Goal: Obtain resource: Download file/media

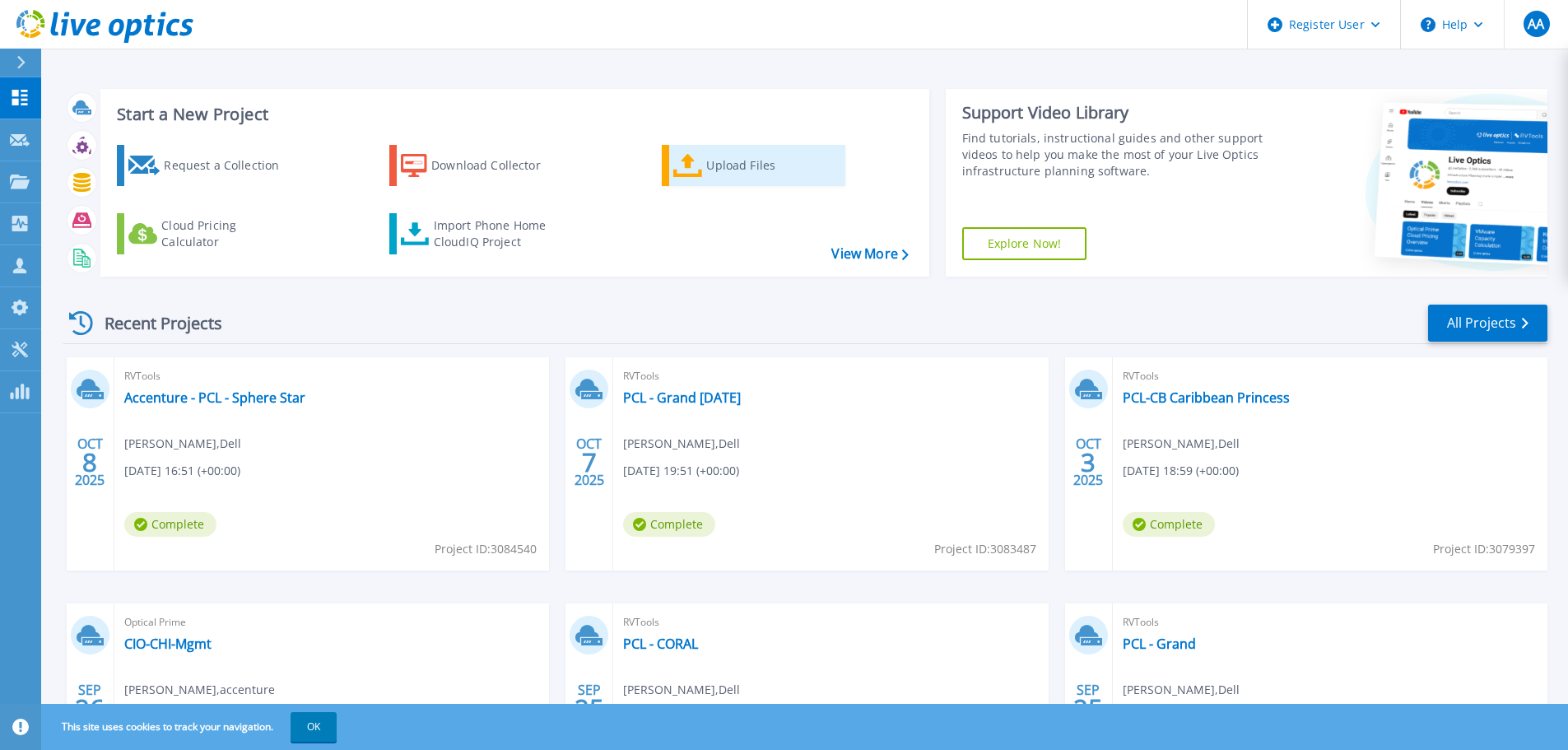
click at [719, 154] on div "Upload Files" at bounding box center [771, 166] width 132 height 33
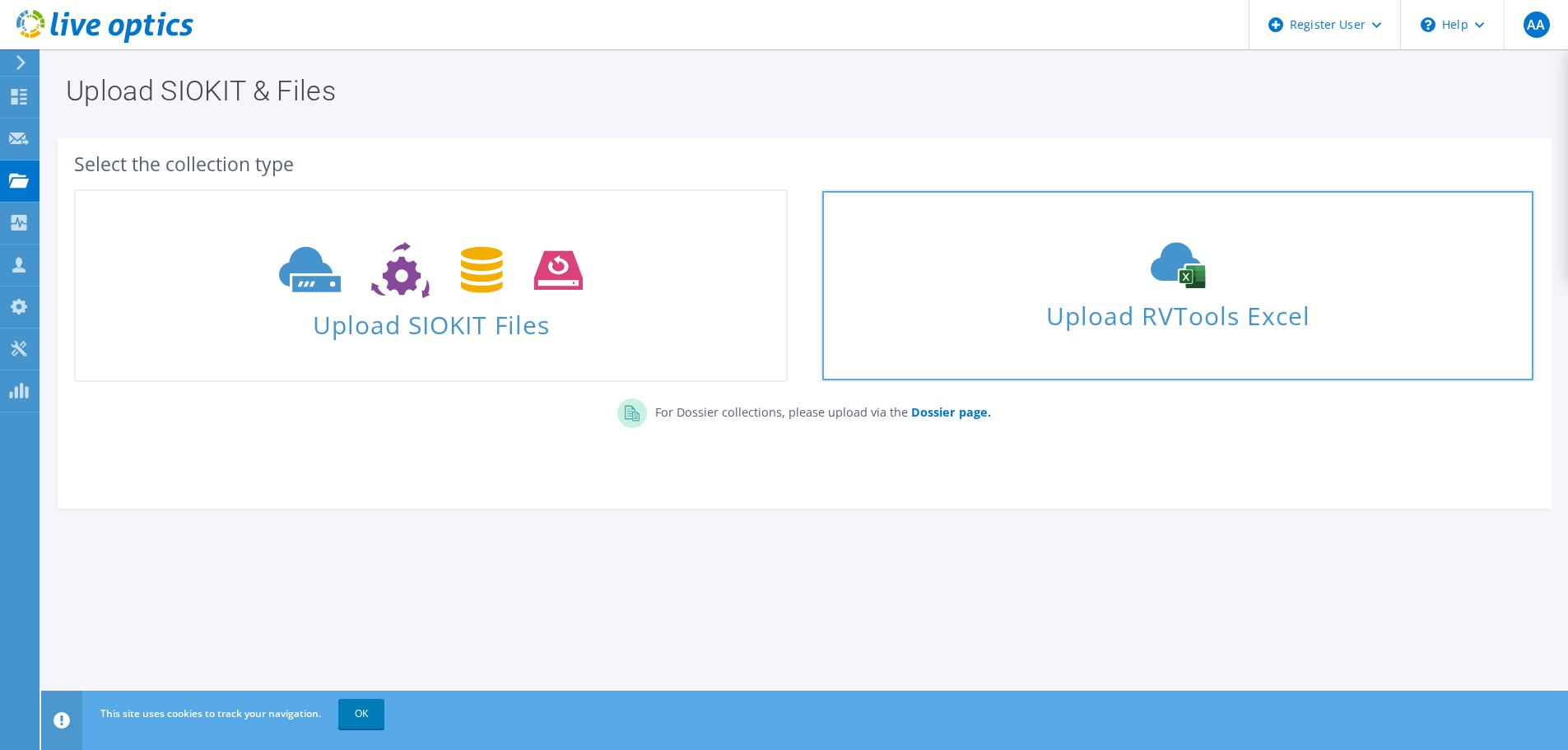
click at [1295, 296] on span "Upload RVTools Excel" at bounding box center [1177, 311] width 710 height 36
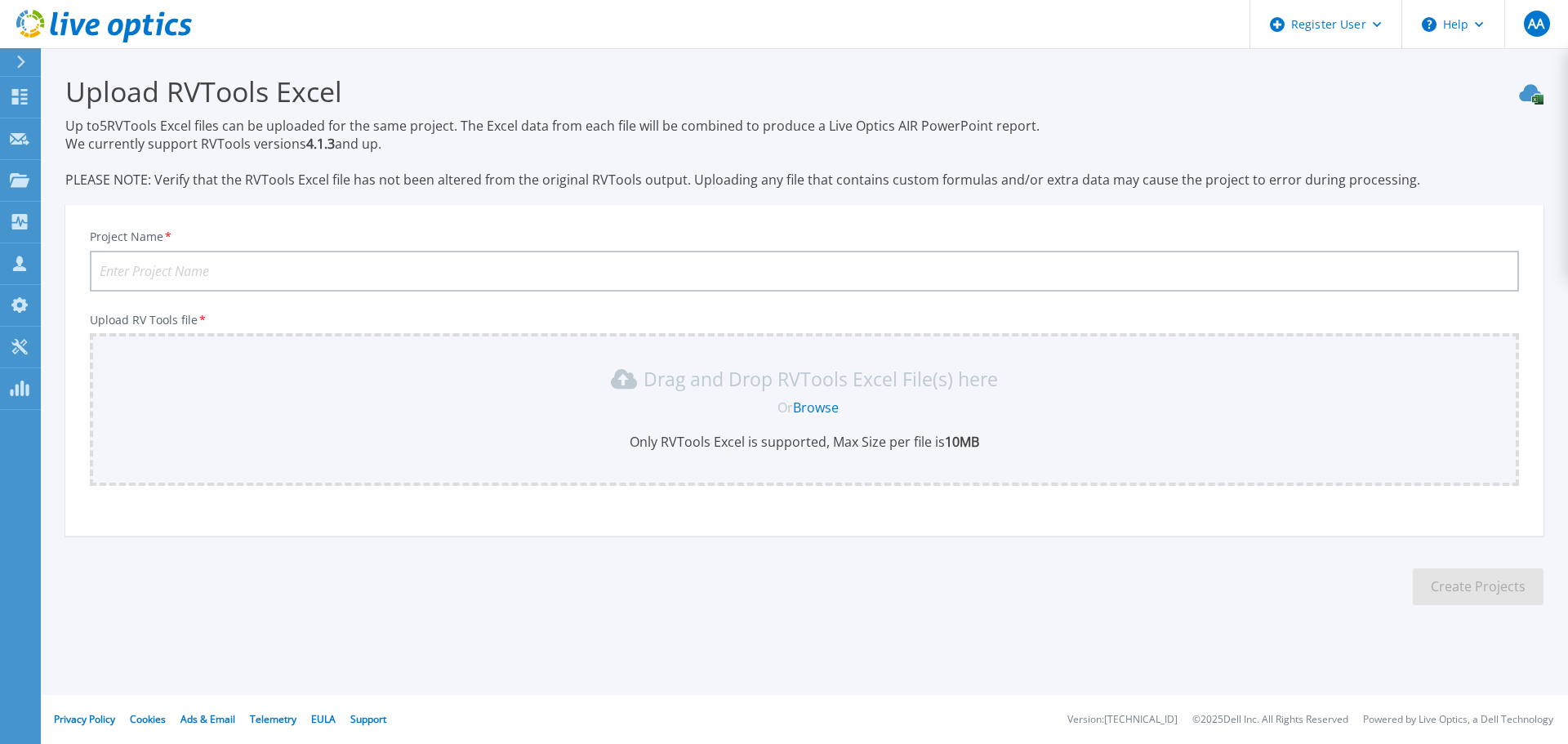
click at [181, 260] on input "Project Name *" at bounding box center [804, 271] width 1429 height 41
type input "Accenture PCO - CB Ship Edited Prod Only"
click at [604, 382] on div "Drag and Drop RVTools Excel File(s) here" at bounding box center [804, 379] width 1410 height 26
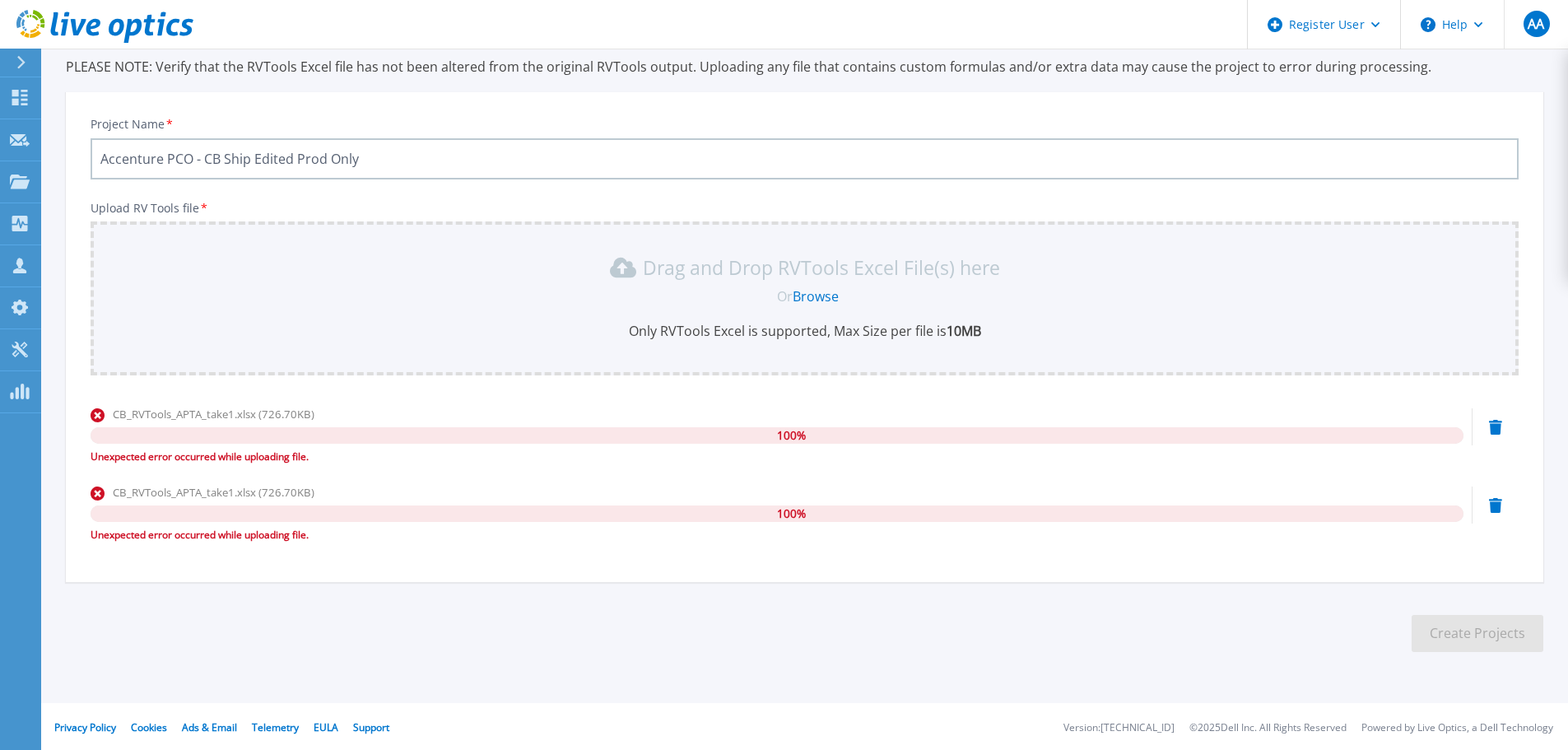
scroll to position [117, 0]
click at [1498, 502] on icon at bounding box center [1495, 503] width 13 height 15
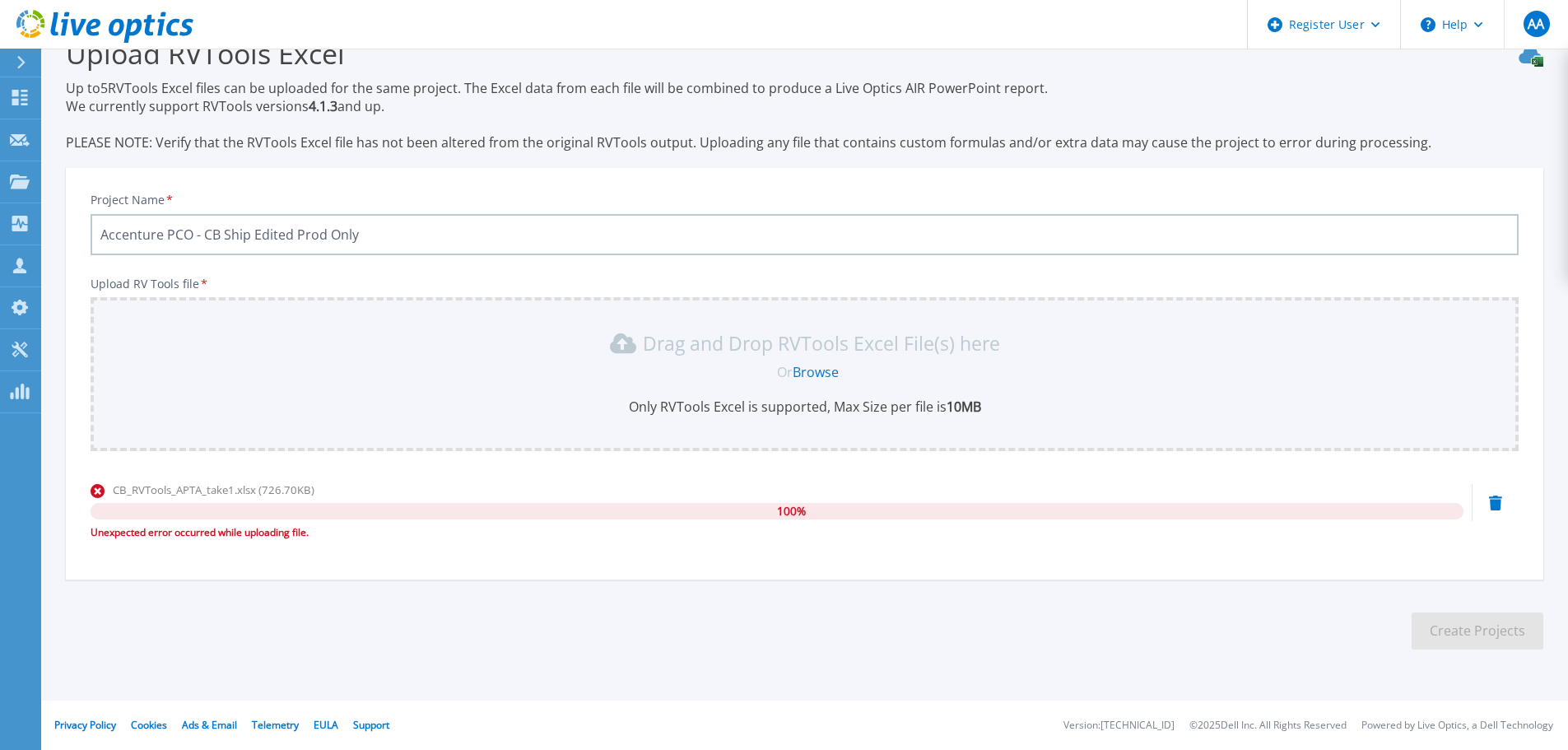
scroll to position [39, 0]
click at [1498, 498] on icon at bounding box center [1495, 503] width 13 height 15
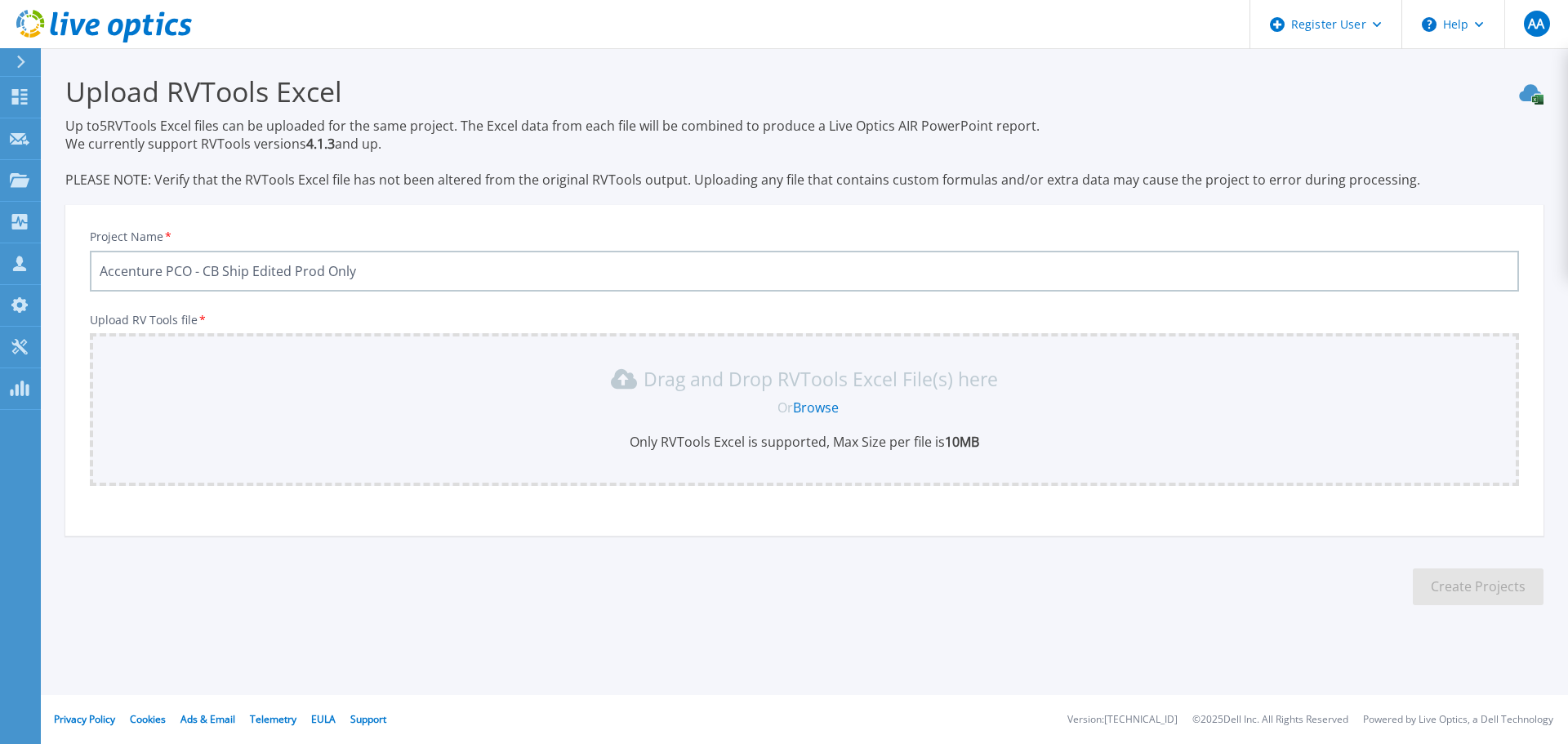
click at [828, 402] on link "Browse" at bounding box center [816, 407] width 46 height 18
click at [811, 411] on link "Browse" at bounding box center [816, 407] width 46 height 18
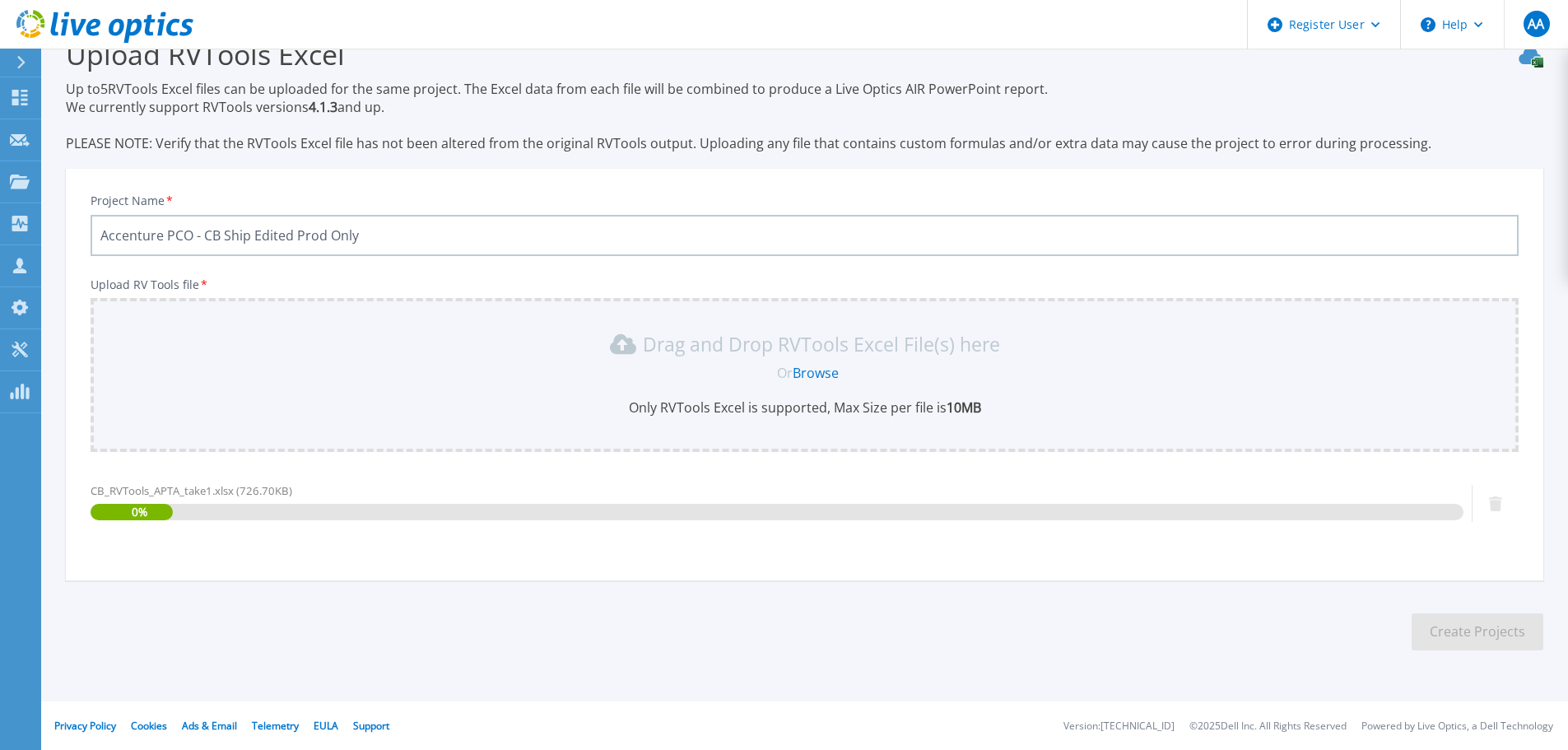
scroll to position [39, 0]
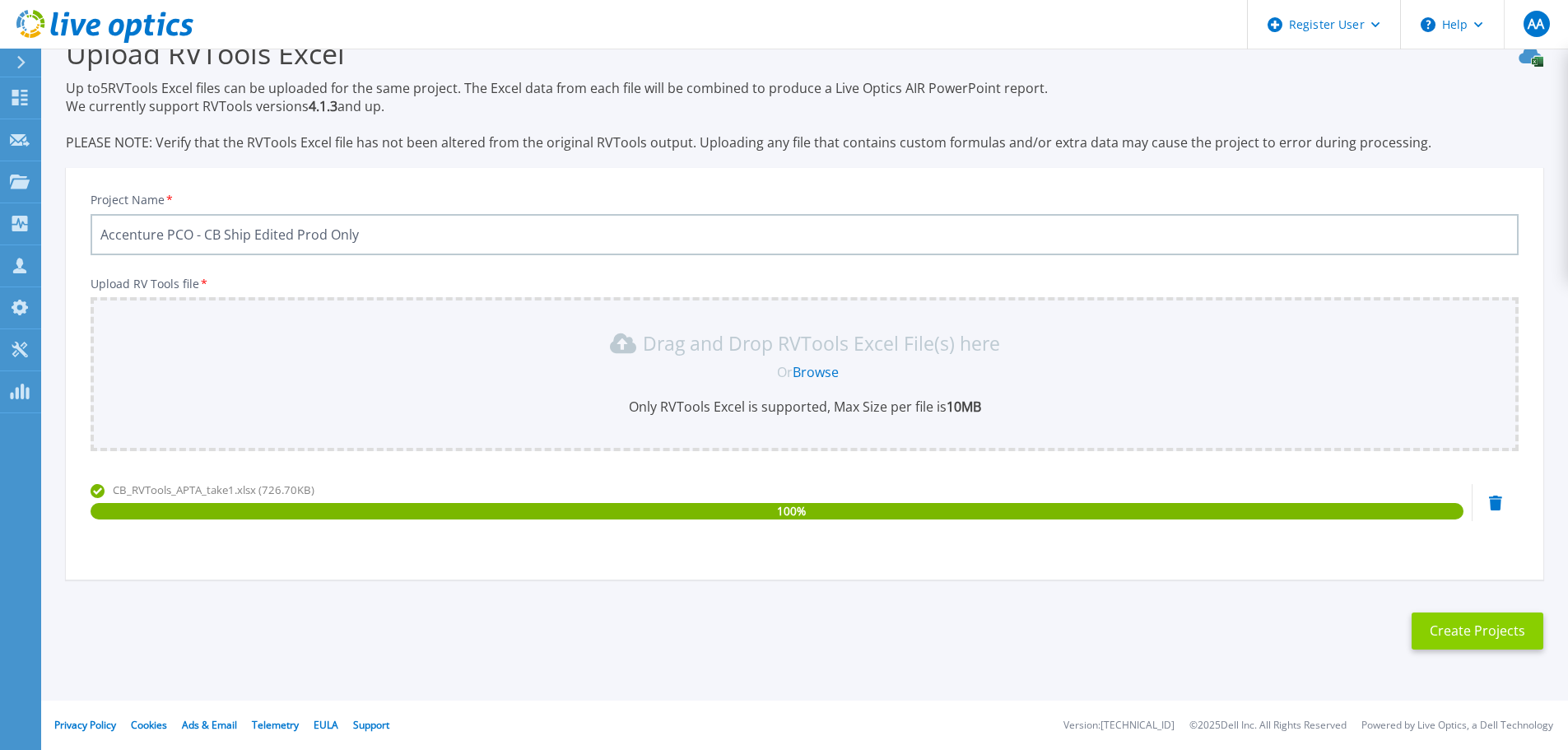
click at [1455, 636] on button "Create Projects" at bounding box center [1477, 631] width 132 height 37
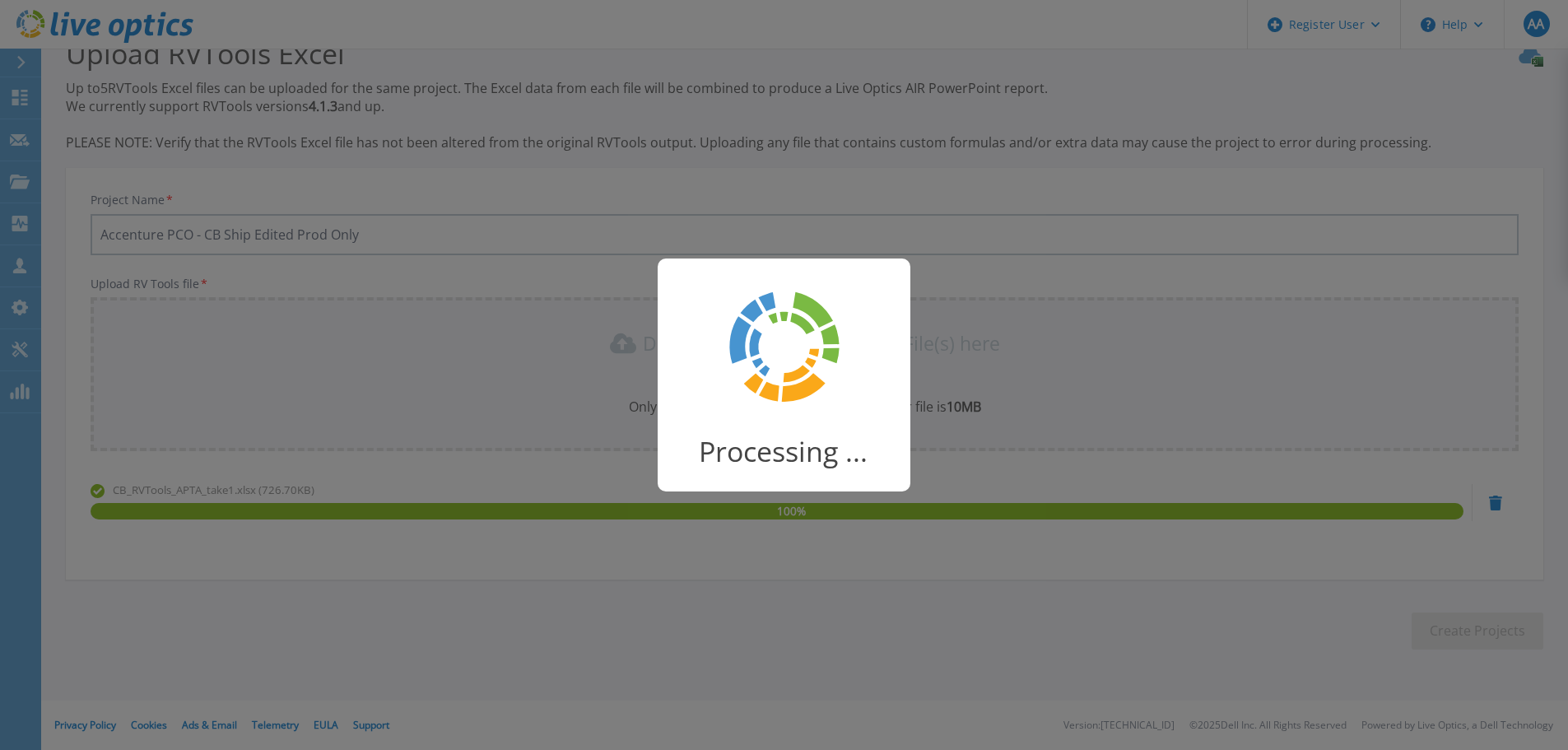
scroll to position [32, 0]
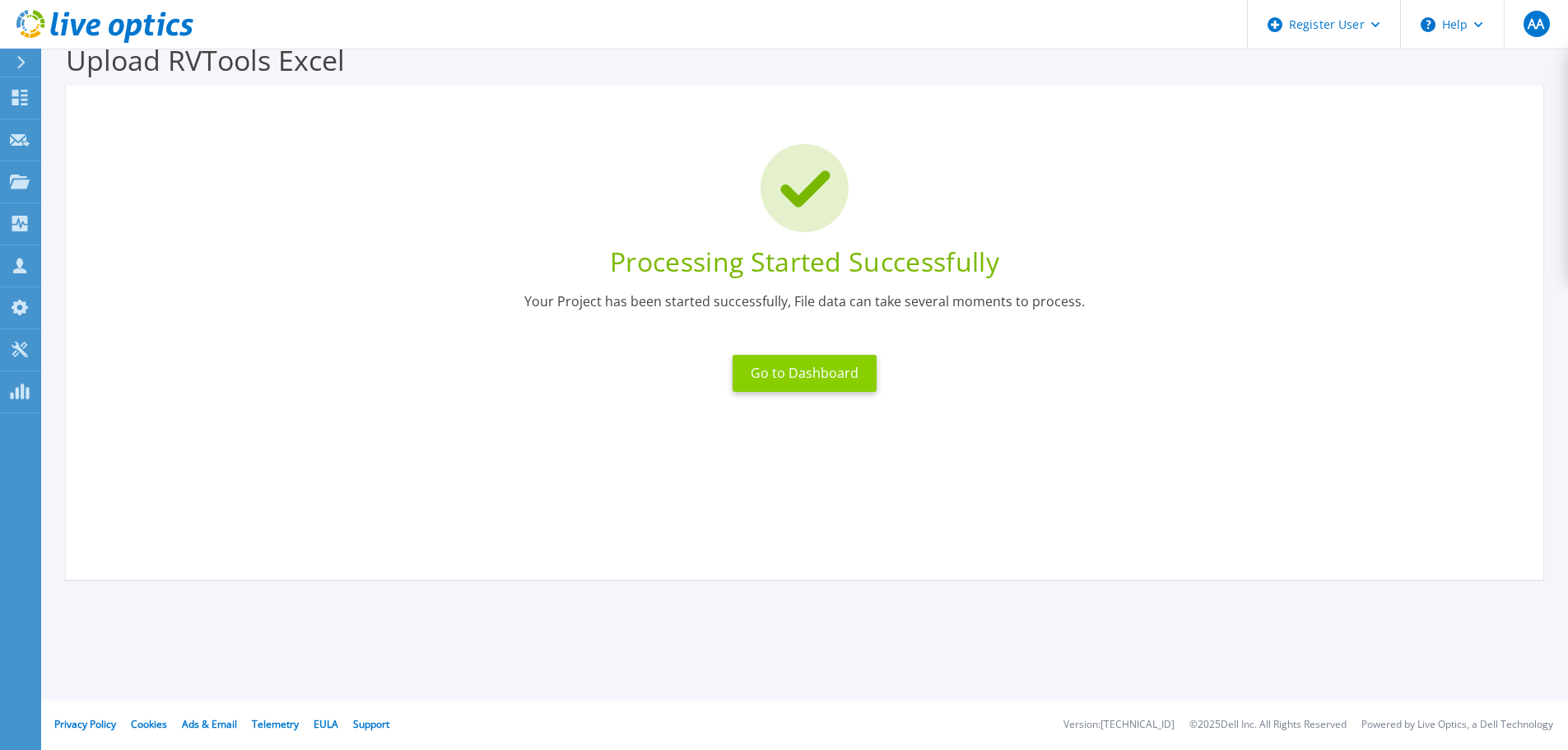
click at [784, 387] on button "Go to Dashboard" at bounding box center [804, 373] width 144 height 37
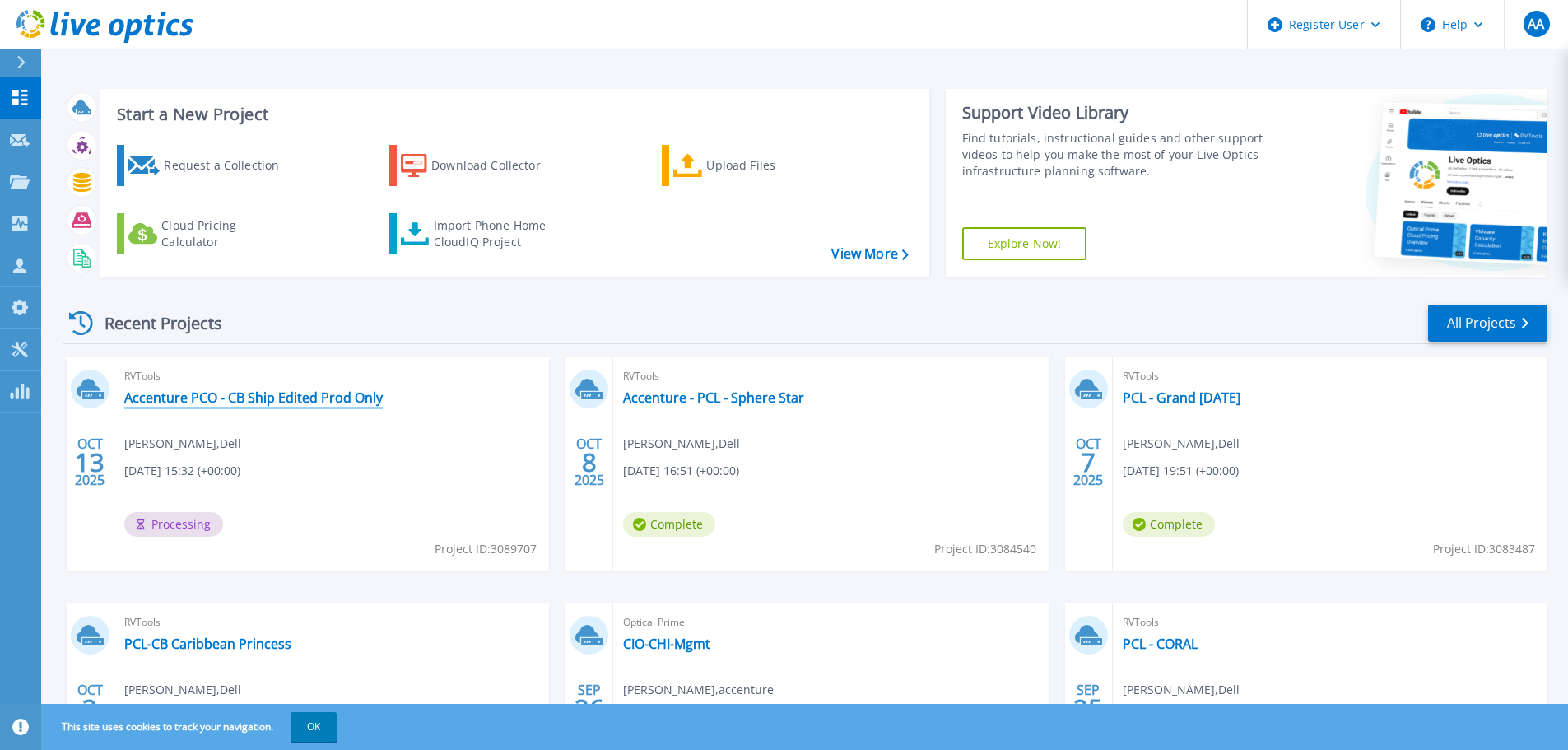
click at [360, 389] on link "Accenture PCO - CB Ship Edited Prod Only" at bounding box center [253, 397] width 258 height 17
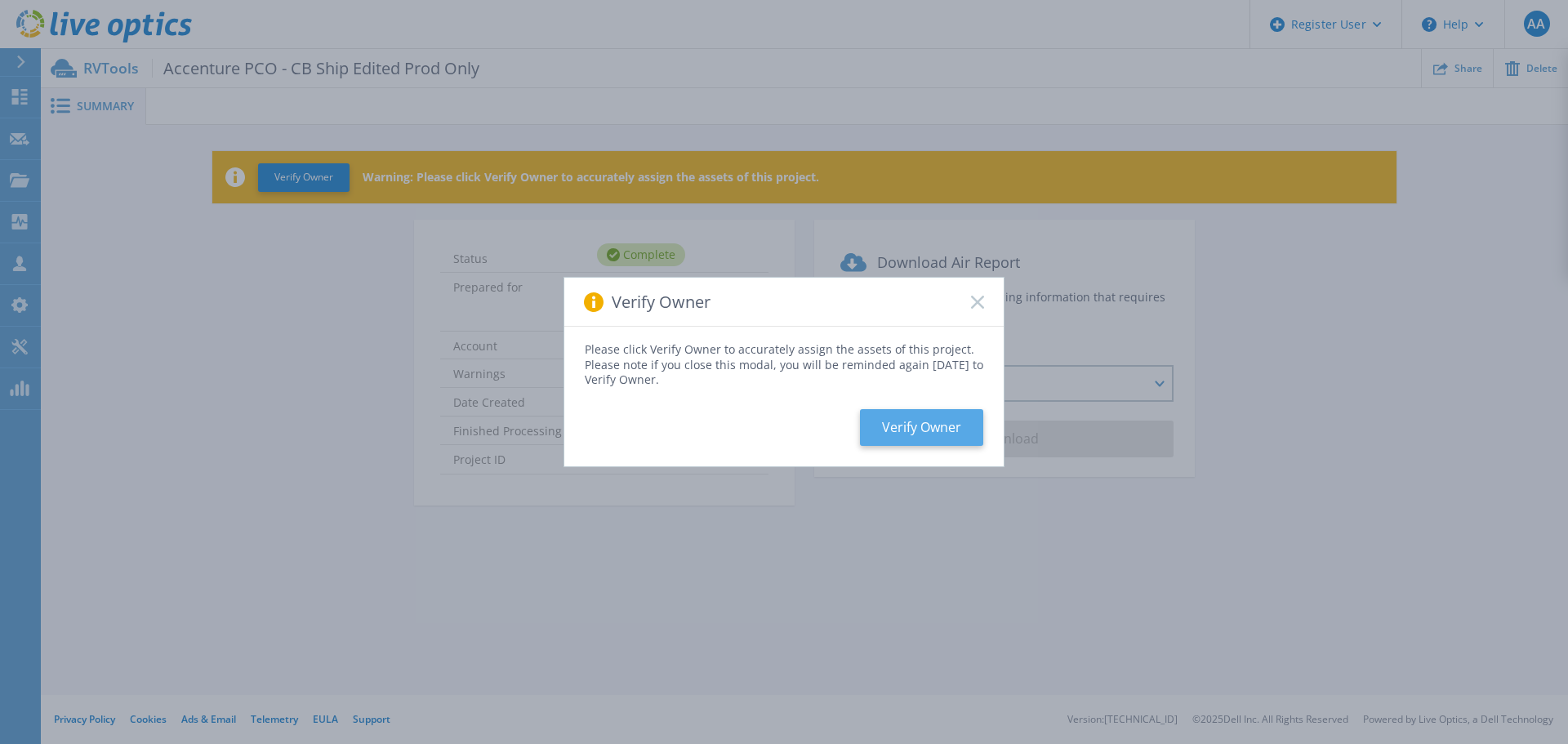
click at [969, 431] on button "Verify Owner" at bounding box center [922, 427] width 123 height 37
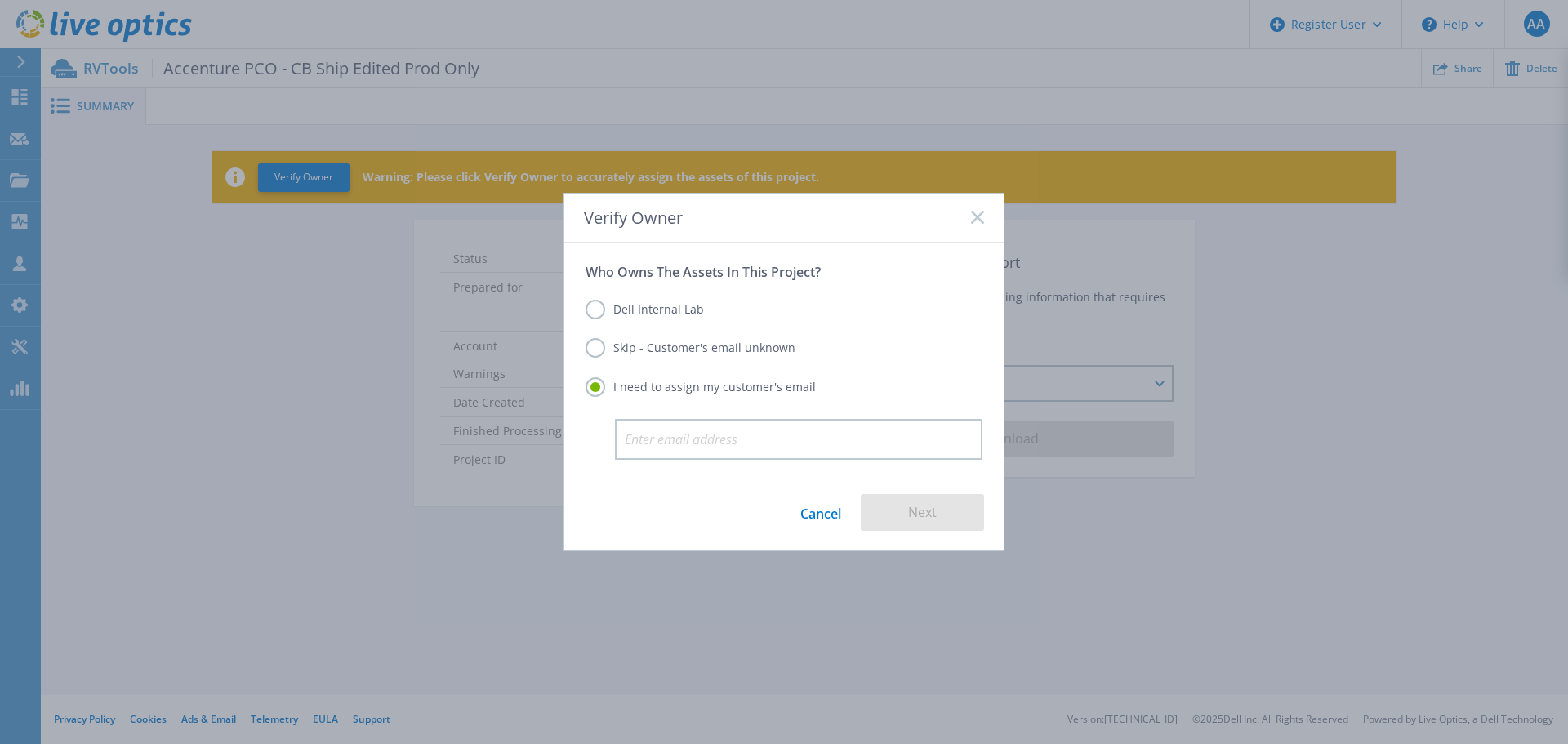
click at [656, 297] on div "Dell Internal Lab Skip - Customer's email unknown I need to assign my customer'…" at bounding box center [784, 349] width 397 height 139
click at [660, 311] on label "Dell Internal Lab" at bounding box center [645, 310] width 118 height 20
click at [605, 307] on label "Dell Internal Lab" at bounding box center [645, 310] width 118 height 20
click at [0, 0] on input "Dell Internal Lab" at bounding box center [0, 0] width 0 height 0
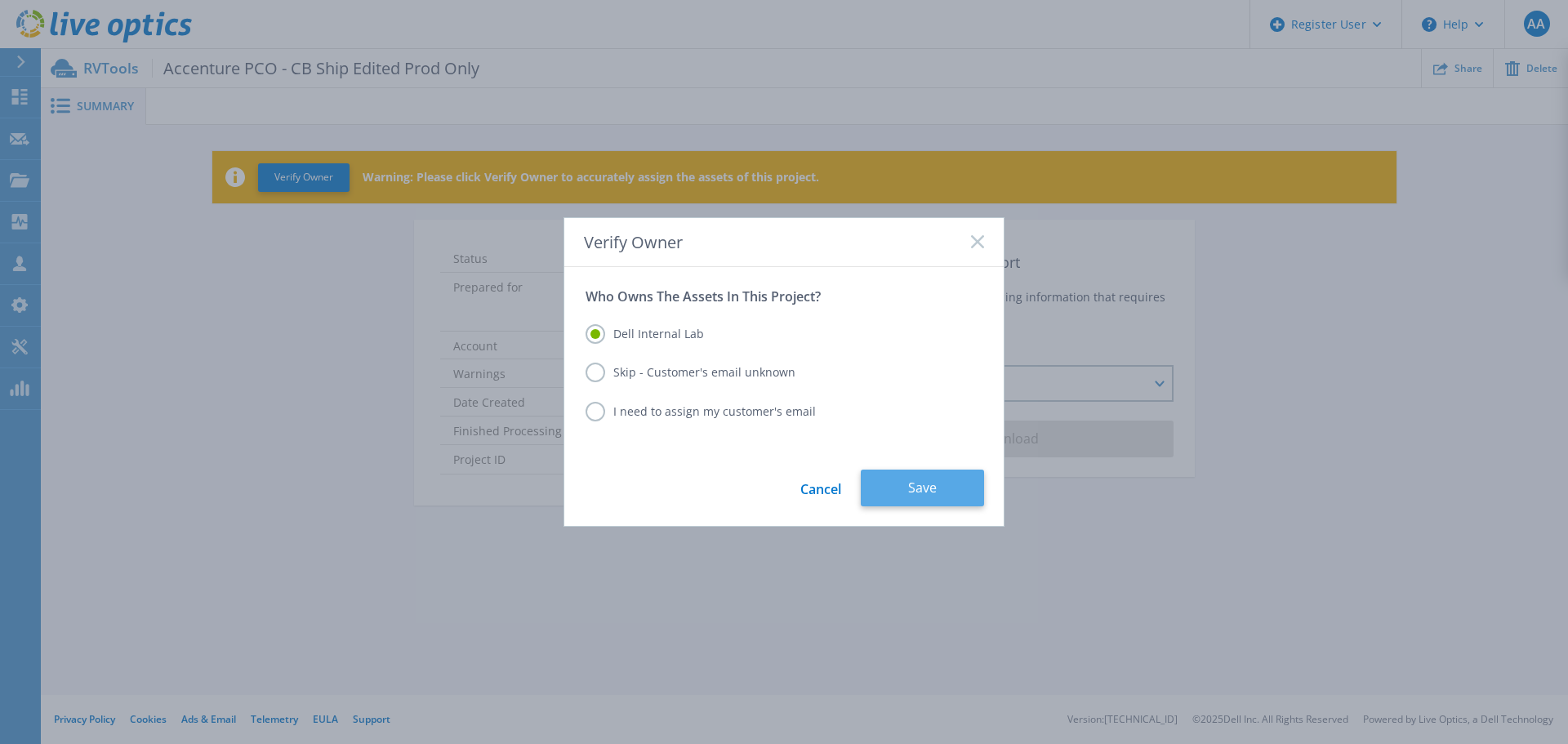
click at [885, 493] on button "Save" at bounding box center [922, 488] width 123 height 37
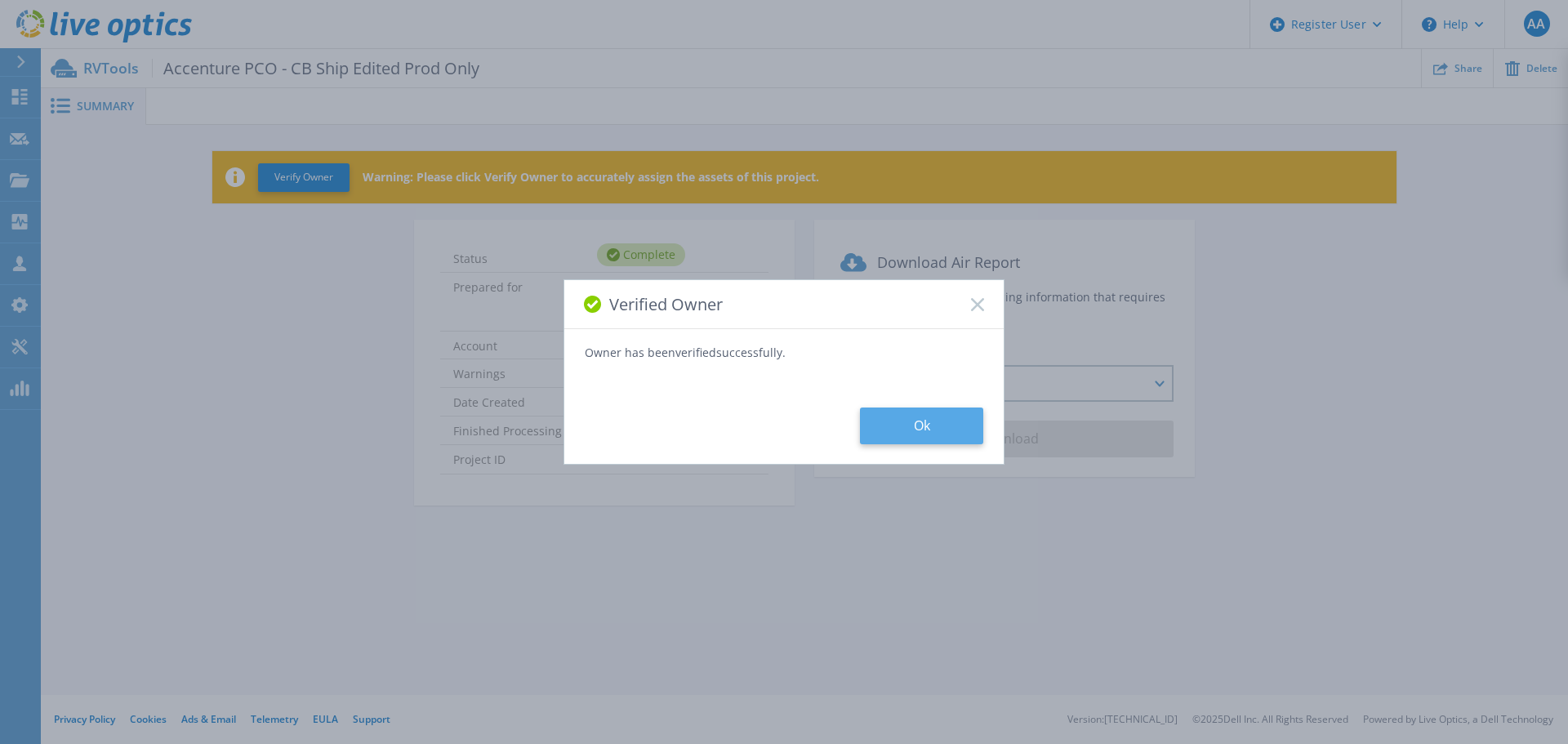
click at [924, 414] on button "Ok" at bounding box center [922, 425] width 123 height 37
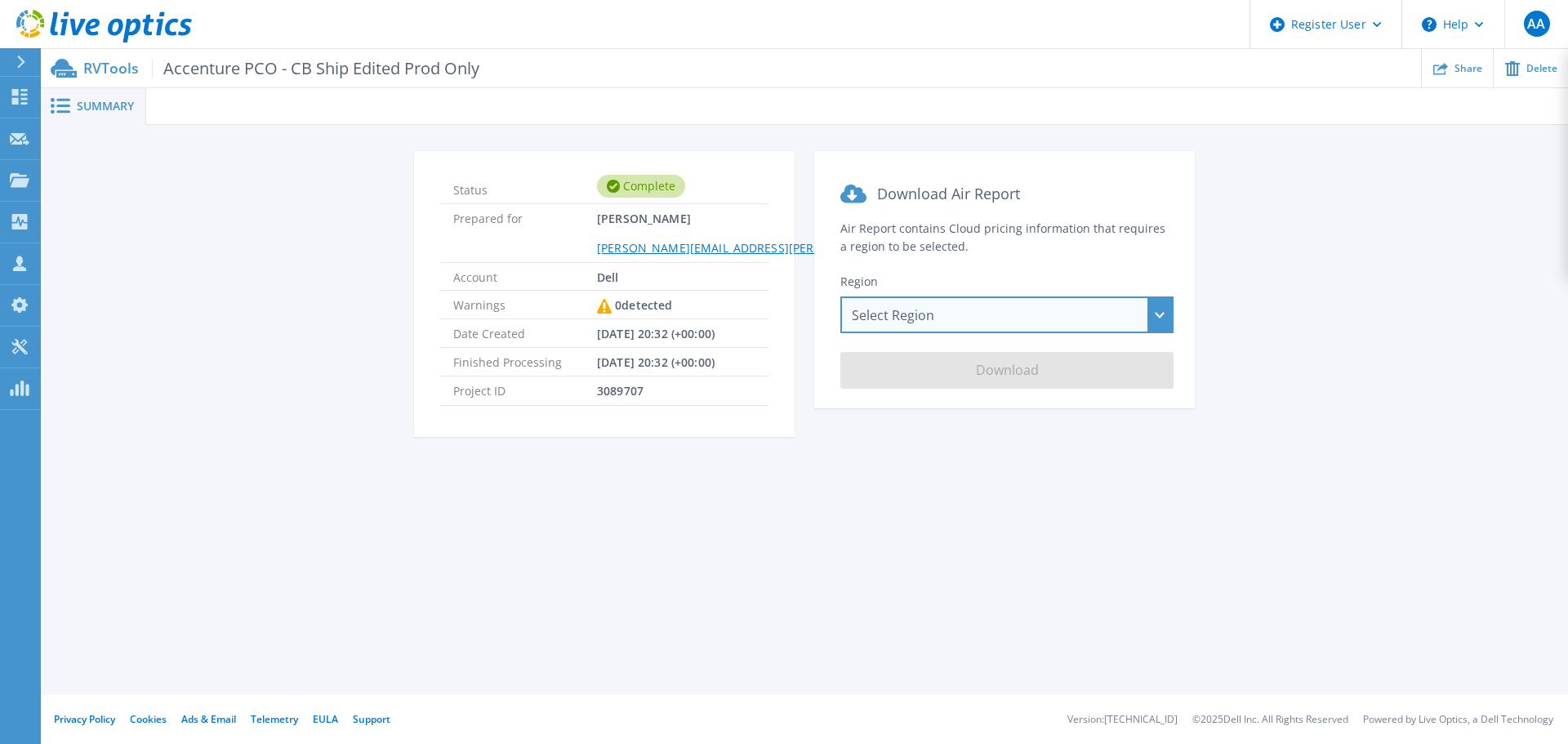
click at [1151, 310] on div "Select Region [GEOGRAPHIC_DATA] ([GEOGRAPHIC_DATA]) [GEOGRAPHIC_DATA] ([GEOGRAP…" at bounding box center [1007, 315] width 333 height 37
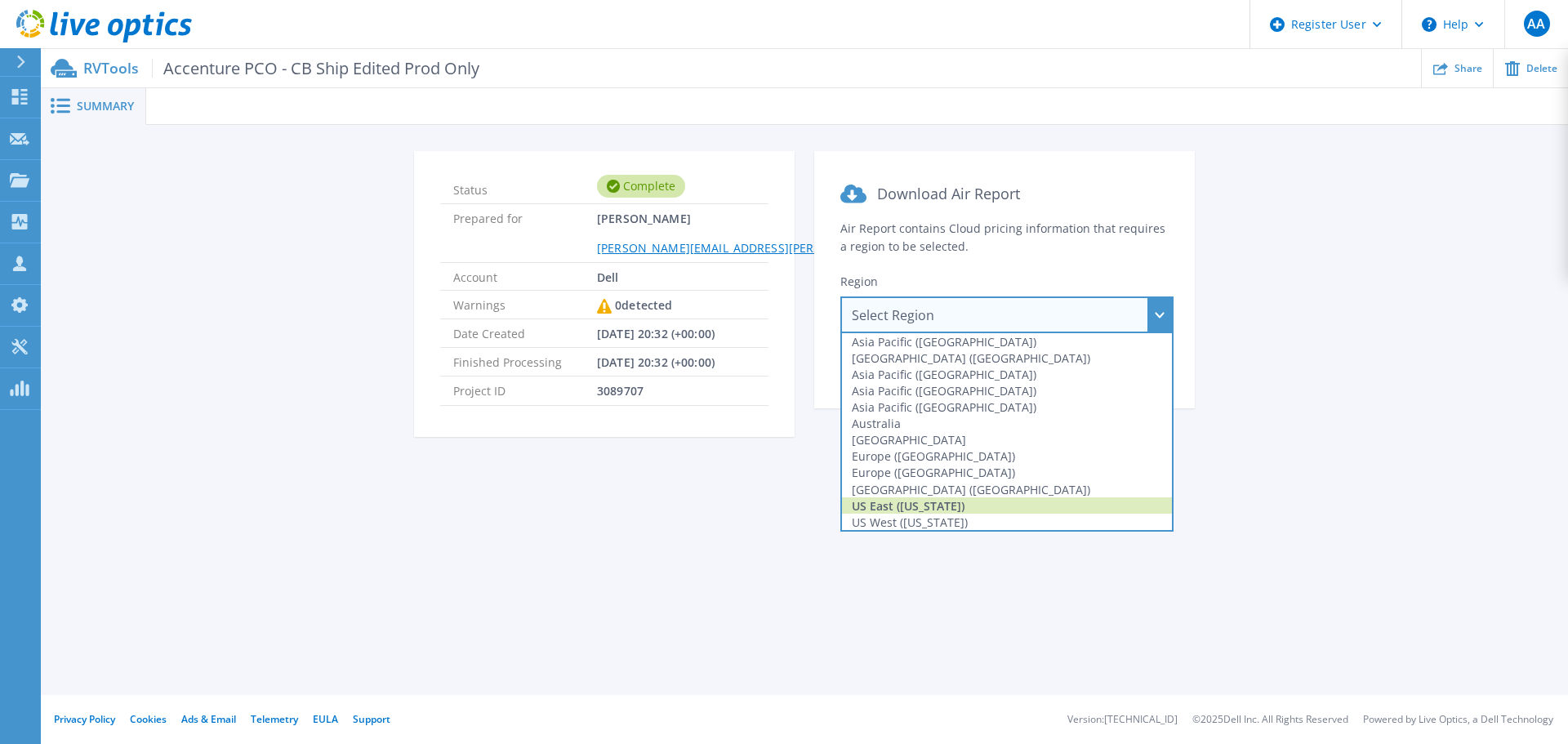
click at [1046, 508] on div "US East ([US_STATE])" at bounding box center [1007, 506] width 330 height 16
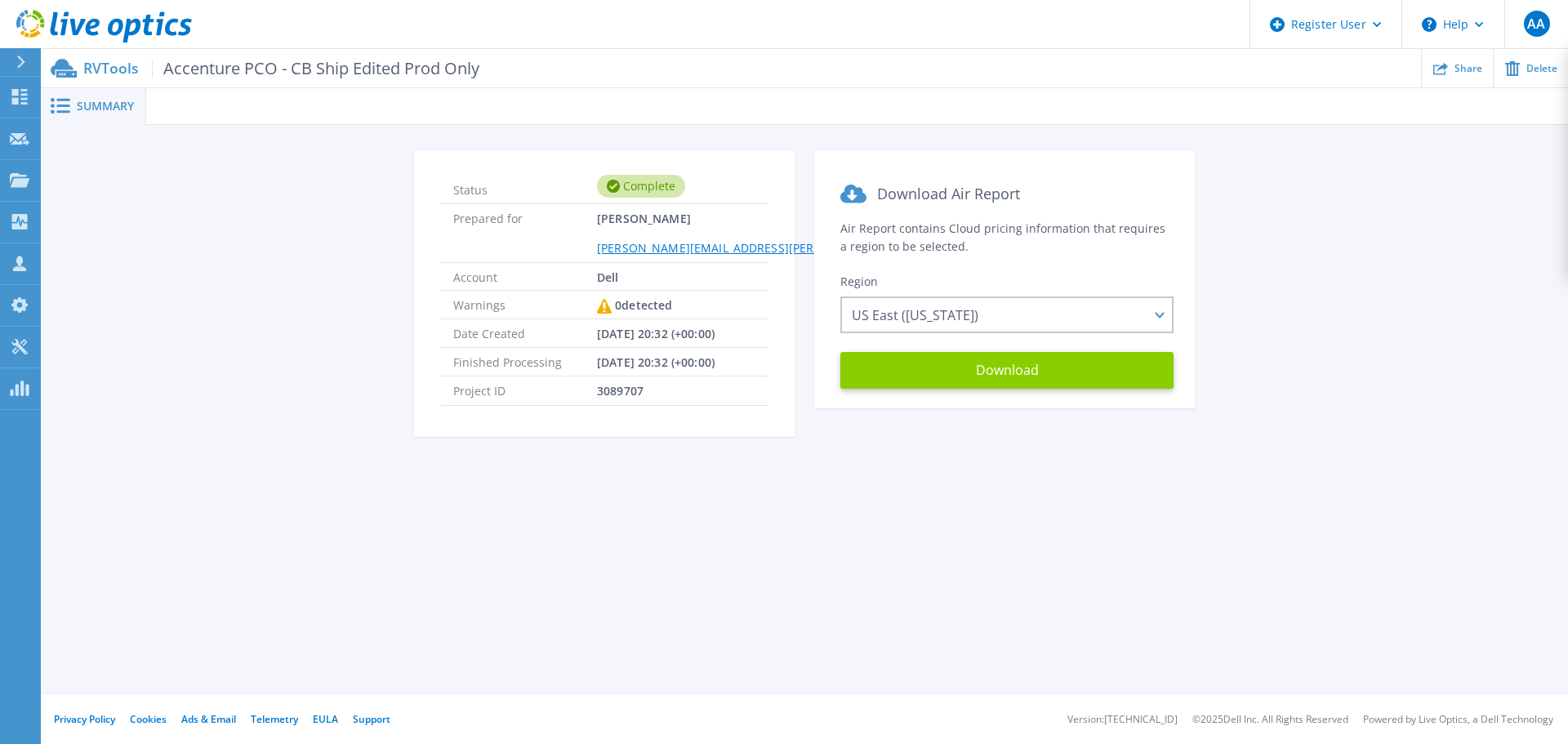
click at [1053, 384] on button "Download" at bounding box center [1007, 370] width 333 height 37
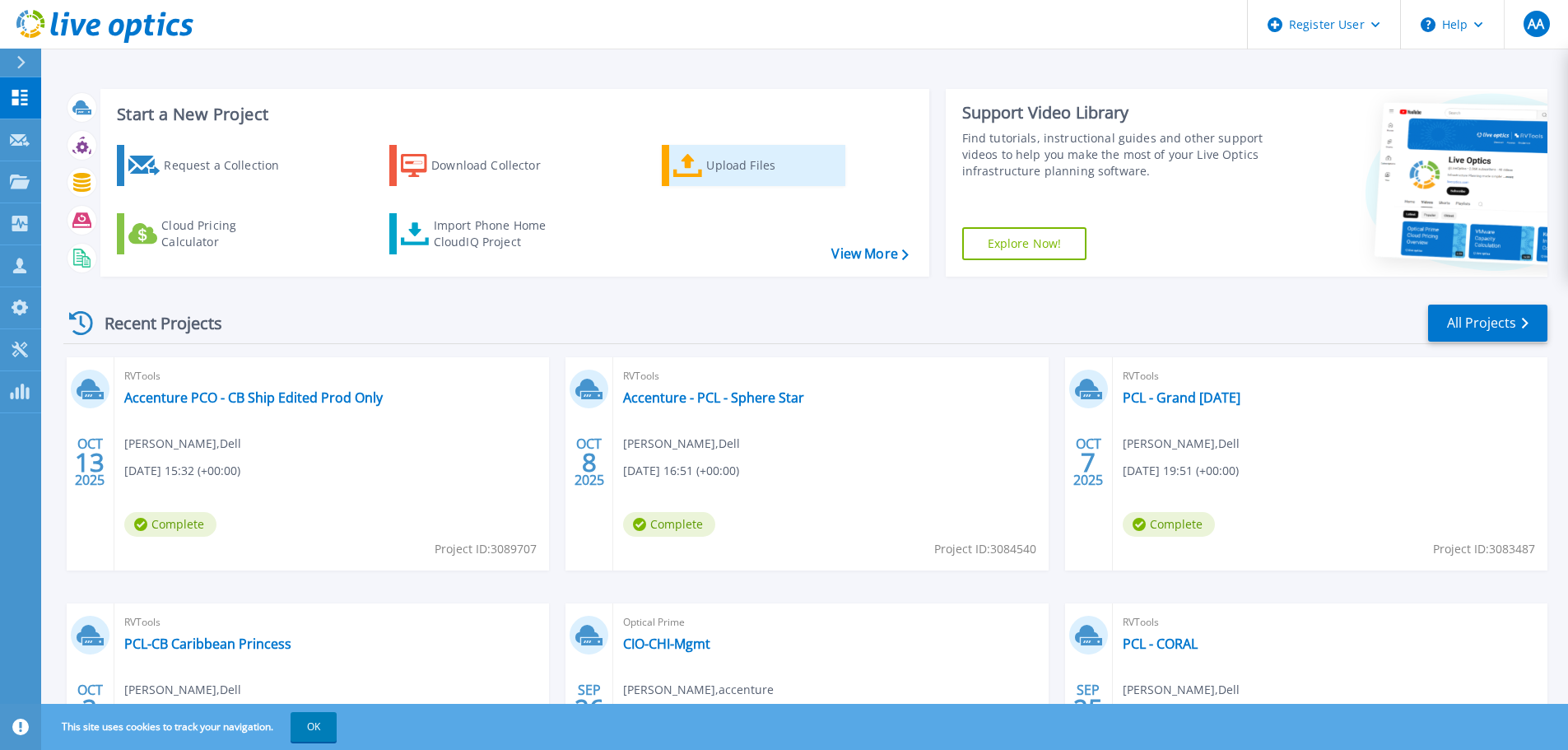
click at [676, 175] on icon at bounding box center [688, 166] width 30 height 24
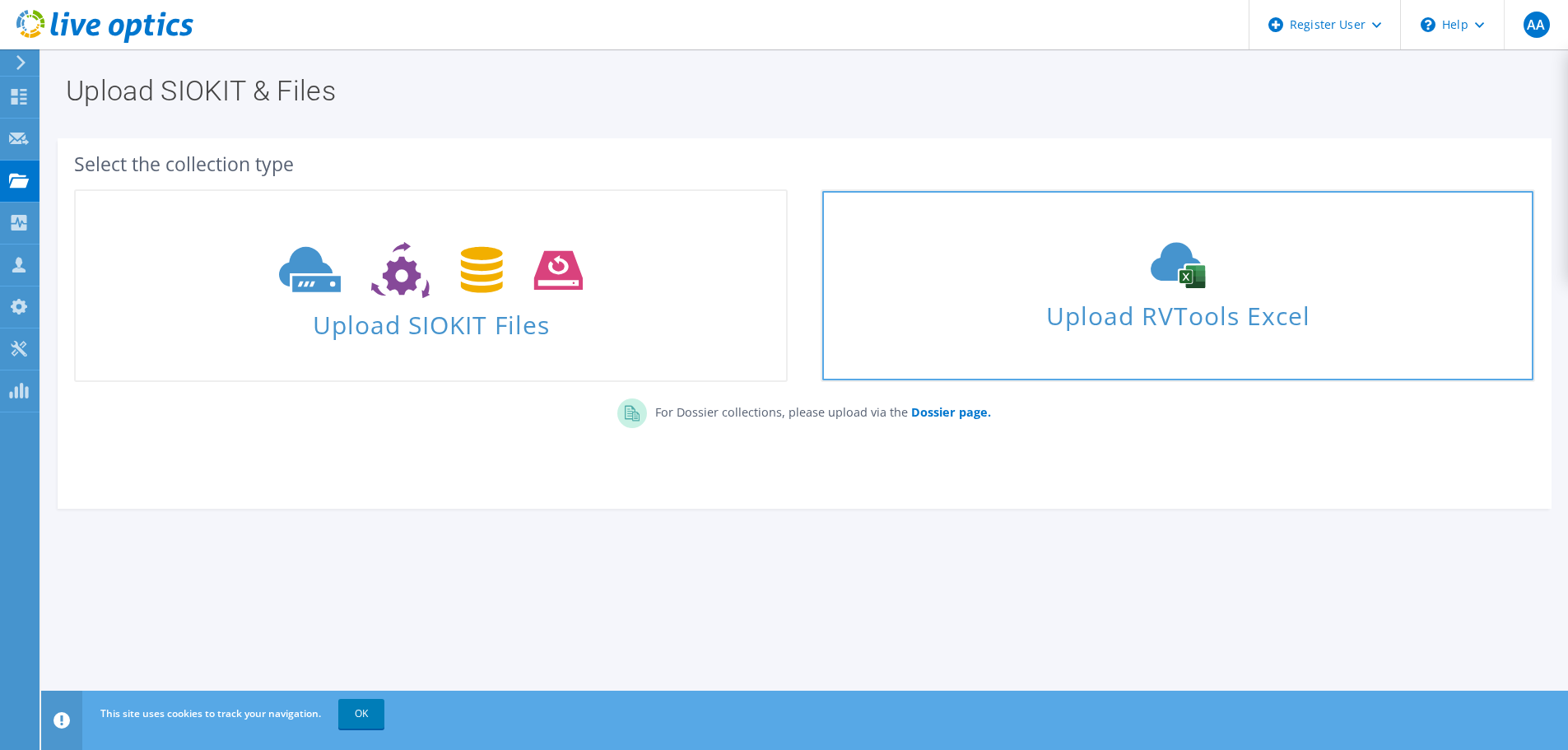
click at [1155, 297] on span "Upload RVTools Excel" at bounding box center [1177, 311] width 710 height 36
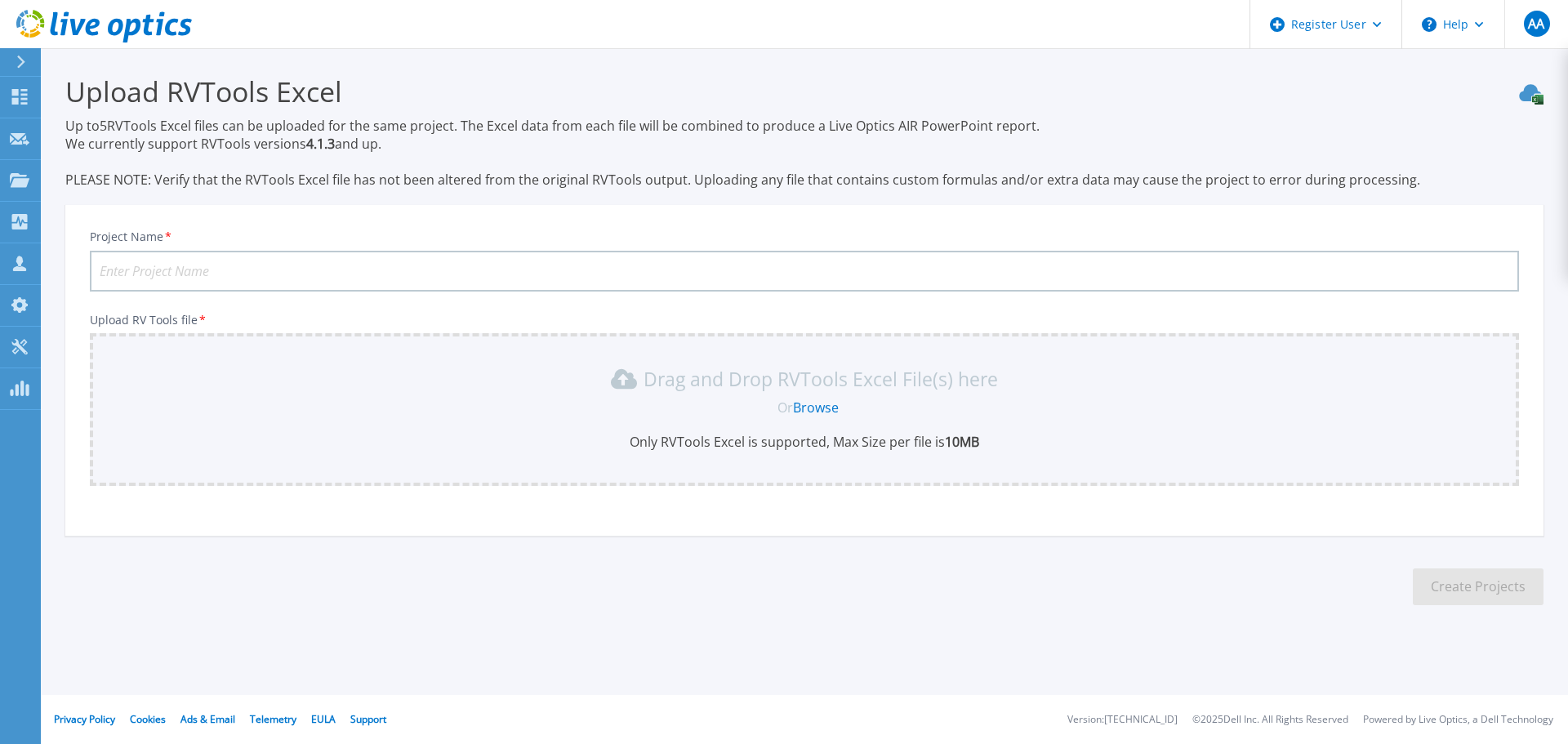
click at [494, 272] on input "Project Name *" at bounding box center [804, 271] width 1429 height 41
click at [267, 267] on input "Accenture - PCL" at bounding box center [804, 271] width 1429 height 41
type input "Accenture - PCL [DATE] Collection CB ship"
click at [966, 542] on section "Upload RVTools Excel Up to 5 RVTools Excel files can be uploaded for the same p…" at bounding box center [805, 345] width 1528 height 594
click at [825, 410] on link "Browse" at bounding box center [816, 407] width 46 height 18
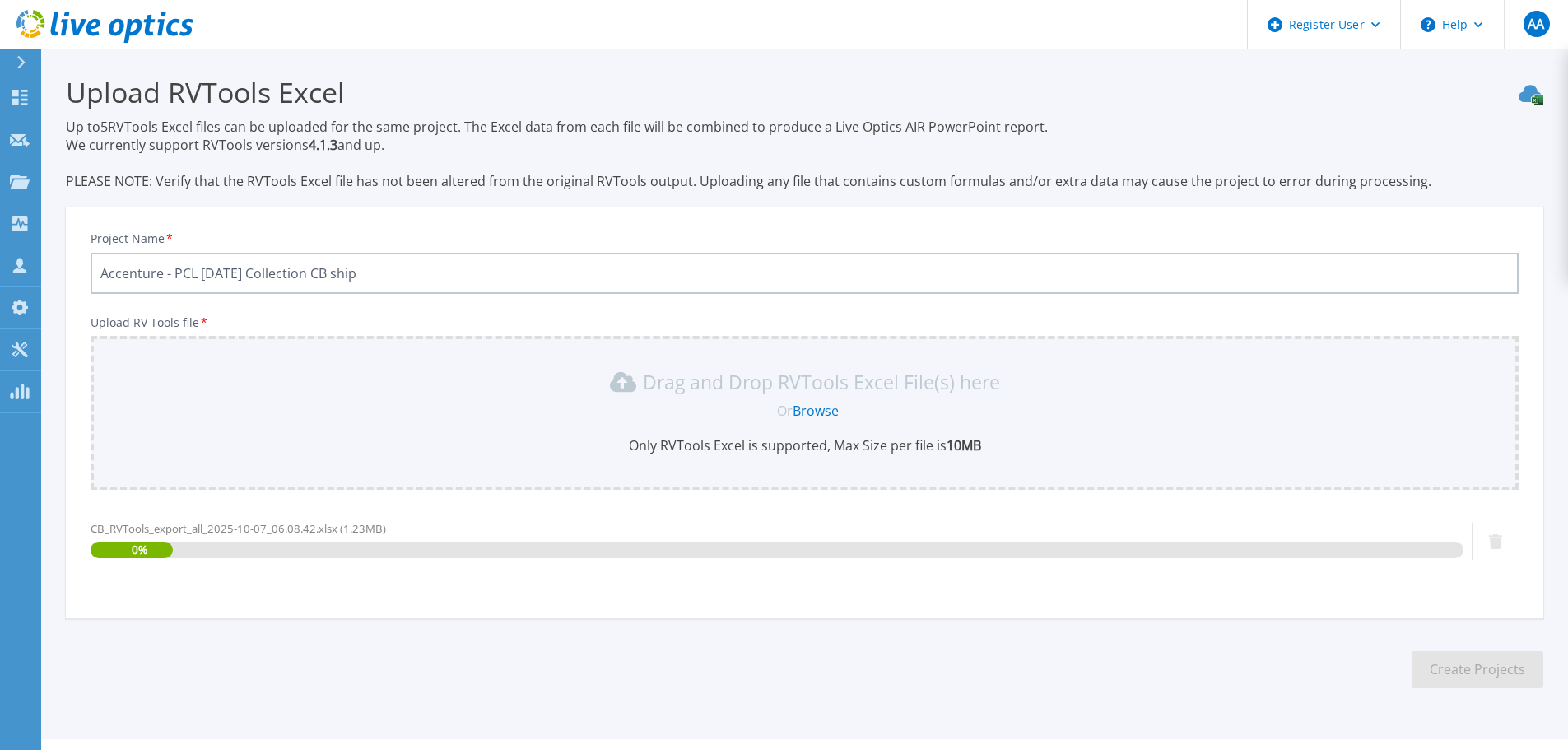
scroll to position [39, 0]
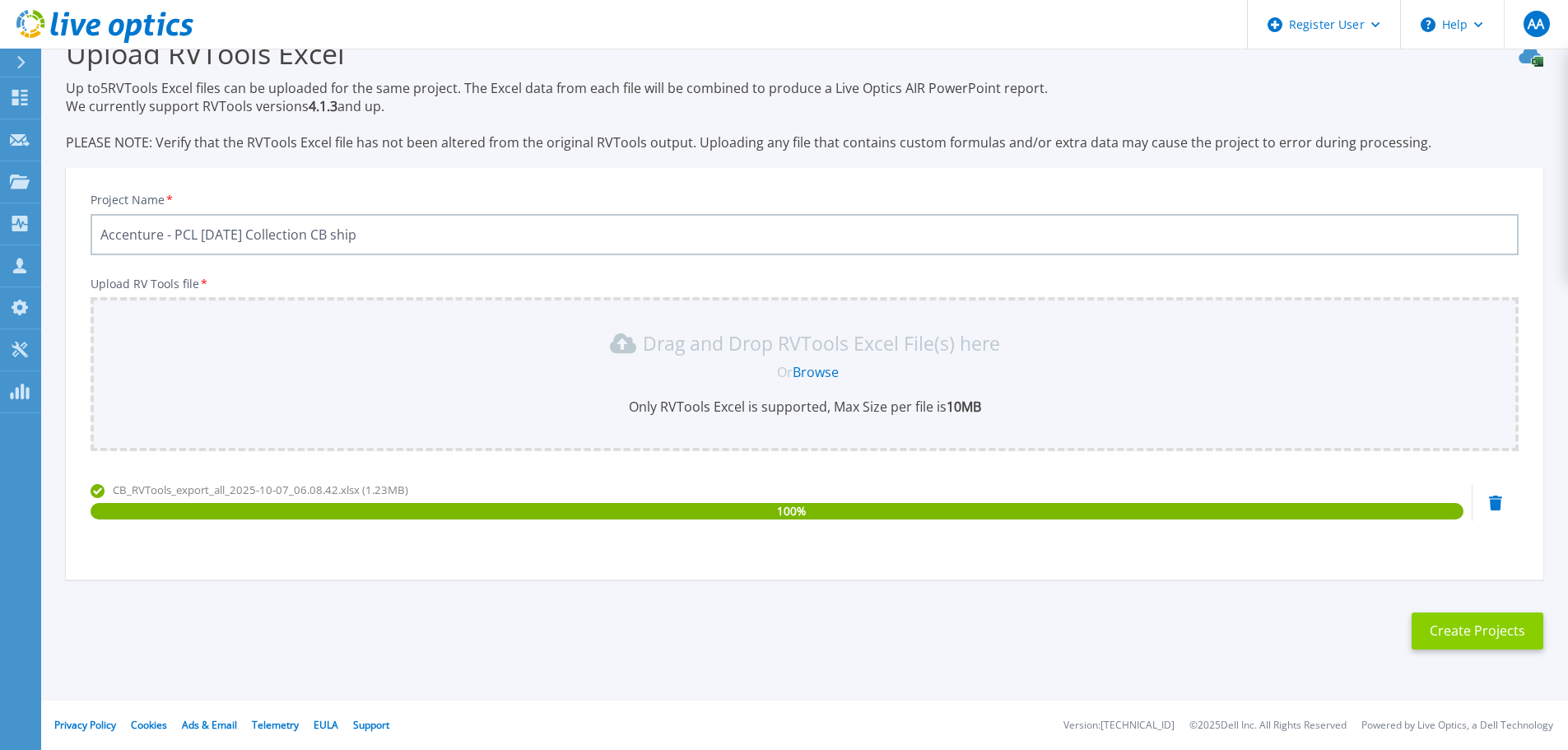
click at [1527, 642] on button "Create Projects" at bounding box center [1477, 631] width 132 height 37
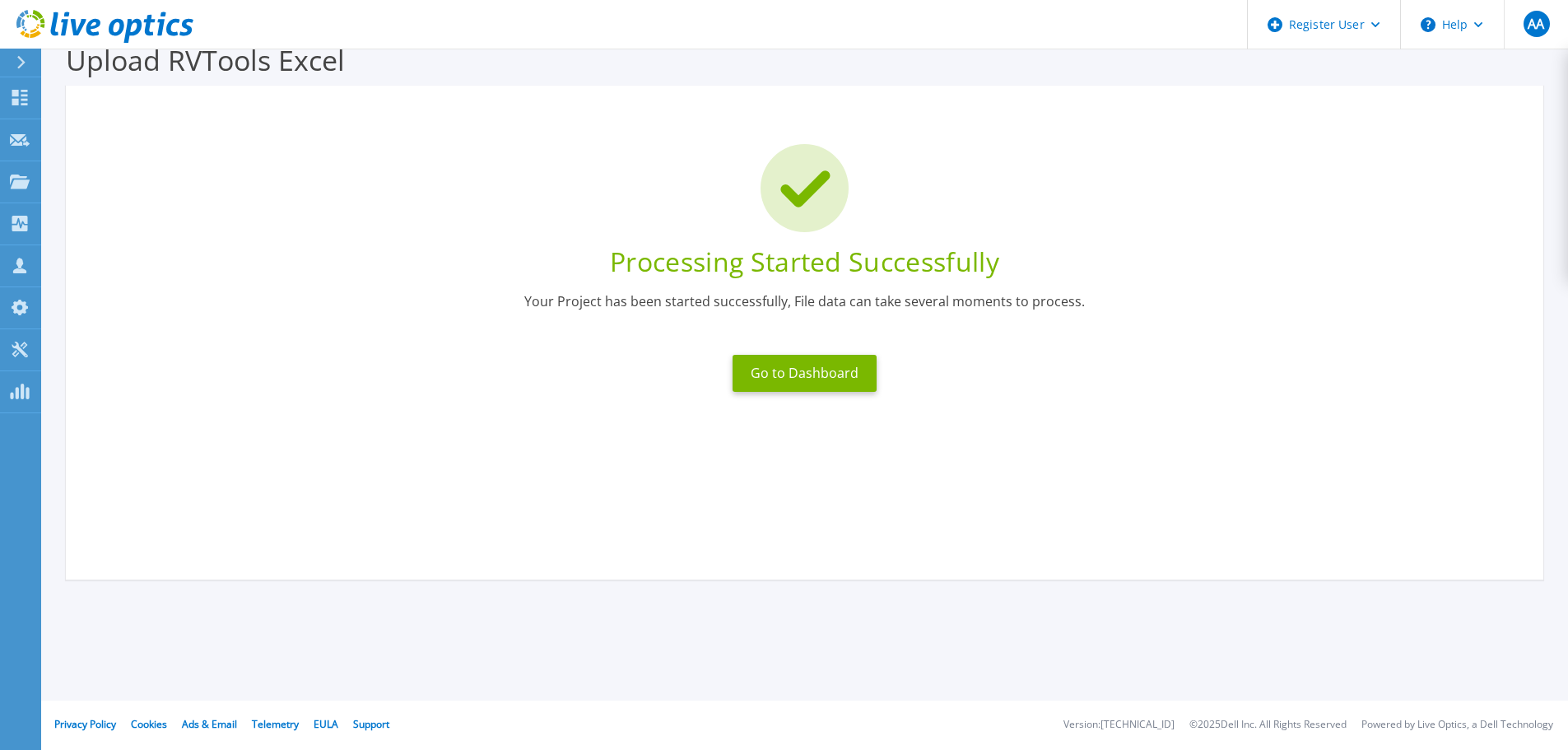
scroll to position [32, 0]
click at [797, 370] on button "Go to Dashboard" at bounding box center [804, 373] width 144 height 37
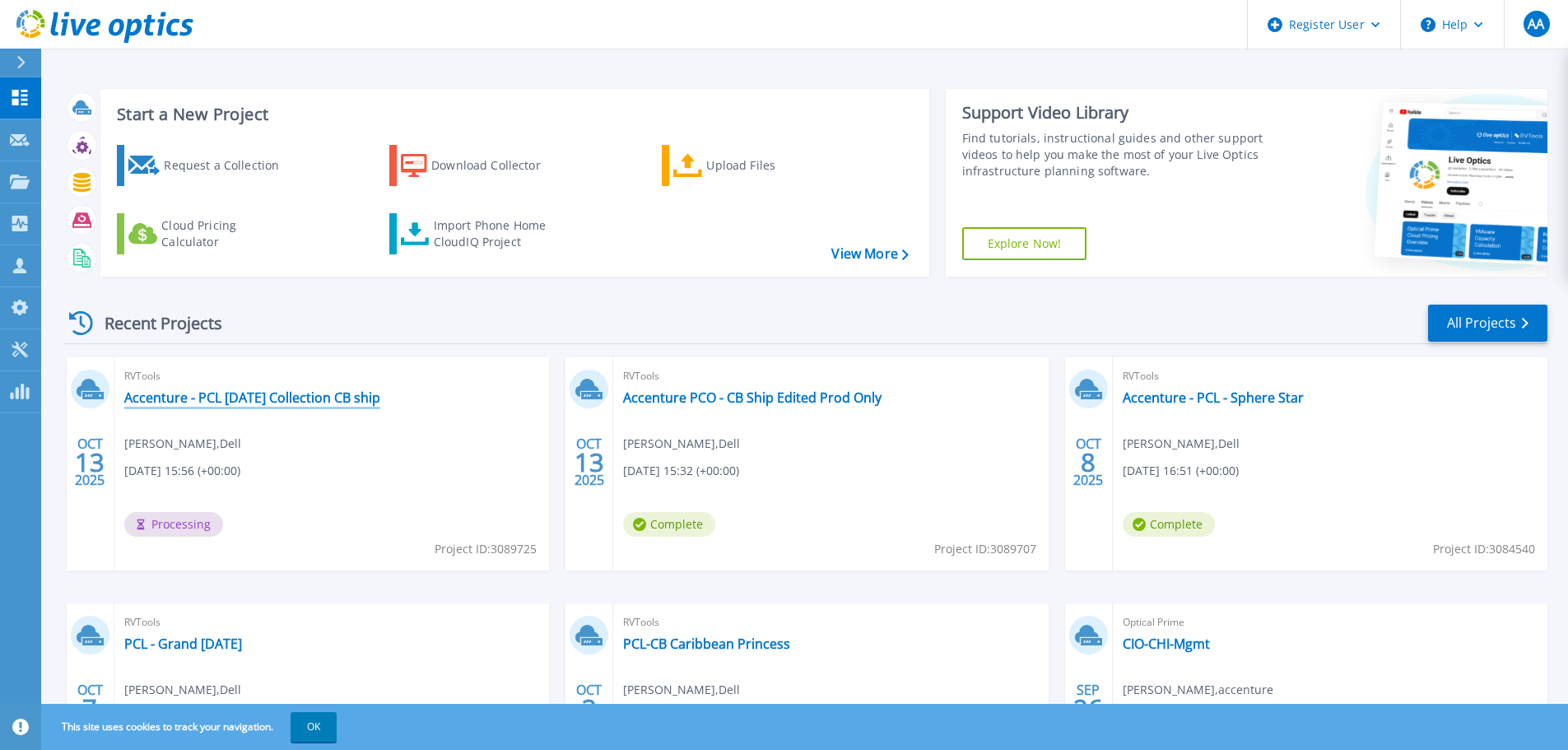
click at [311, 401] on link "Accenture - PCL [DATE] Collection CB ship" at bounding box center [252, 397] width 256 height 17
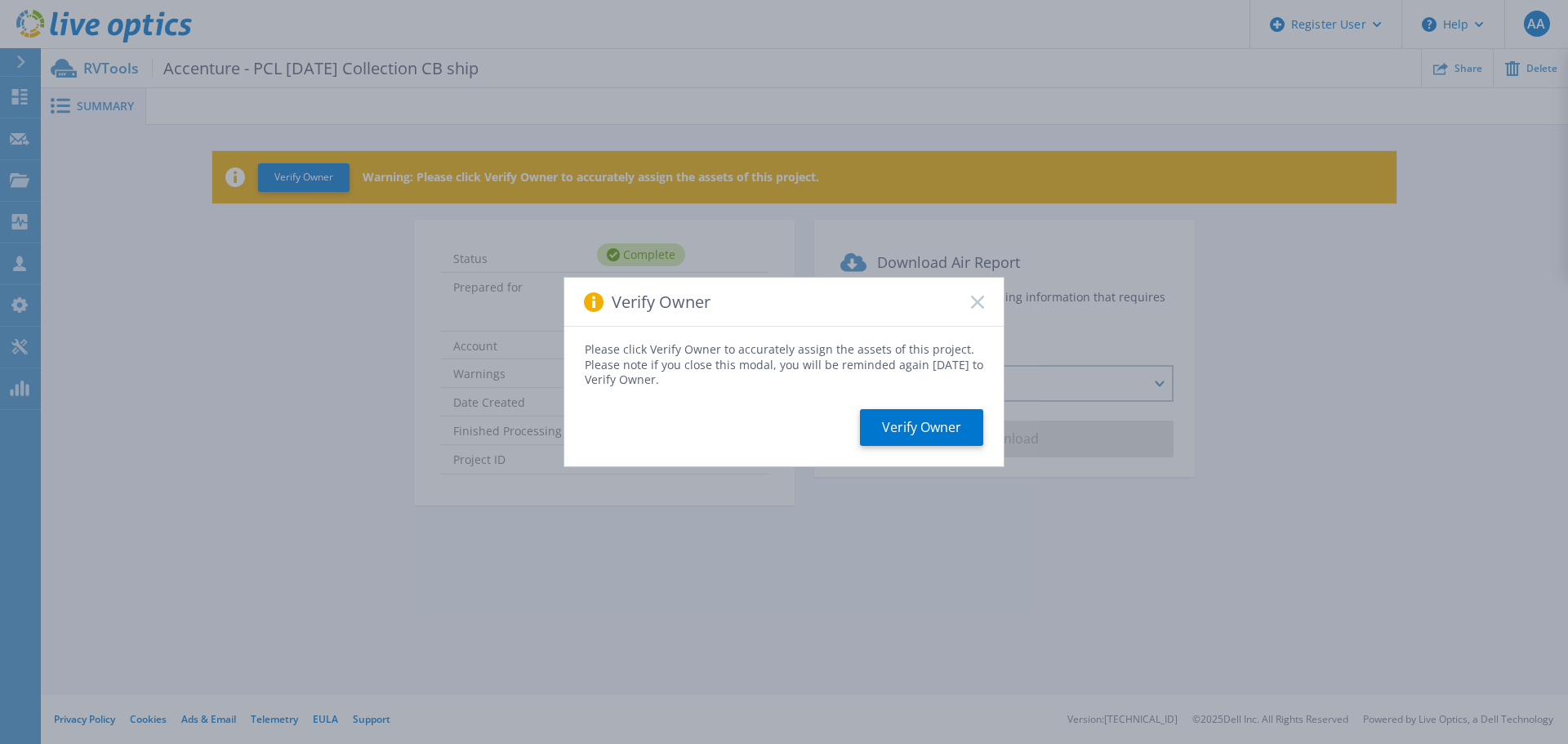
click at [871, 402] on div "Please click Verify Owner to accurately assign the assets of this project. Plea…" at bounding box center [784, 396] width 439 height 139
click at [891, 419] on button "Verify Owner" at bounding box center [922, 427] width 123 height 37
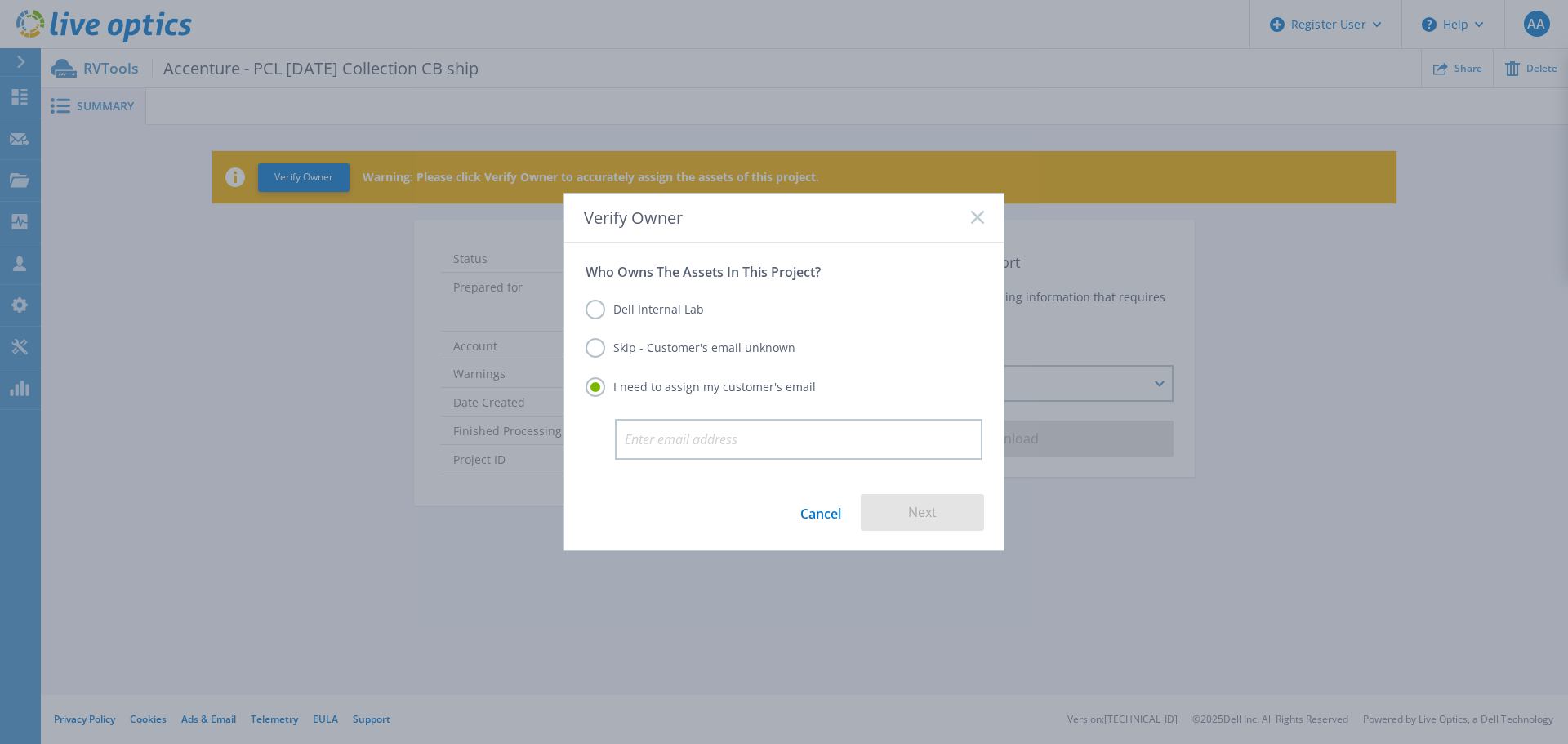
click at [671, 308] on label "Dell Internal Lab" at bounding box center [645, 310] width 118 height 20
click at [0, 0] on input "Dell Internal Lab" at bounding box center [0, 0] width 0 height 0
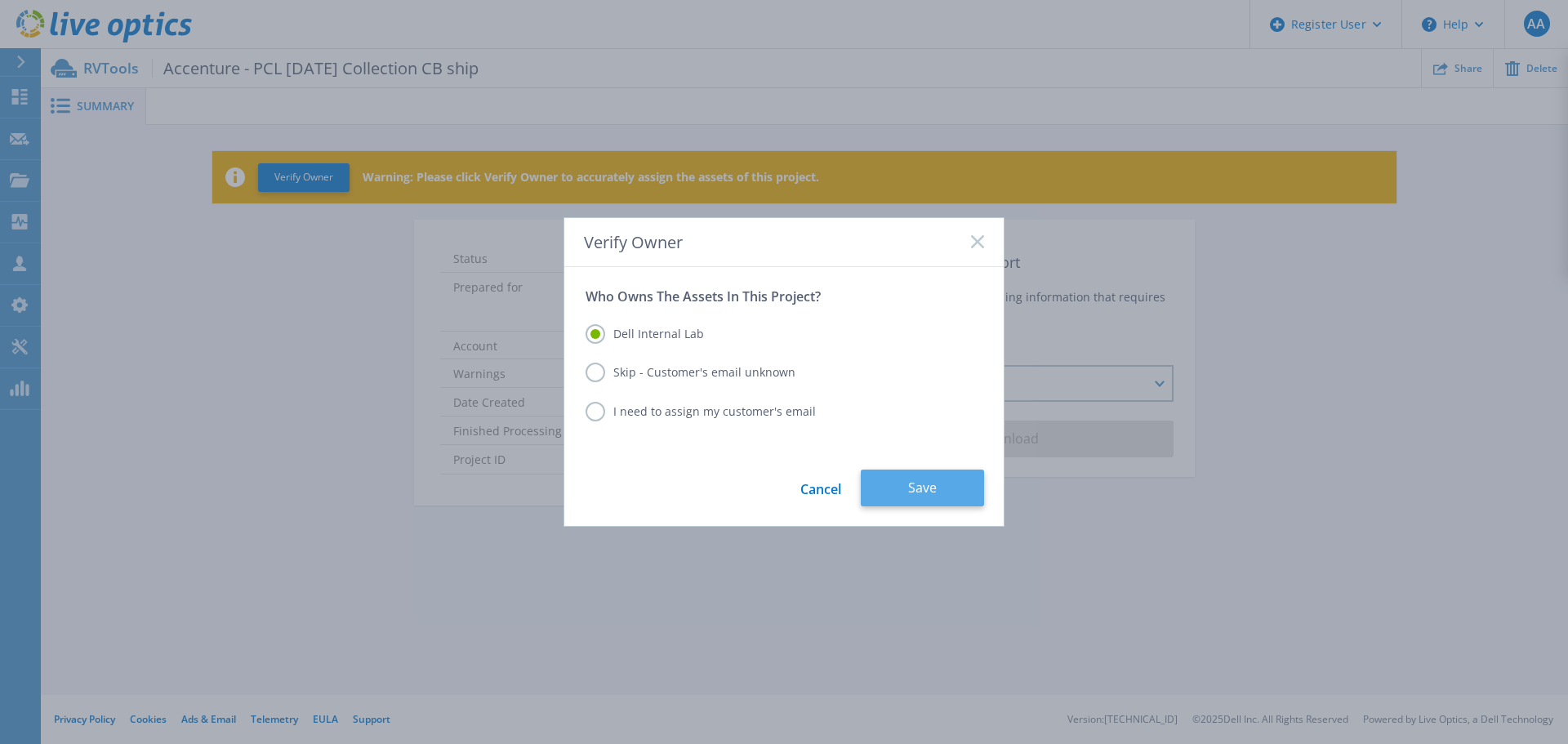
click at [905, 497] on button "Save" at bounding box center [922, 488] width 123 height 37
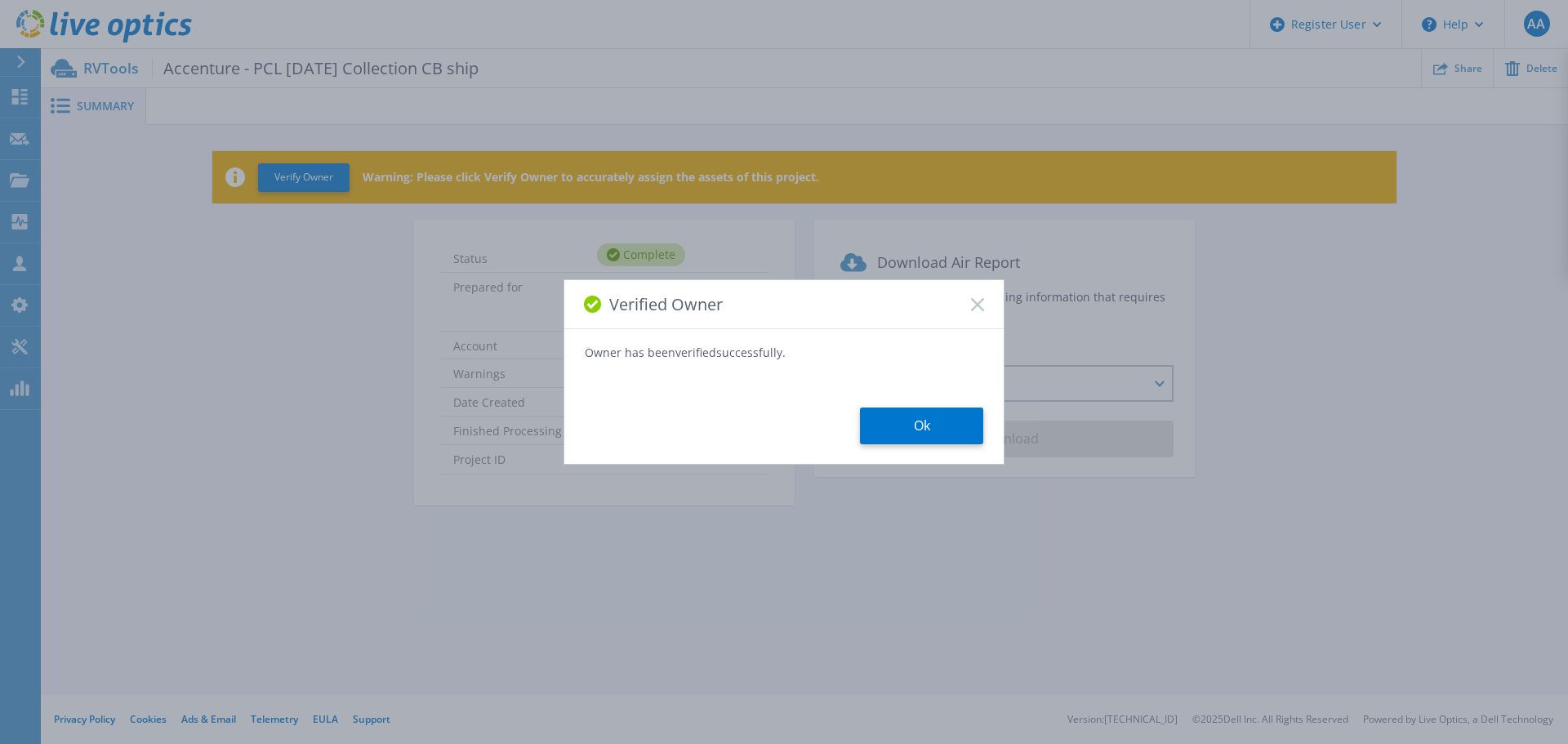
click at [879, 400] on div "Owner has been verified successfully. Ok" at bounding box center [784, 394] width 439 height 100
click at [904, 447] on div "Verified Owner Owner has been verified successfully. Ok" at bounding box center [784, 372] width 441 height 186
click at [906, 429] on button "Ok" at bounding box center [922, 425] width 123 height 37
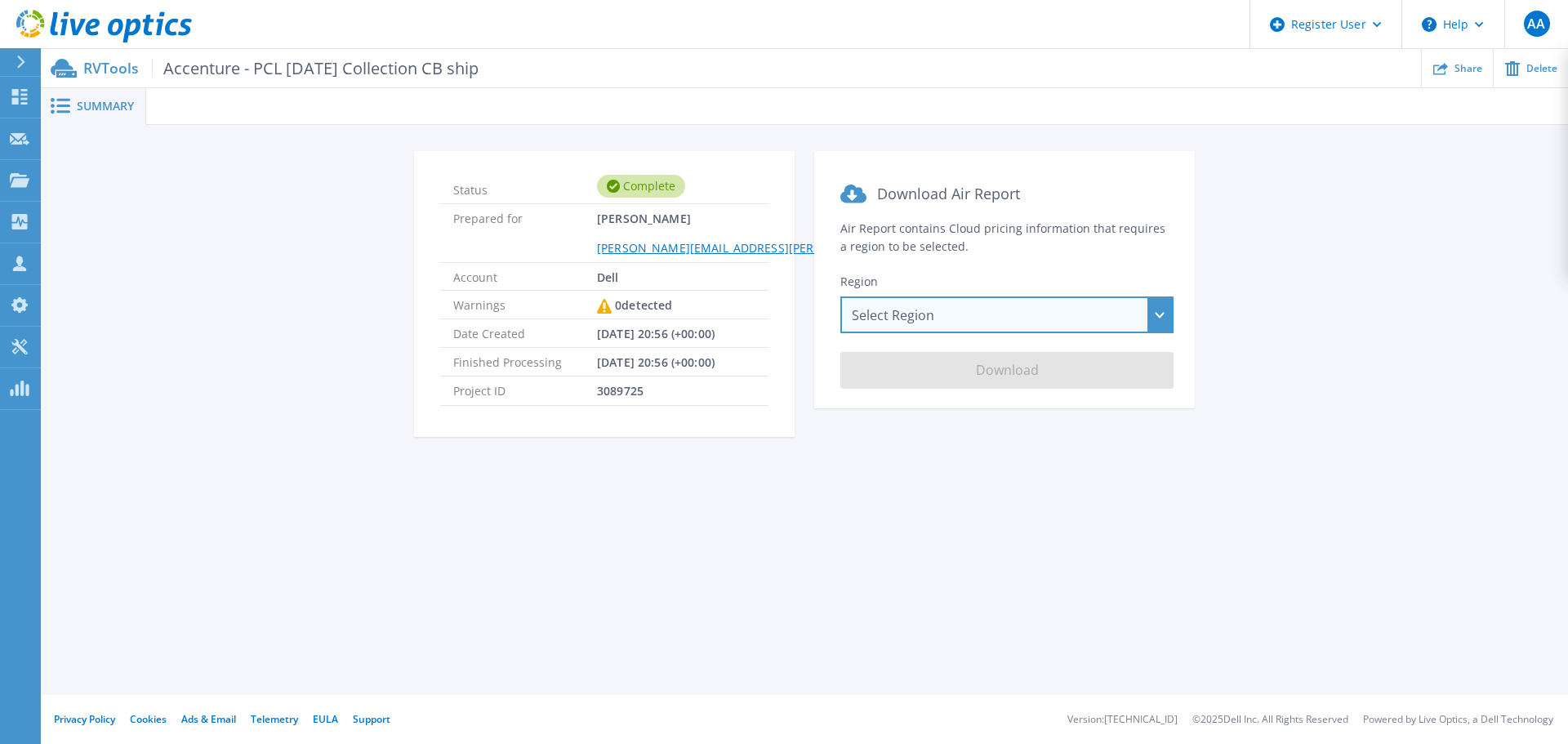
click at [1007, 320] on div "Select Region Asia Pacific (Hong Kong) Asia Pacific (Mumbai) Asia Pacific (Seou…" at bounding box center [1007, 315] width 333 height 37
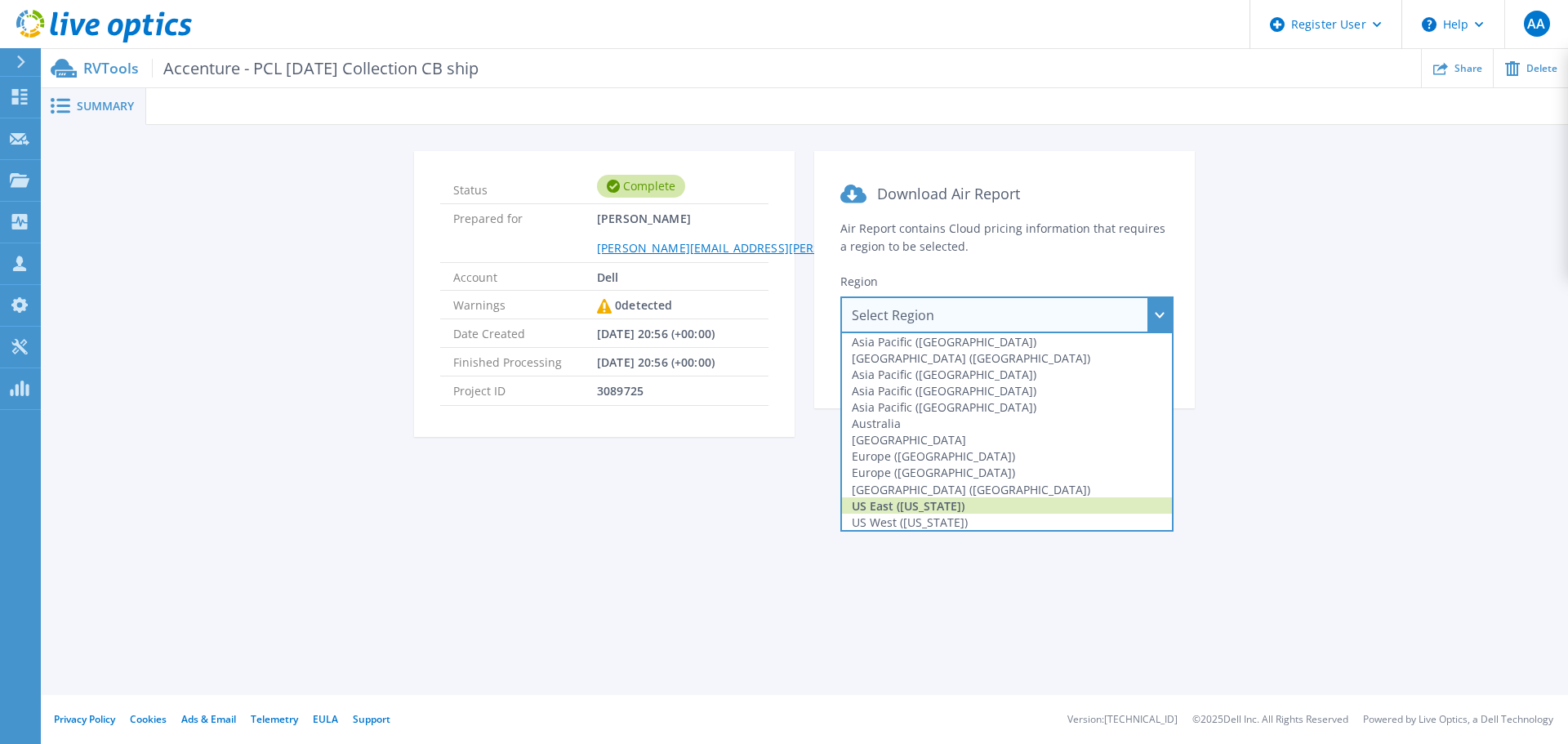
click at [1039, 504] on div "US East ([US_STATE])" at bounding box center [1007, 506] width 330 height 16
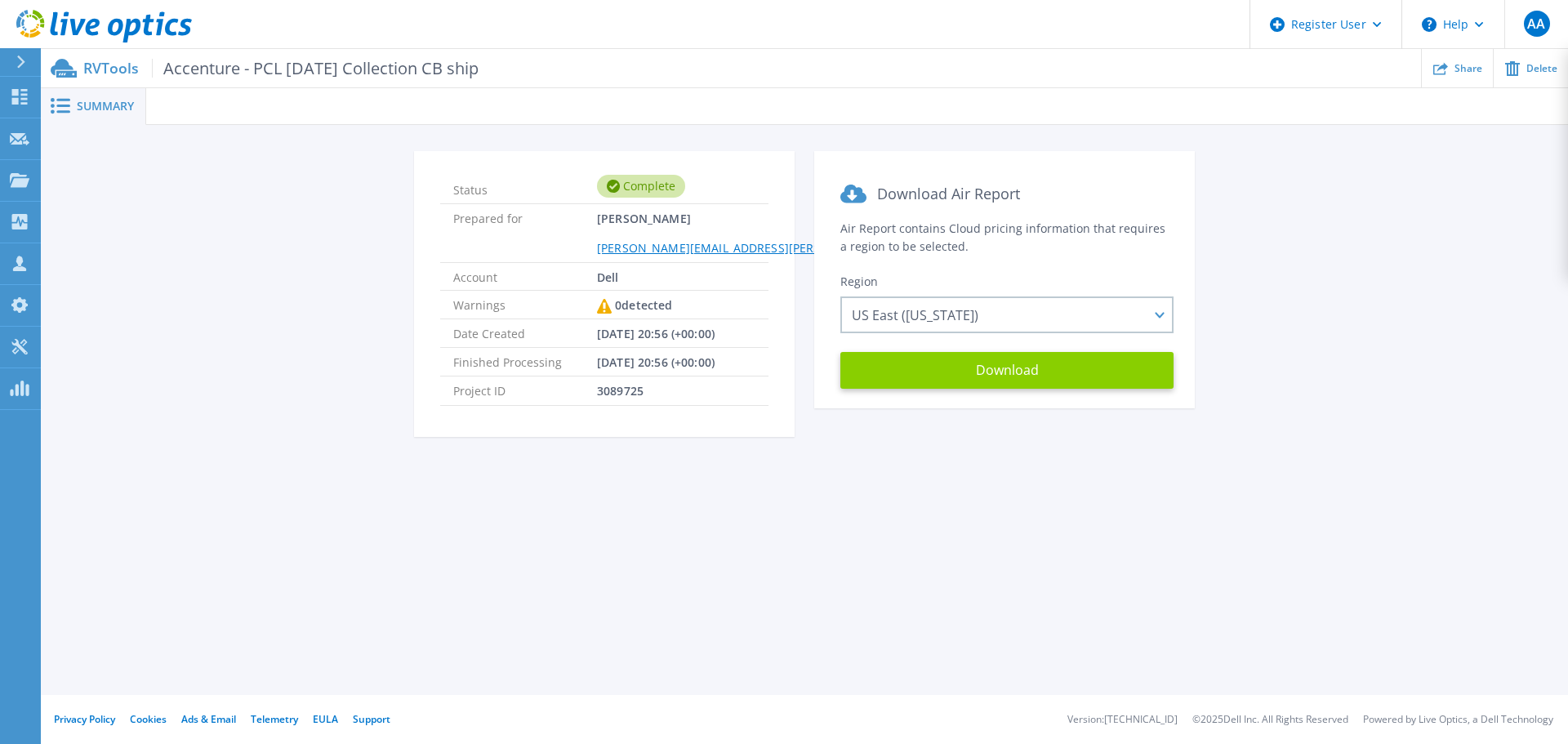
click at [1041, 358] on button "Download" at bounding box center [1007, 370] width 333 height 37
click at [120, 21] on icon at bounding box center [115, 27] width 16 height 17
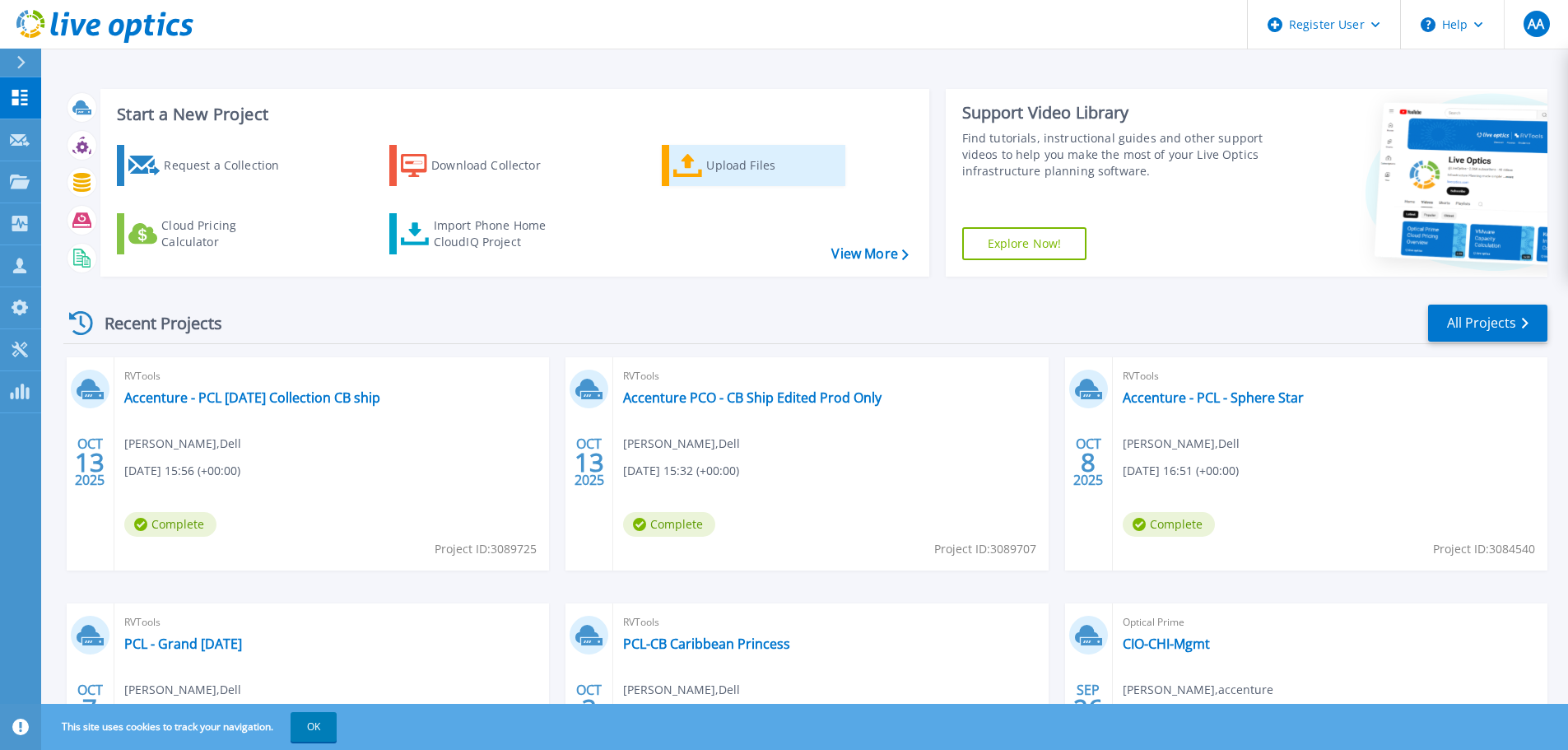
click at [760, 184] on link "Upload Files" at bounding box center [754, 166] width 184 height 41
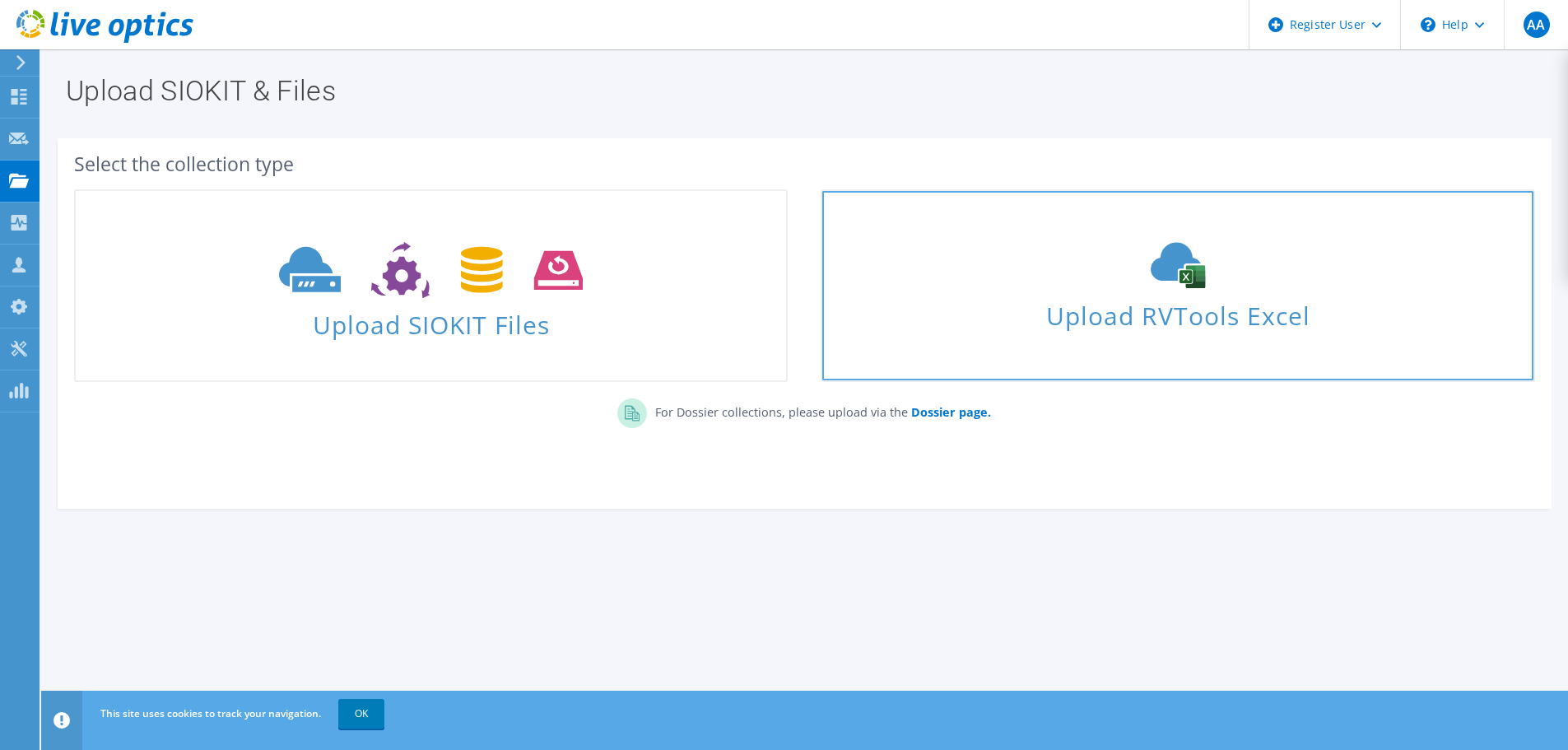
click at [1252, 322] on span "Upload RVTools Excel" at bounding box center [1177, 311] width 710 height 36
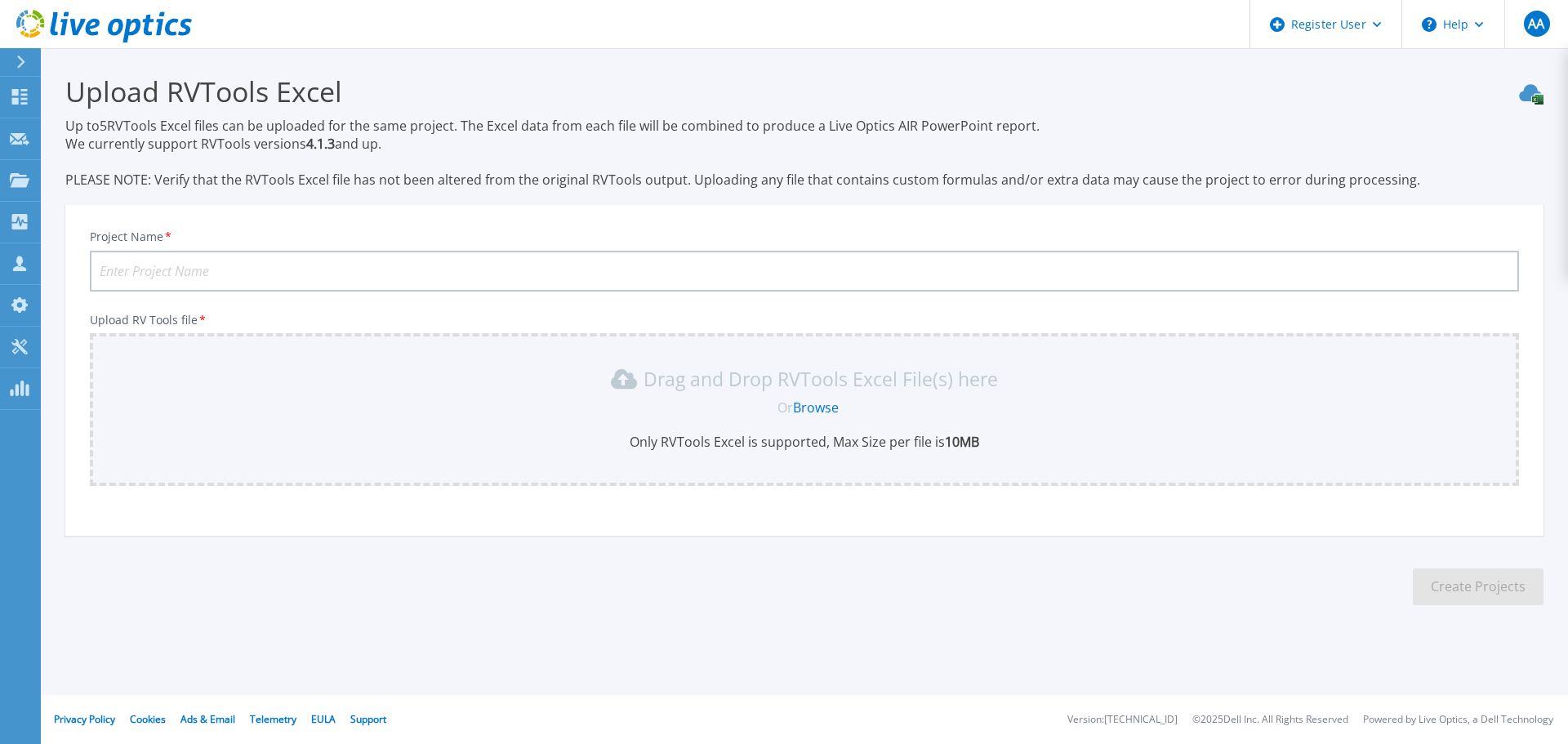
click at [678, 269] on input "Project Name *" at bounding box center [804, 271] width 1429 height 41
type input "Accenture PCL - Diamond [DATE]"
click at [826, 406] on link "Browse" at bounding box center [816, 407] width 46 height 18
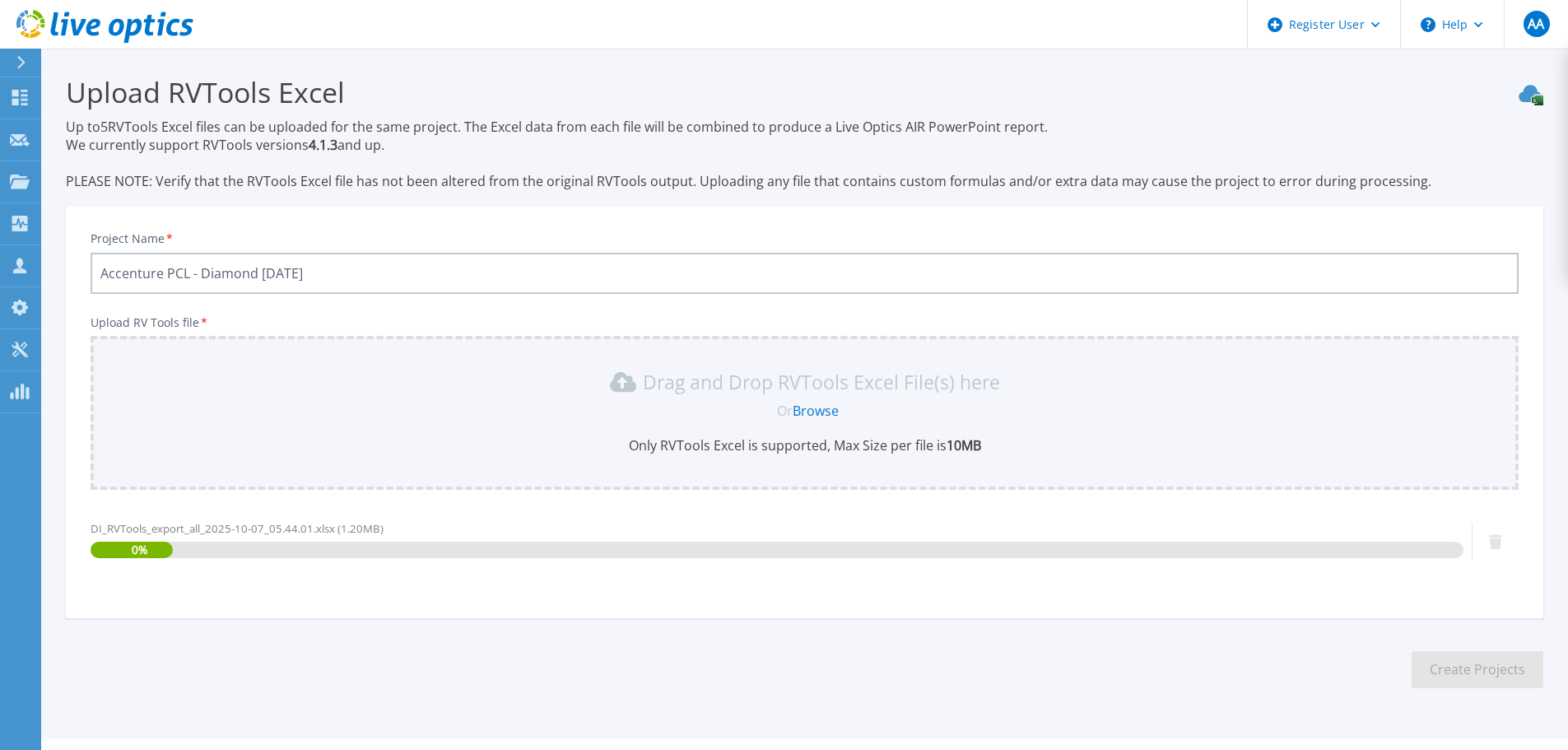
scroll to position [39, 0]
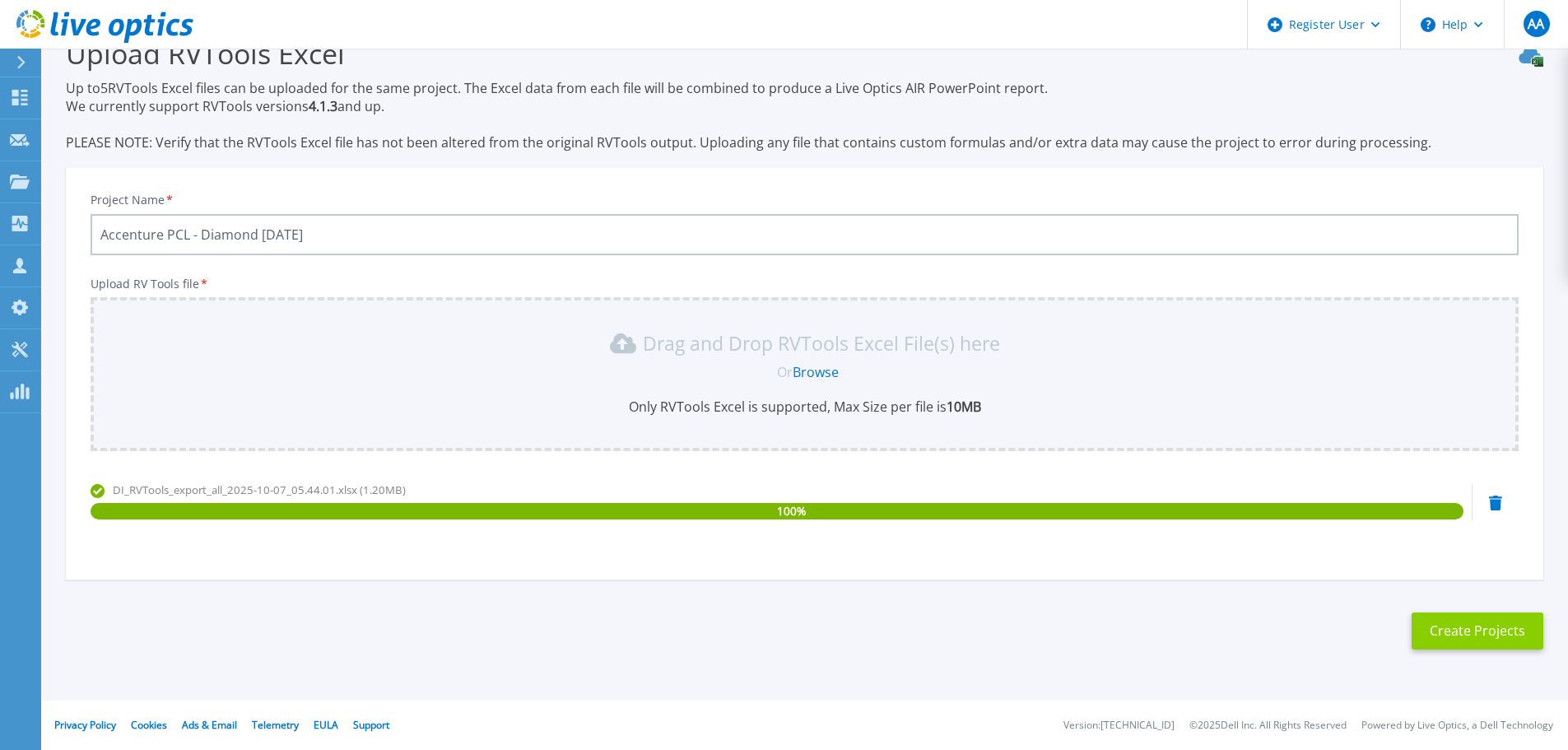
click at [1519, 639] on button "Create Projects" at bounding box center [1477, 631] width 132 height 37
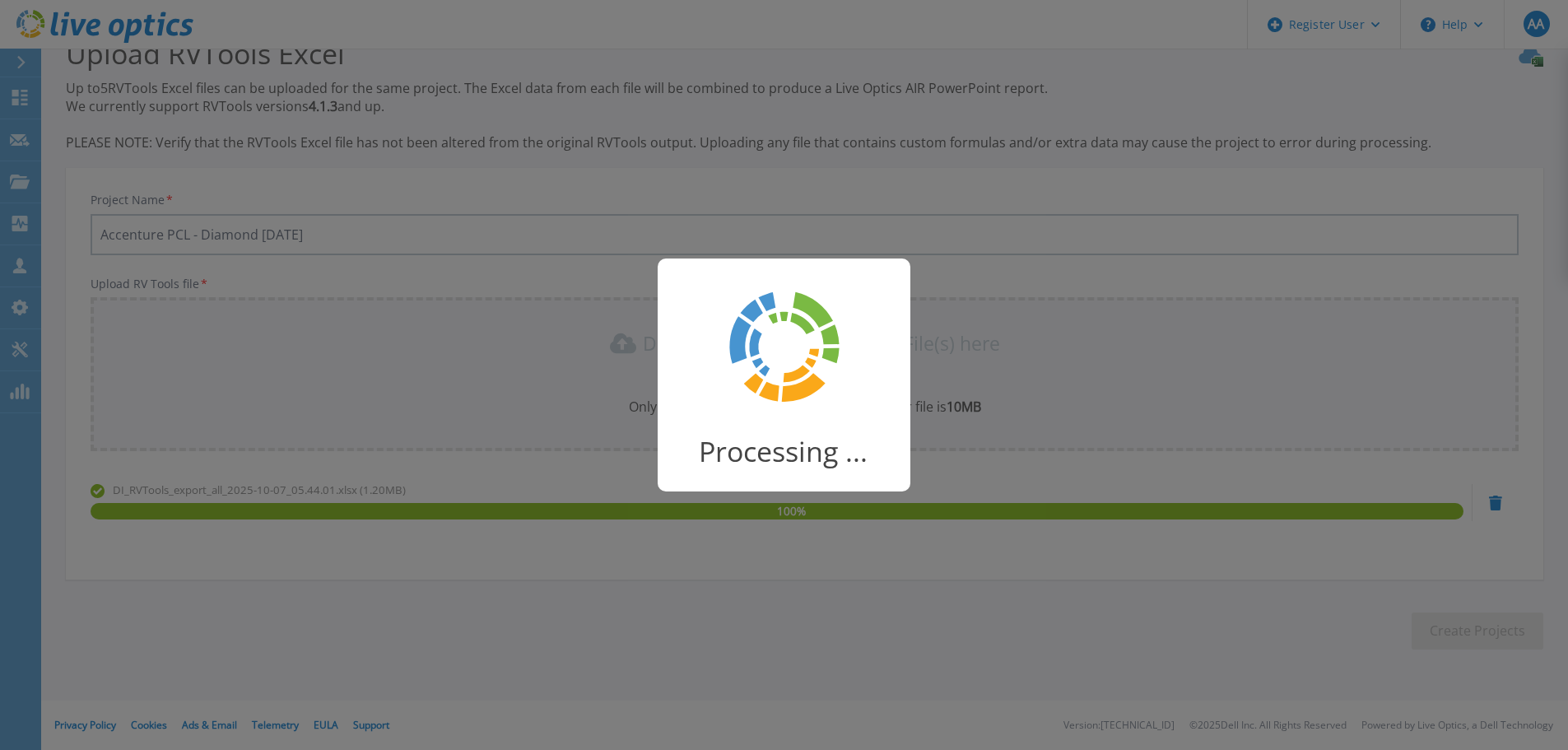
scroll to position [32, 0]
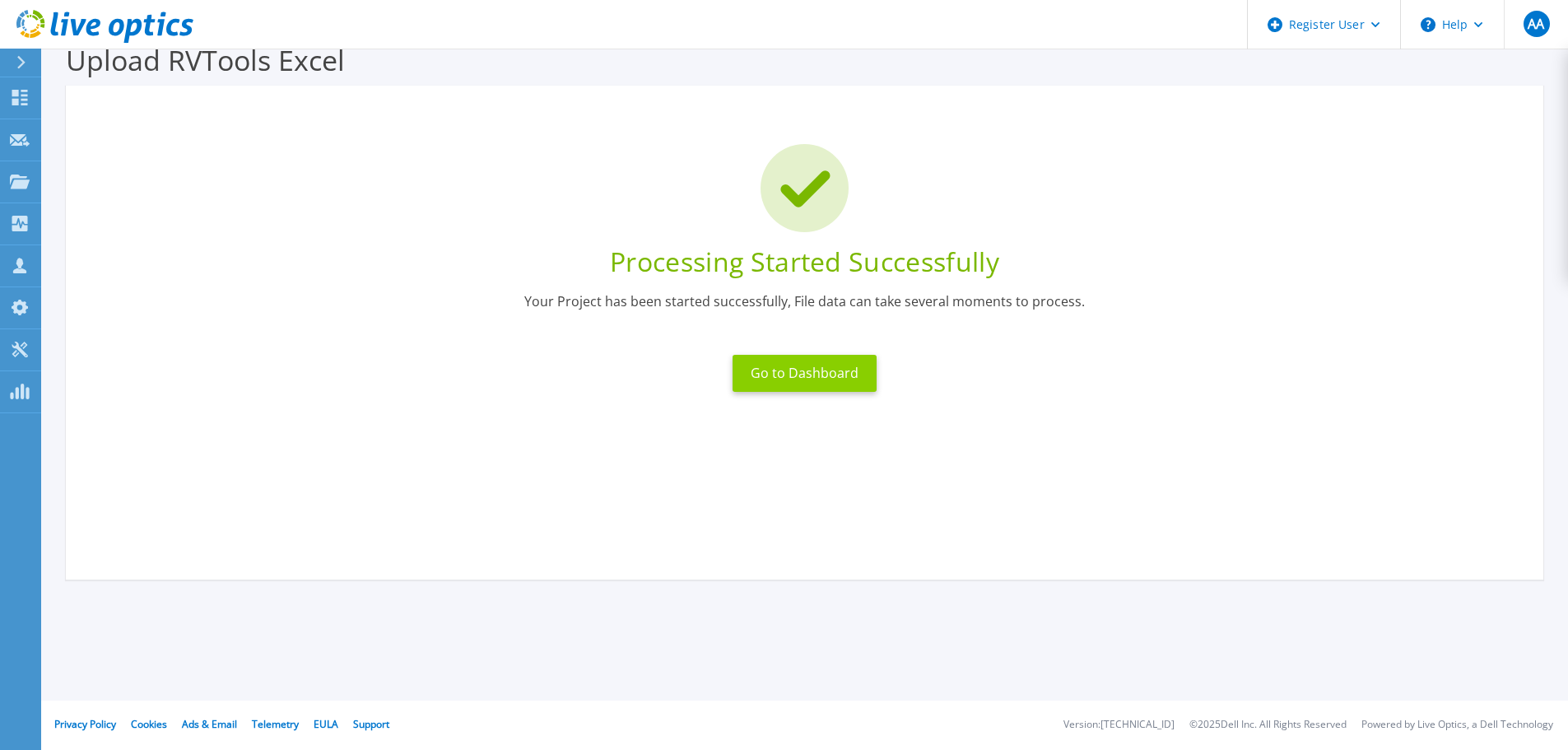
click at [772, 363] on button "Go to Dashboard" at bounding box center [804, 373] width 144 height 37
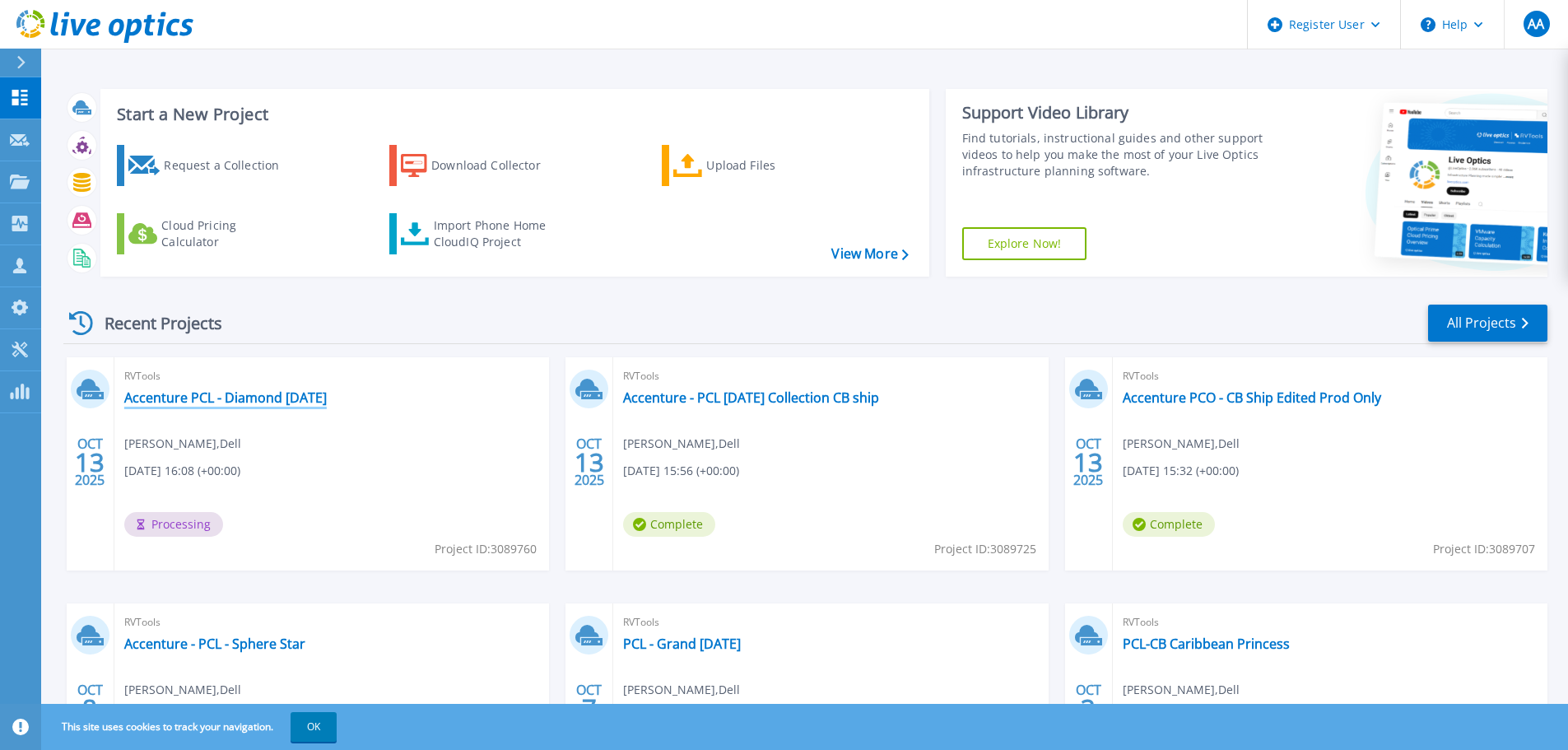
drag, startPoint x: 302, startPoint y: 398, endPoint x: 332, endPoint y: 397, distance: 30.0
click at [302, 398] on link "Accenture PCL - Diamond [DATE]" at bounding box center [225, 397] width 203 height 17
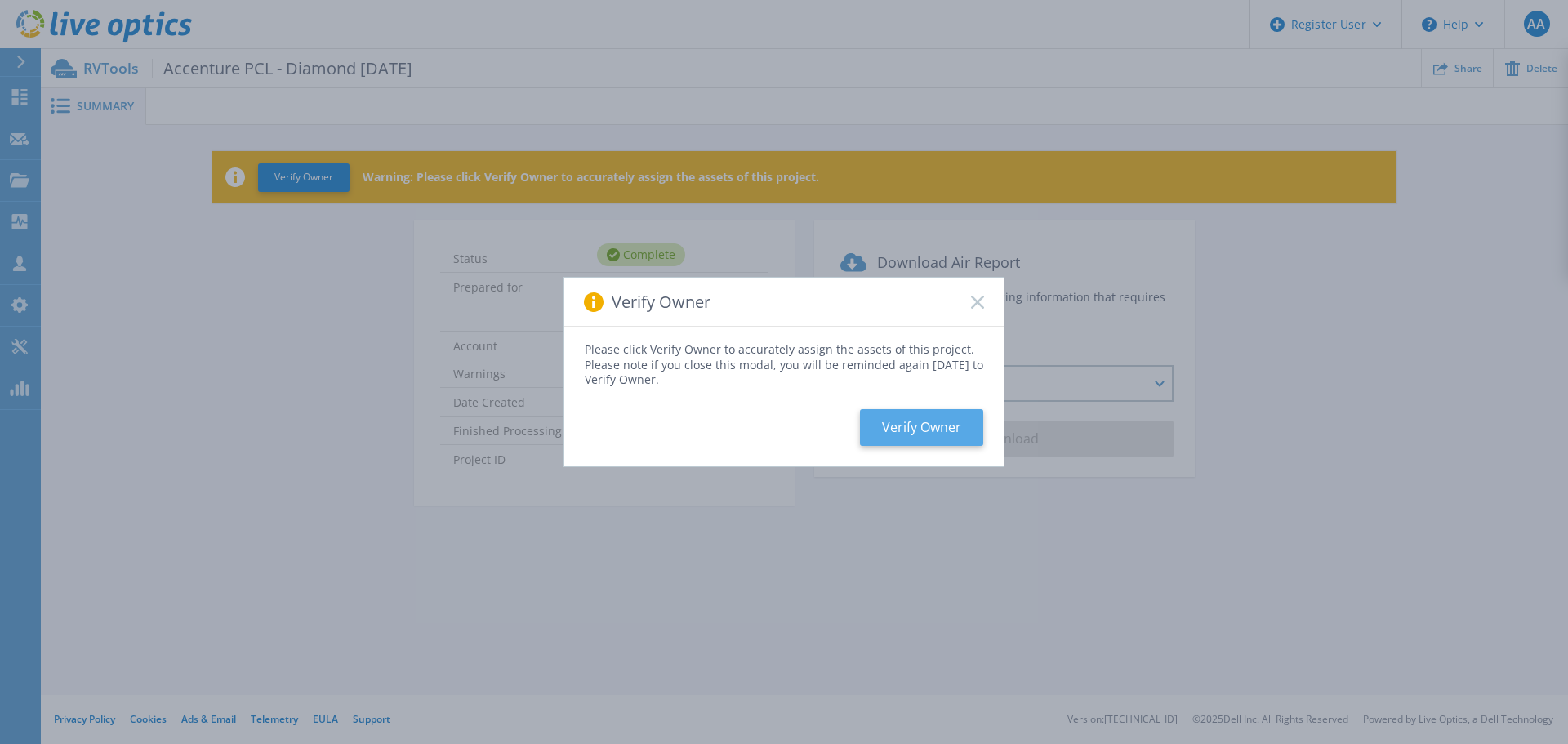
click at [960, 433] on button "Verify Owner" at bounding box center [922, 427] width 123 height 37
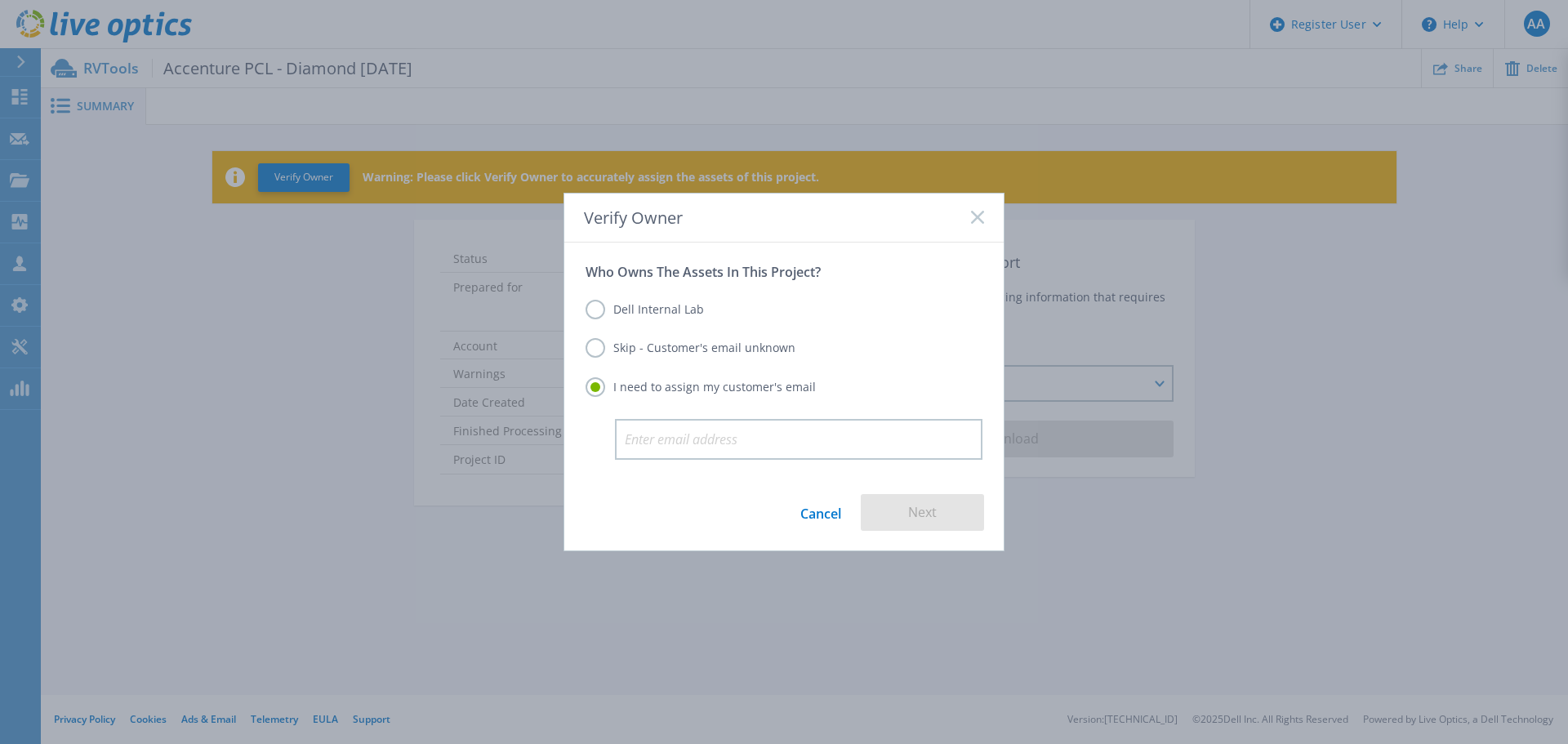
click at [687, 307] on label "Dell Internal Lab" at bounding box center [645, 310] width 118 height 20
click at [0, 0] on input "Dell Internal Lab" at bounding box center [0, 0] width 0 height 0
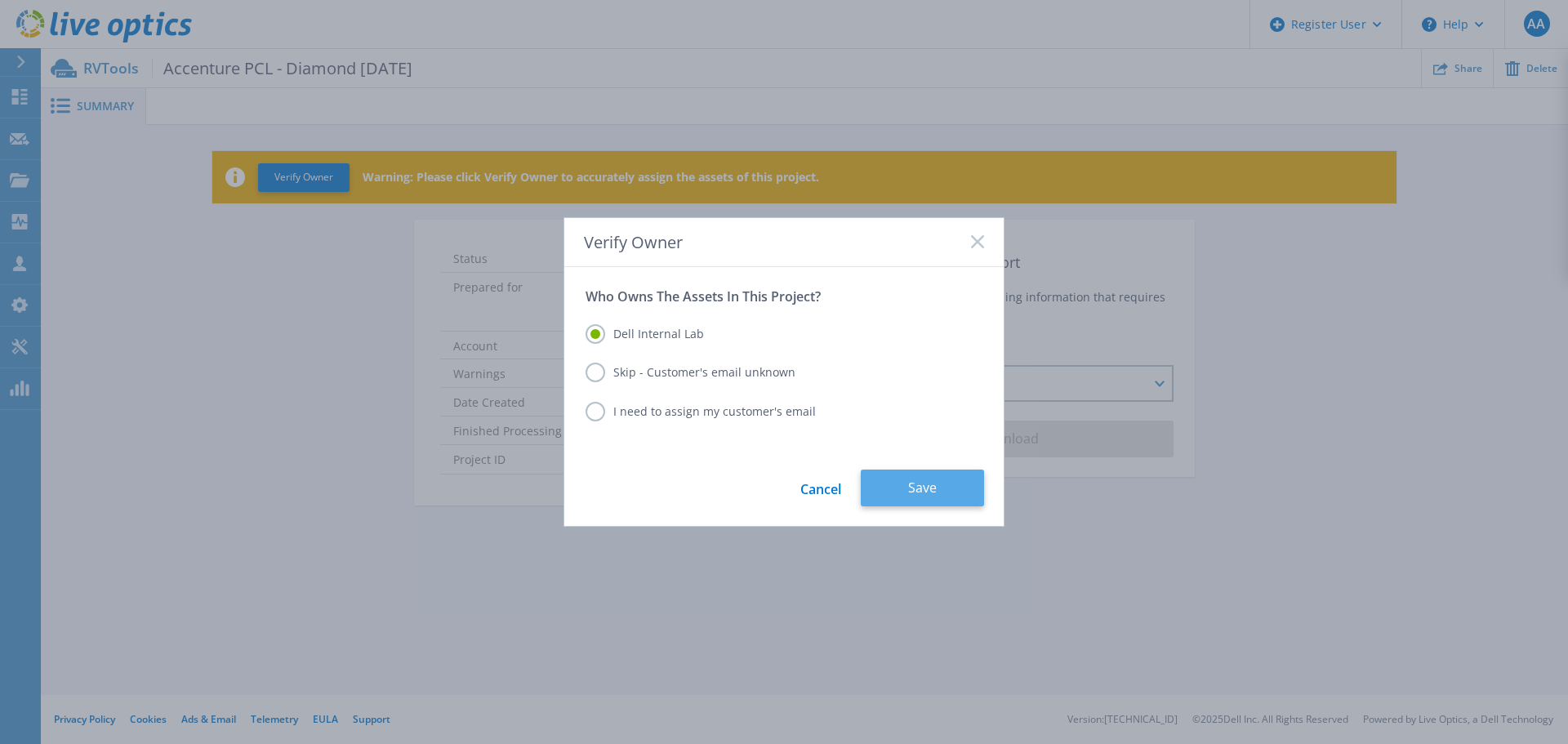
click at [950, 491] on button "Save" at bounding box center [922, 488] width 123 height 37
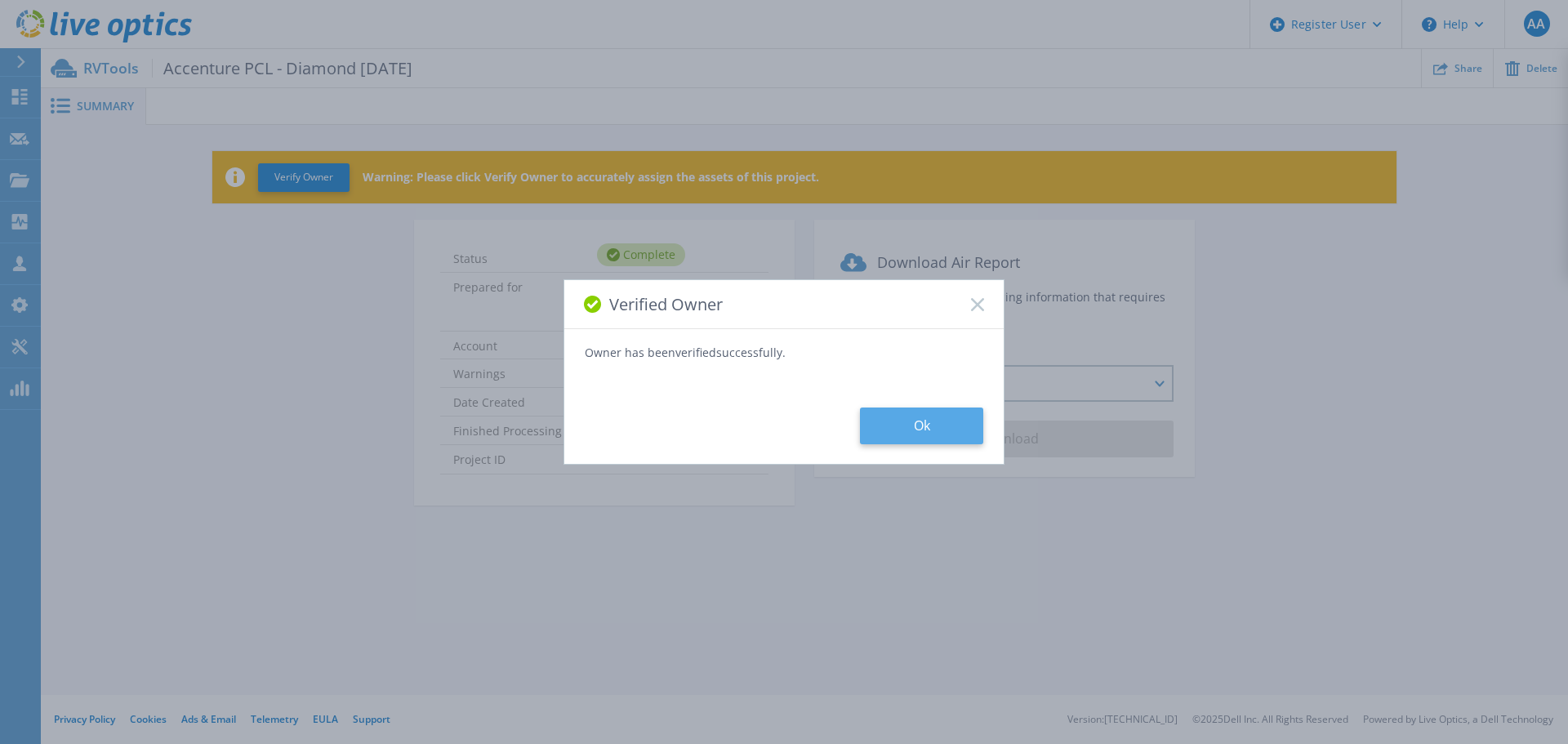
click at [923, 412] on button "Ok" at bounding box center [922, 425] width 123 height 37
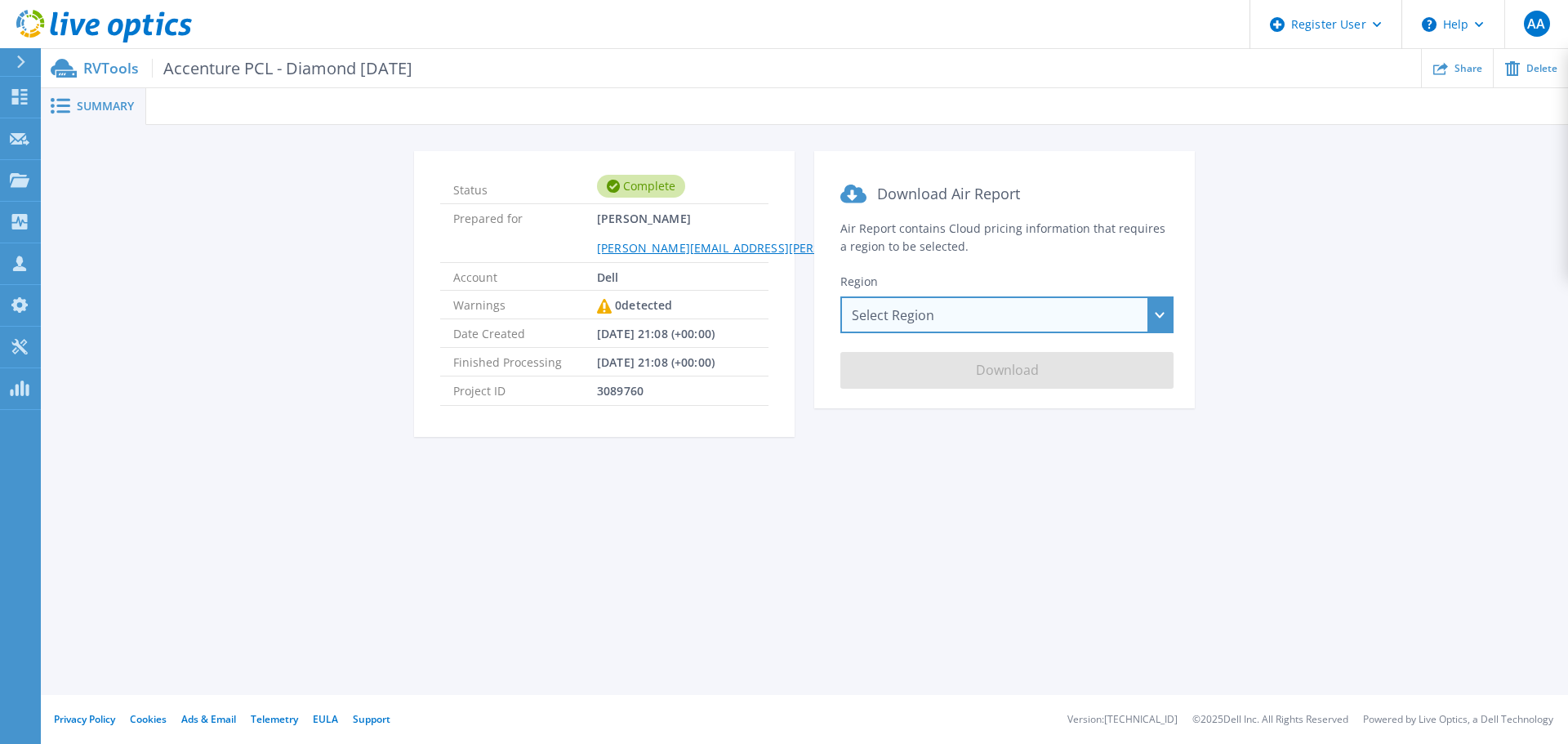
click at [1027, 320] on div "Select Region [GEOGRAPHIC_DATA] ([GEOGRAPHIC_DATA]) [GEOGRAPHIC_DATA] ([GEOGRAP…" at bounding box center [1007, 315] width 333 height 37
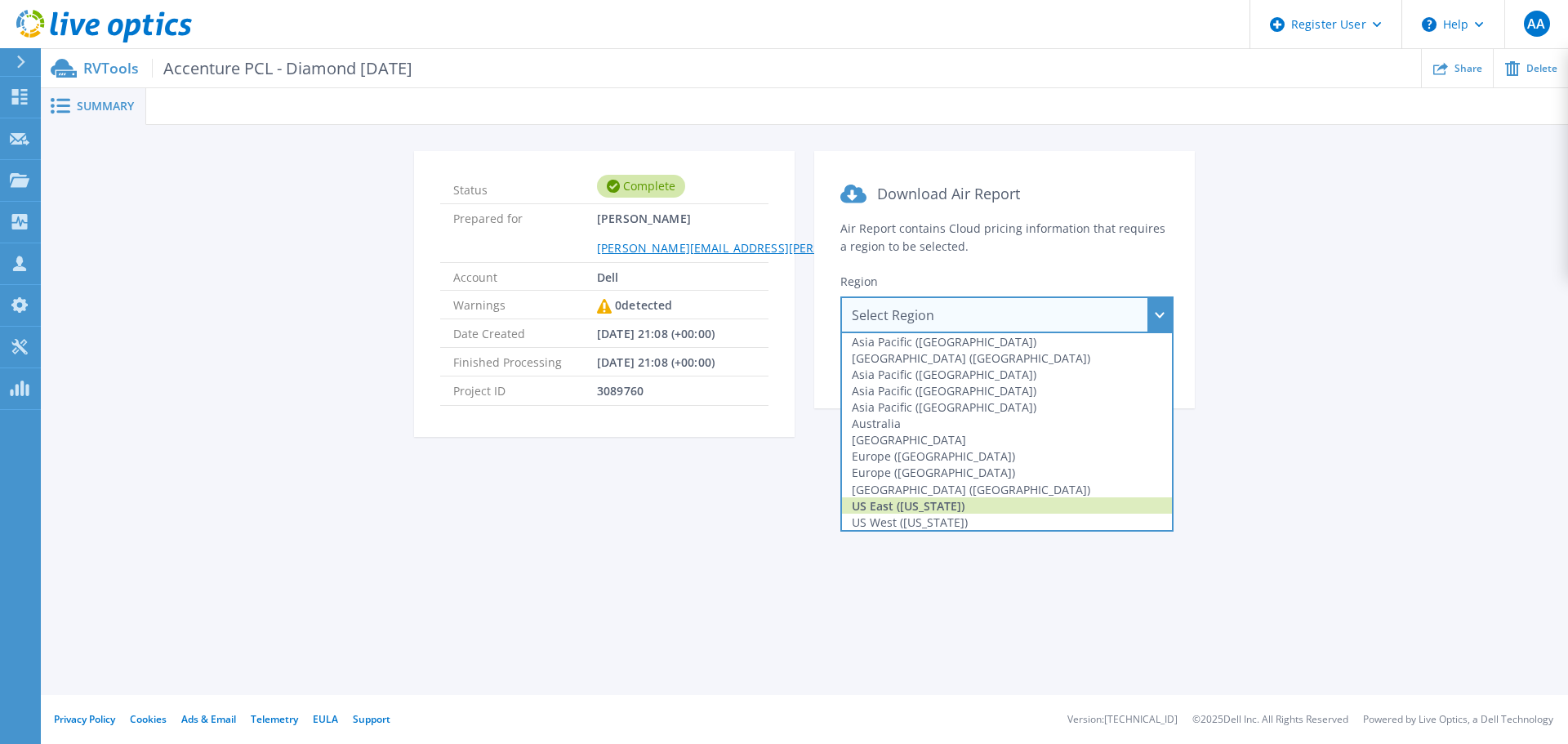
click at [1030, 499] on div "US East (Virginia)" at bounding box center [1007, 506] width 330 height 16
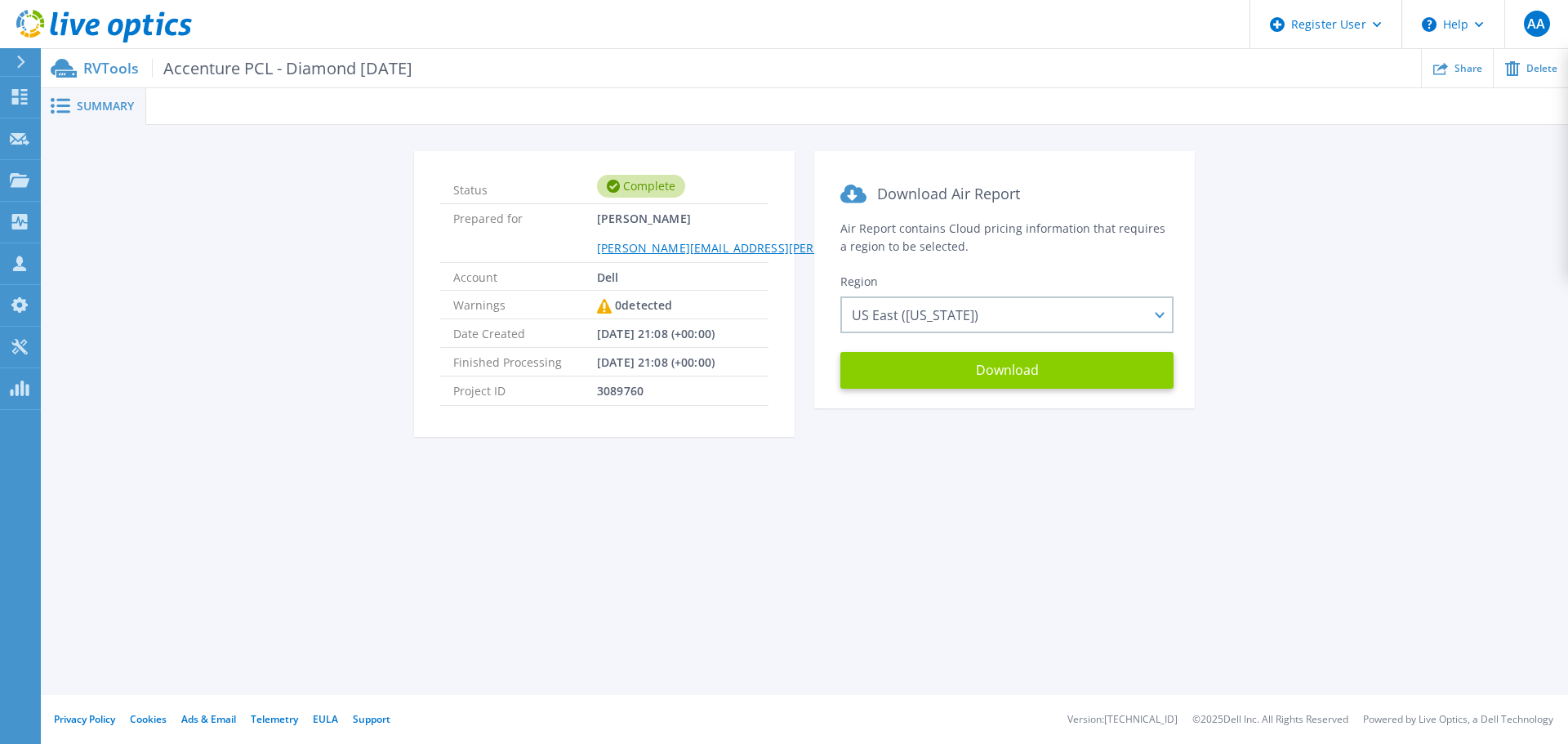
click at [996, 374] on button "Download" at bounding box center [1007, 370] width 333 height 37
click at [126, 6] on link at bounding box center [96, 25] width 192 height 49
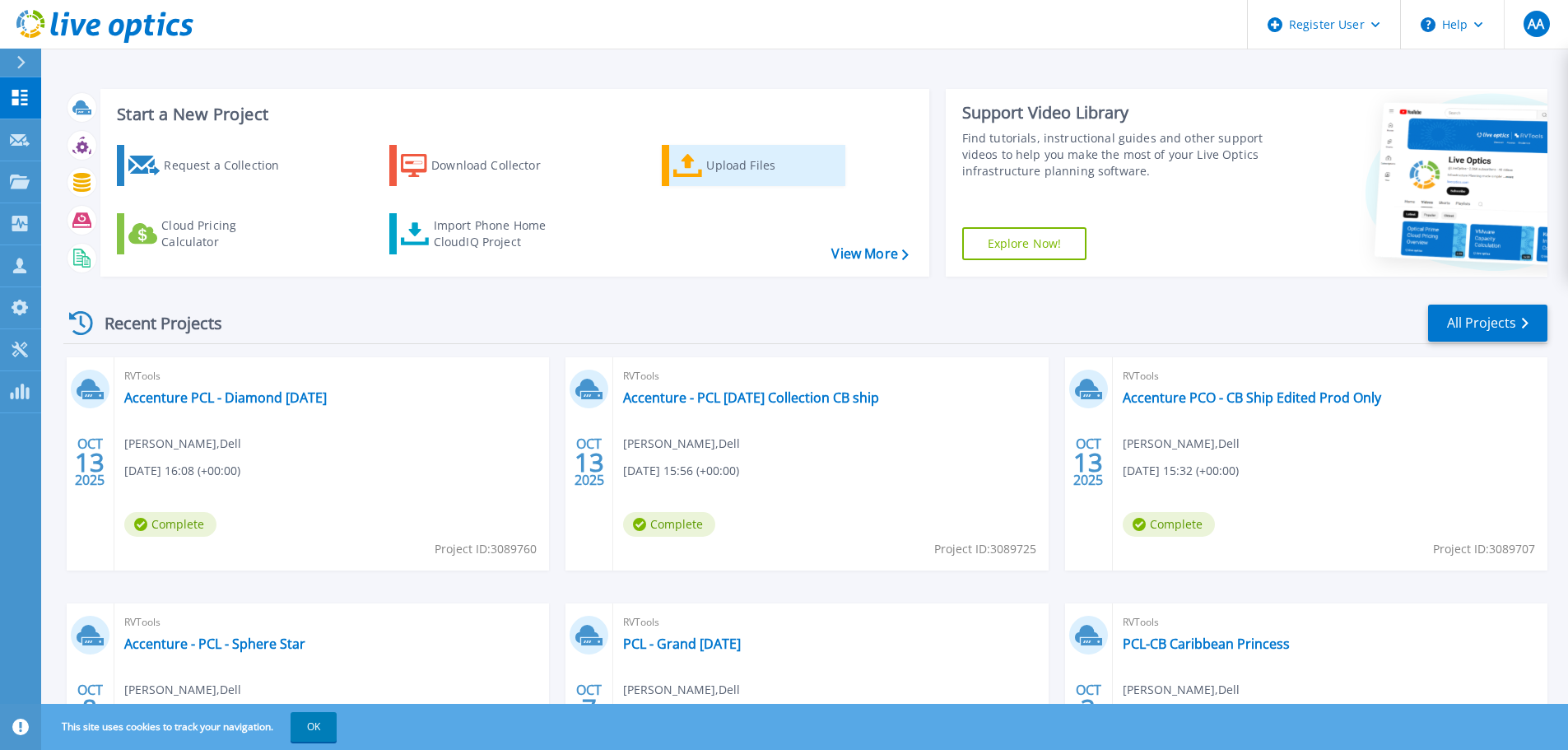
click at [671, 156] on link "Upload Files" at bounding box center [754, 166] width 184 height 41
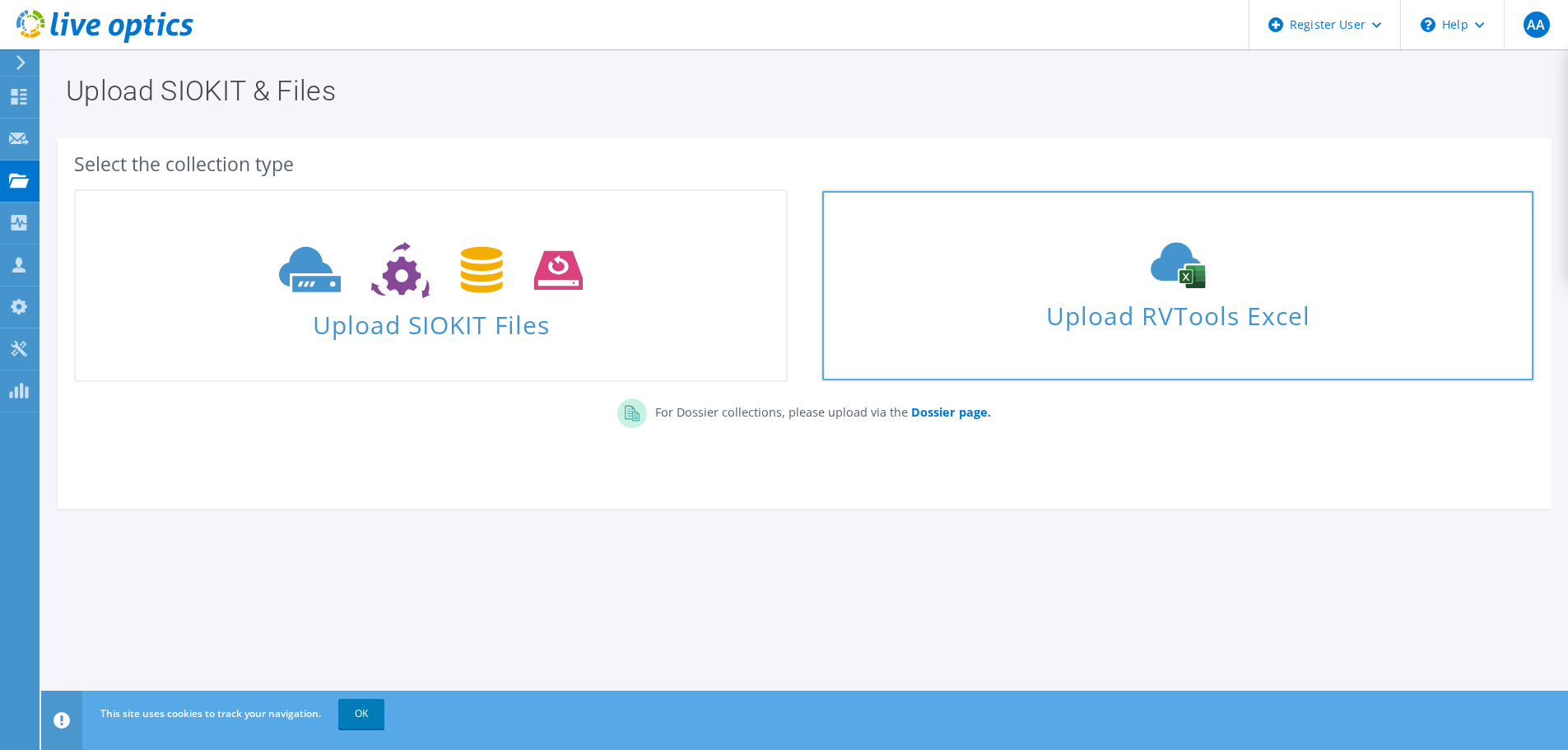
click at [1176, 311] on span "Upload RVTools Excel" at bounding box center [1177, 311] width 710 height 36
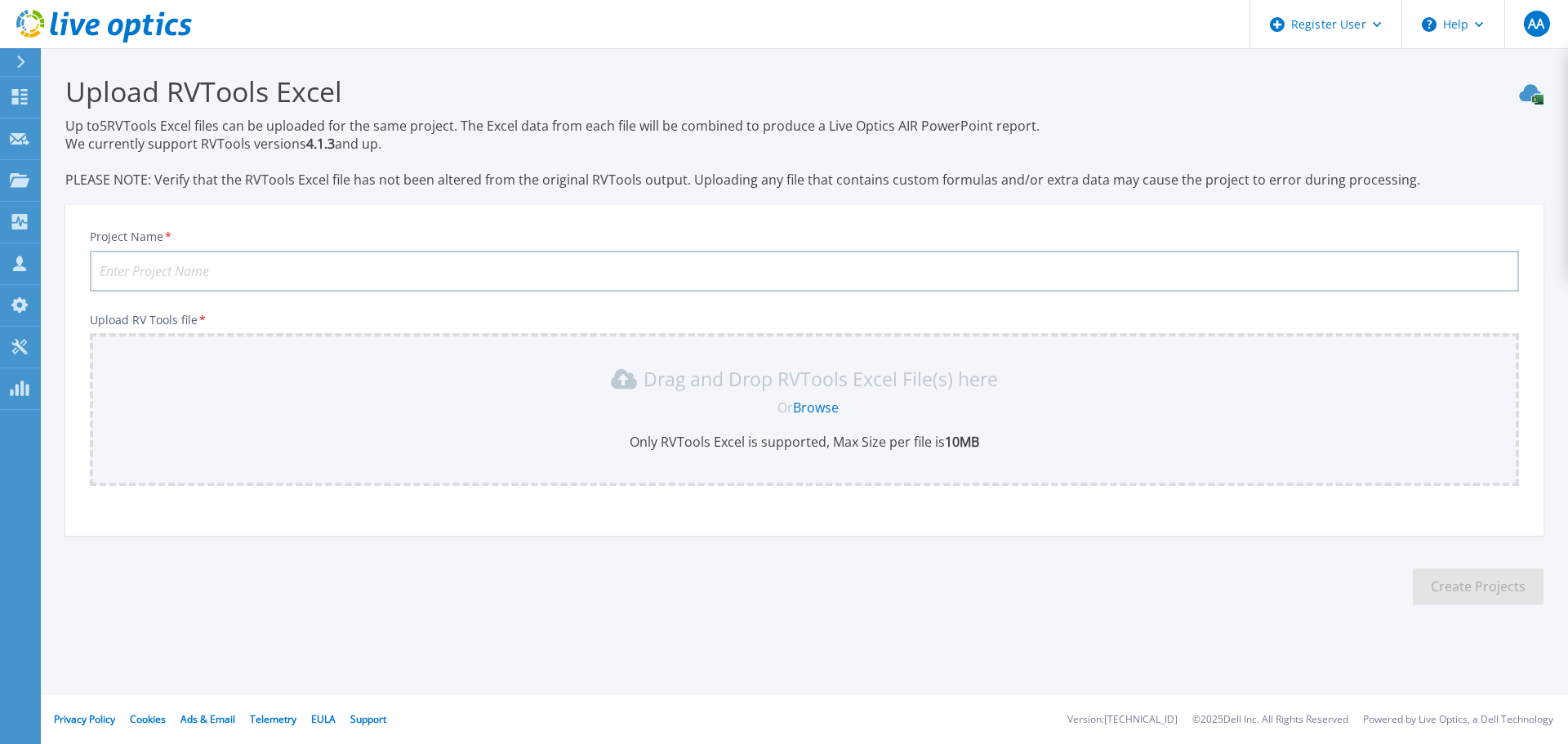
click at [283, 278] on input "Project Name *" at bounding box center [804, 271] width 1429 height 41
type input "Accenture - PCL Royal [DATE]"
click at [814, 401] on link "Browse" at bounding box center [816, 407] width 46 height 18
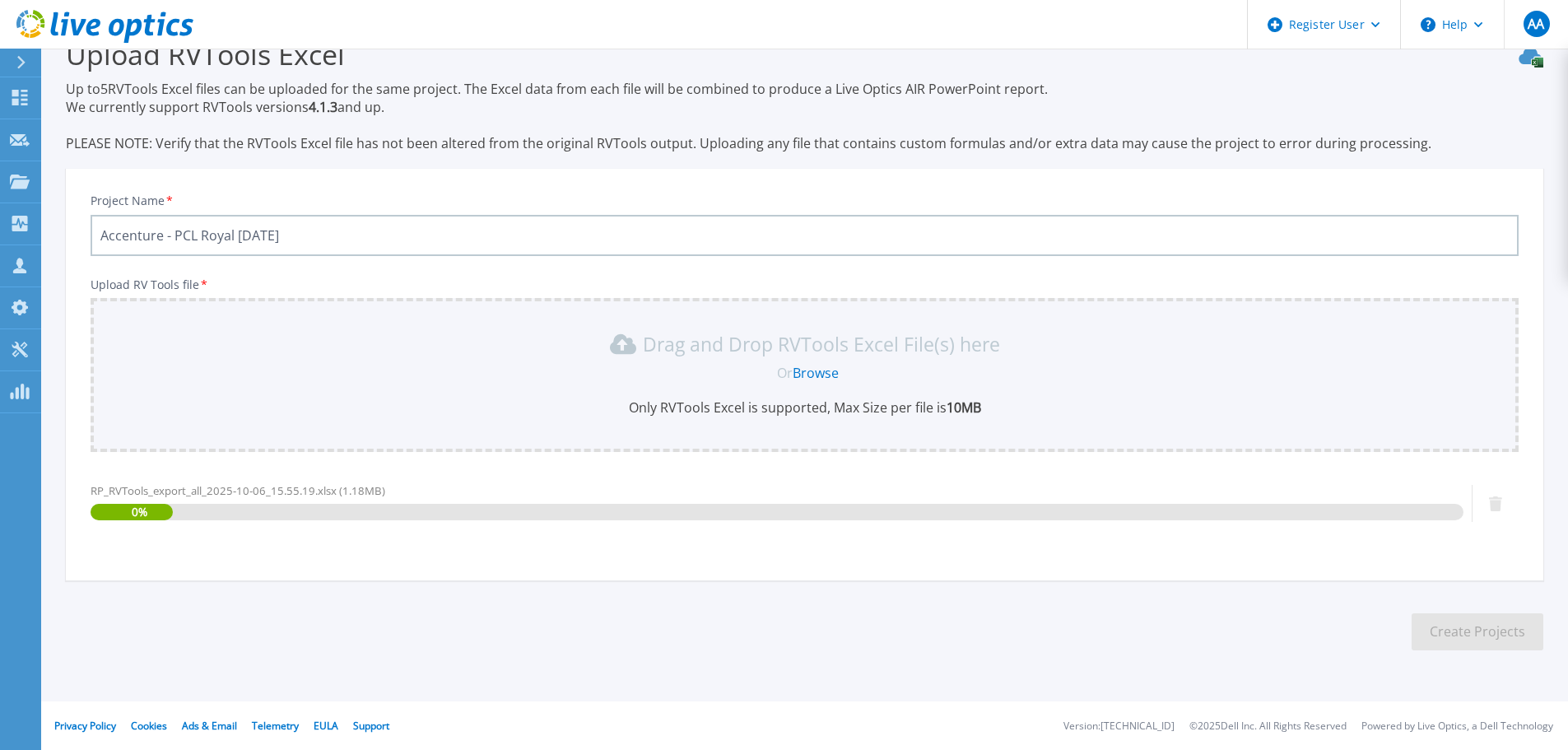
scroll to position [39, 0]
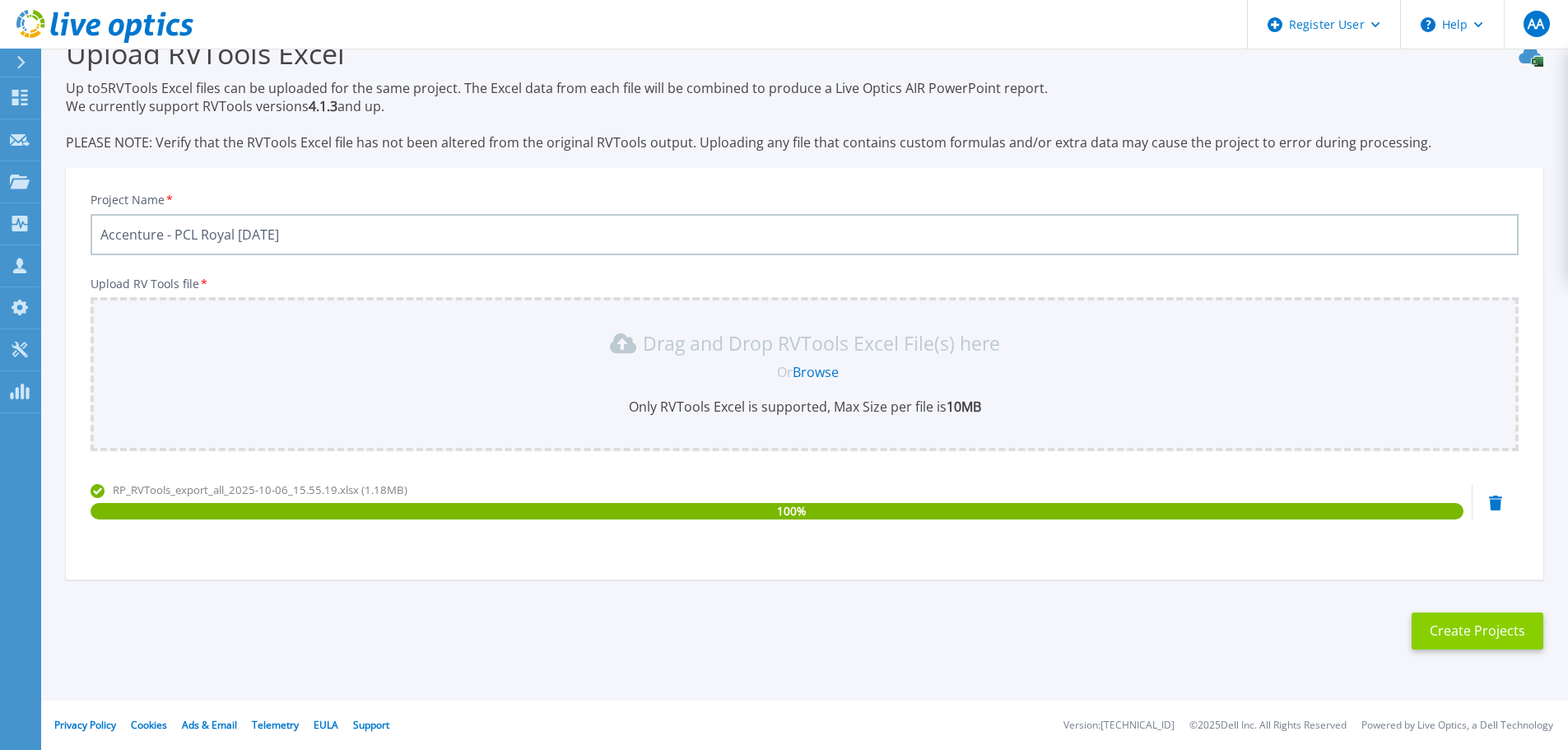
click at [1524, 632] on button "Create Projects" at bounding box center [1477, 631] width 132 height 37
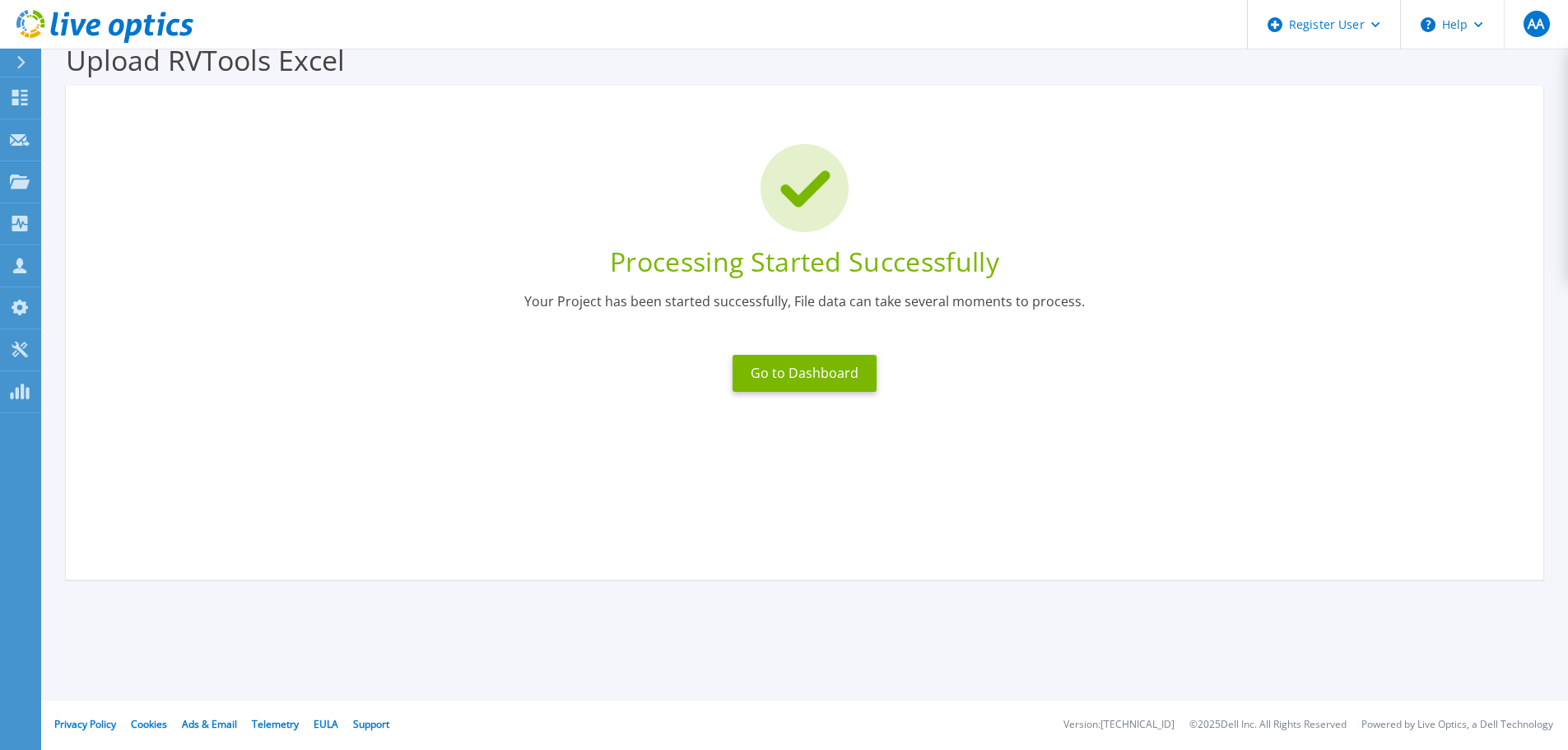
scroll to position [32, 0]
click at [824, 390] on button "Go to Dashboard" at bounding box center [804, 373] width 144 height 37
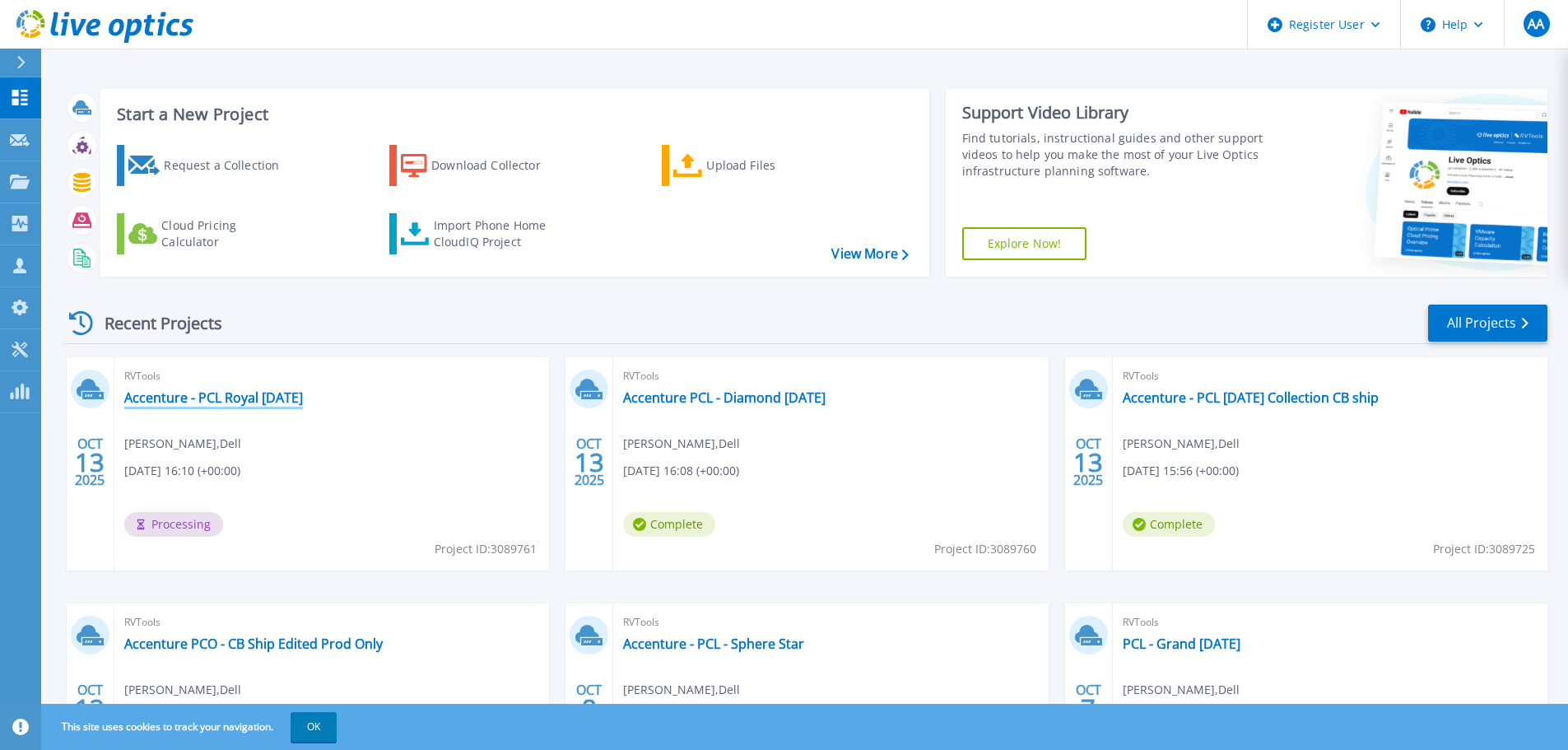
click at [256, 402] on link "Accenture - PCL Royal [DATE]" at bounding box center [213, 397] width 179 height 17
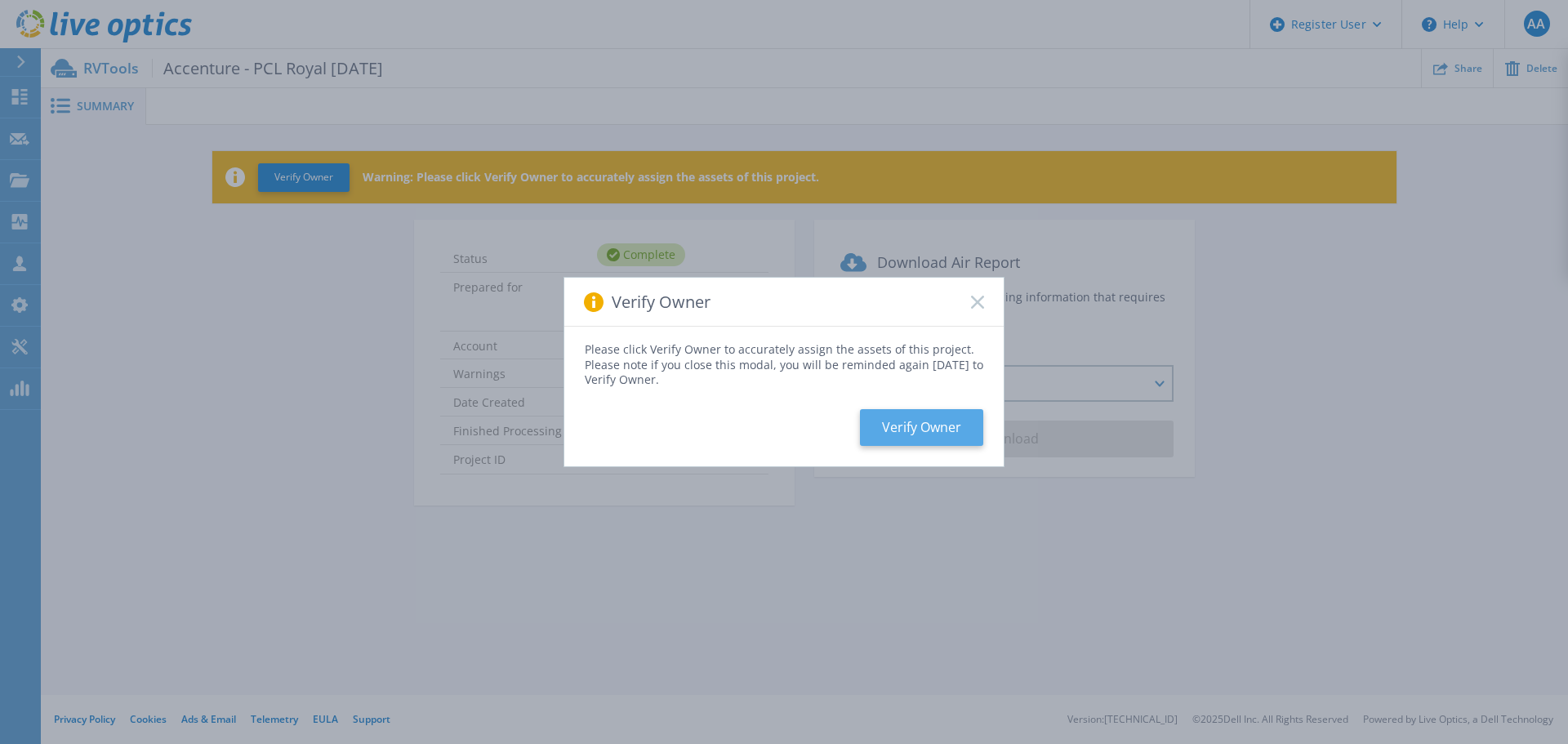
click at [968, 426] on button "Verify Owner" at bounding box center [922, 427] width 123 height 37
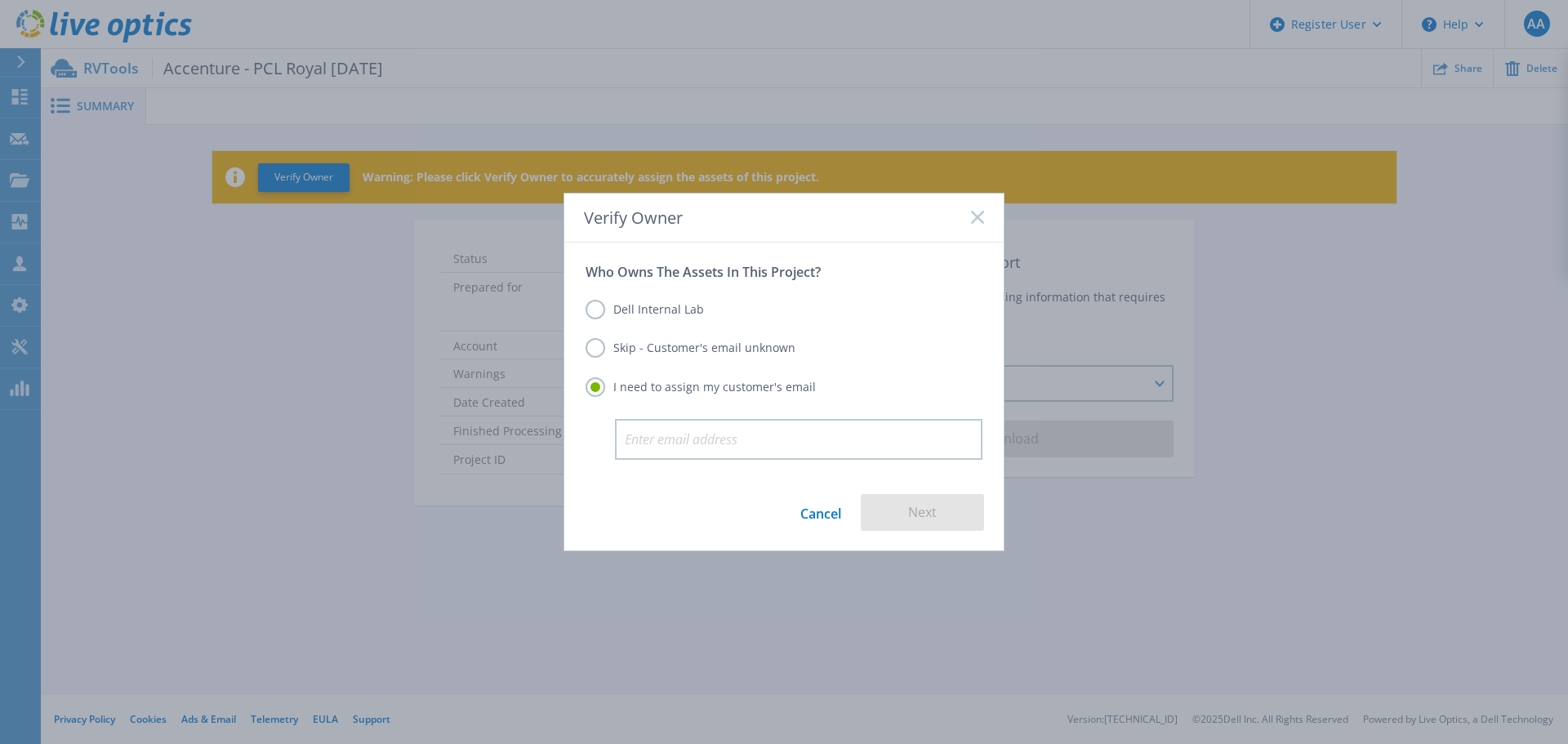
click at [681, 313] on label "Dell Internal Lab" at bounding box center [645, 310] width 118 height 20
click at [0, 0] on input "Dell Internal Lab" at bounding box center [0, 0] width 0 height 0
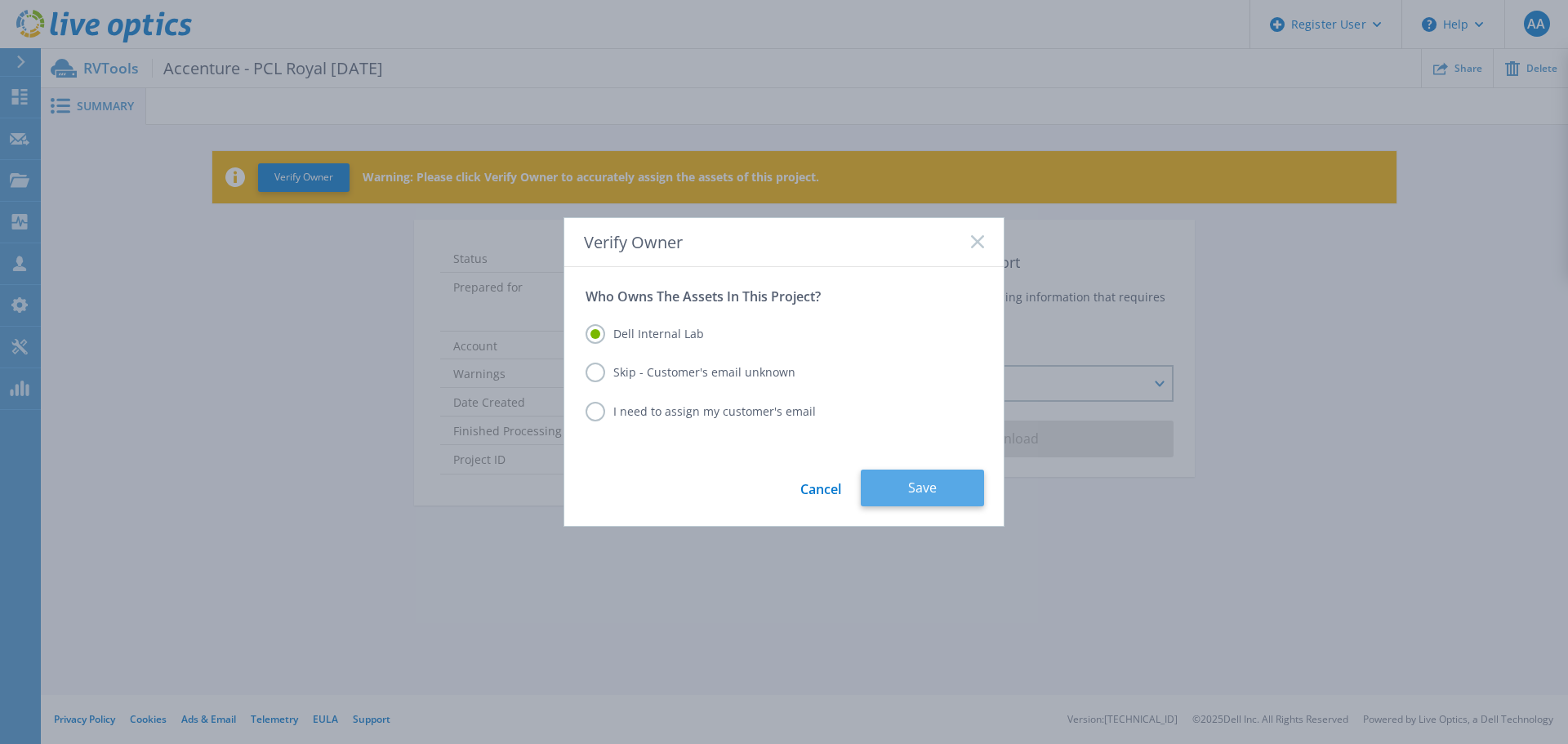
click at [922, 503] on button "Save" at bounding box center [922, 488] width 123 height 37
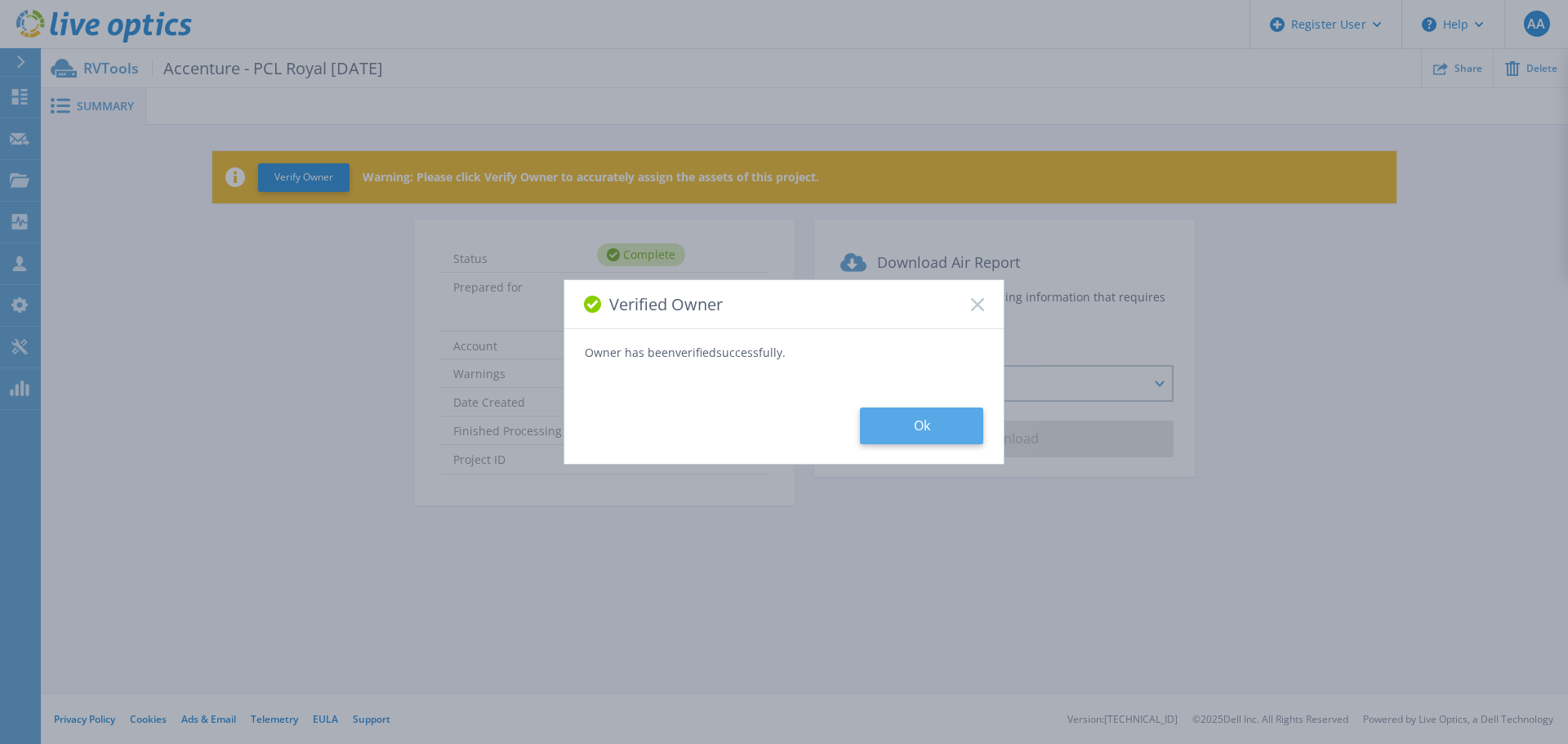
click at [936, 419] on button "Ok" at bounding box center [922, 425] width 123 height 37
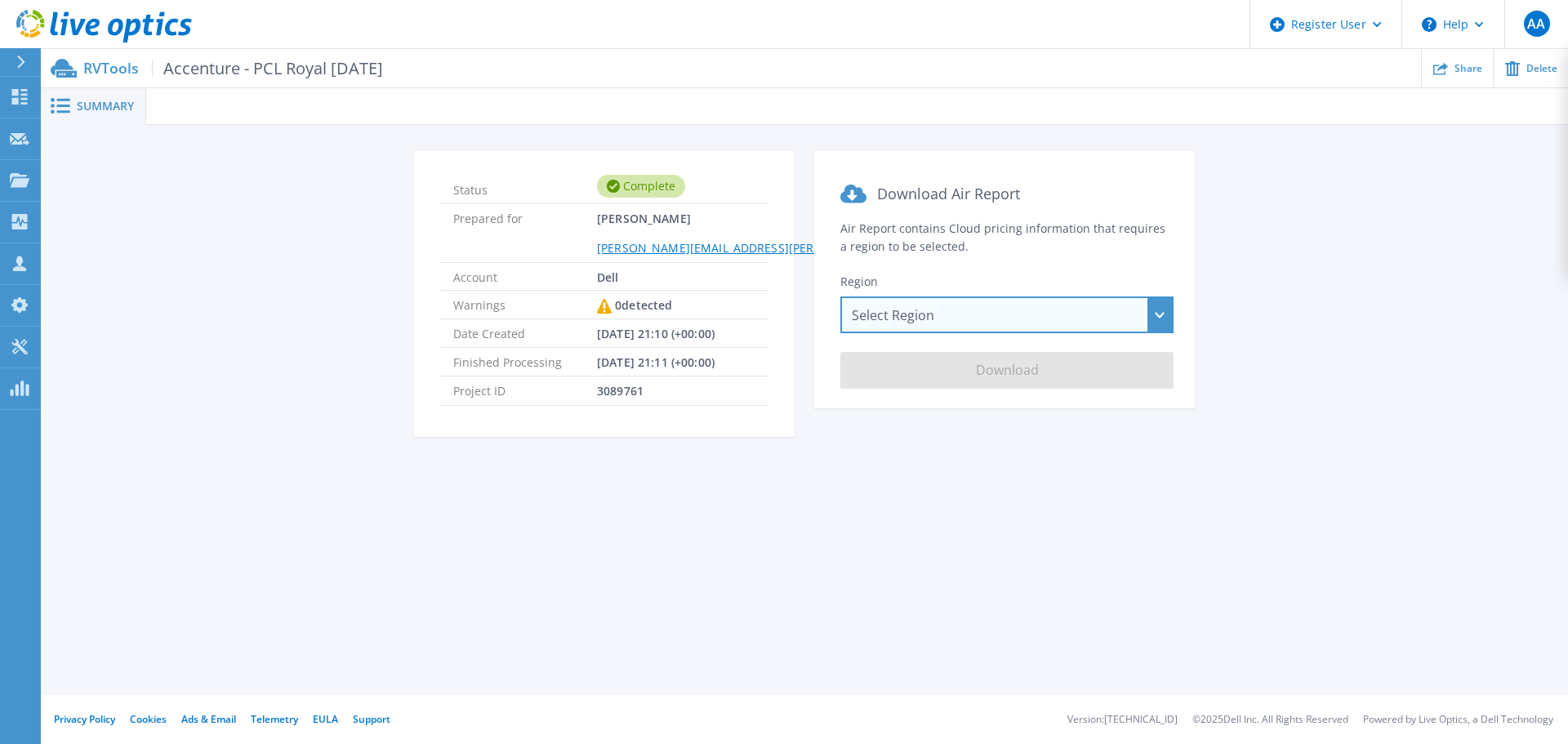
click at [1004, 322] on div "Select Region [GEOGRAPHIC_DATA] ([GEOGRAPHIC_DATA]) [GEOGRAPHIC_DATA] ([GEOGRAP…" at bounding box center [1007, 315] width 333 height 37
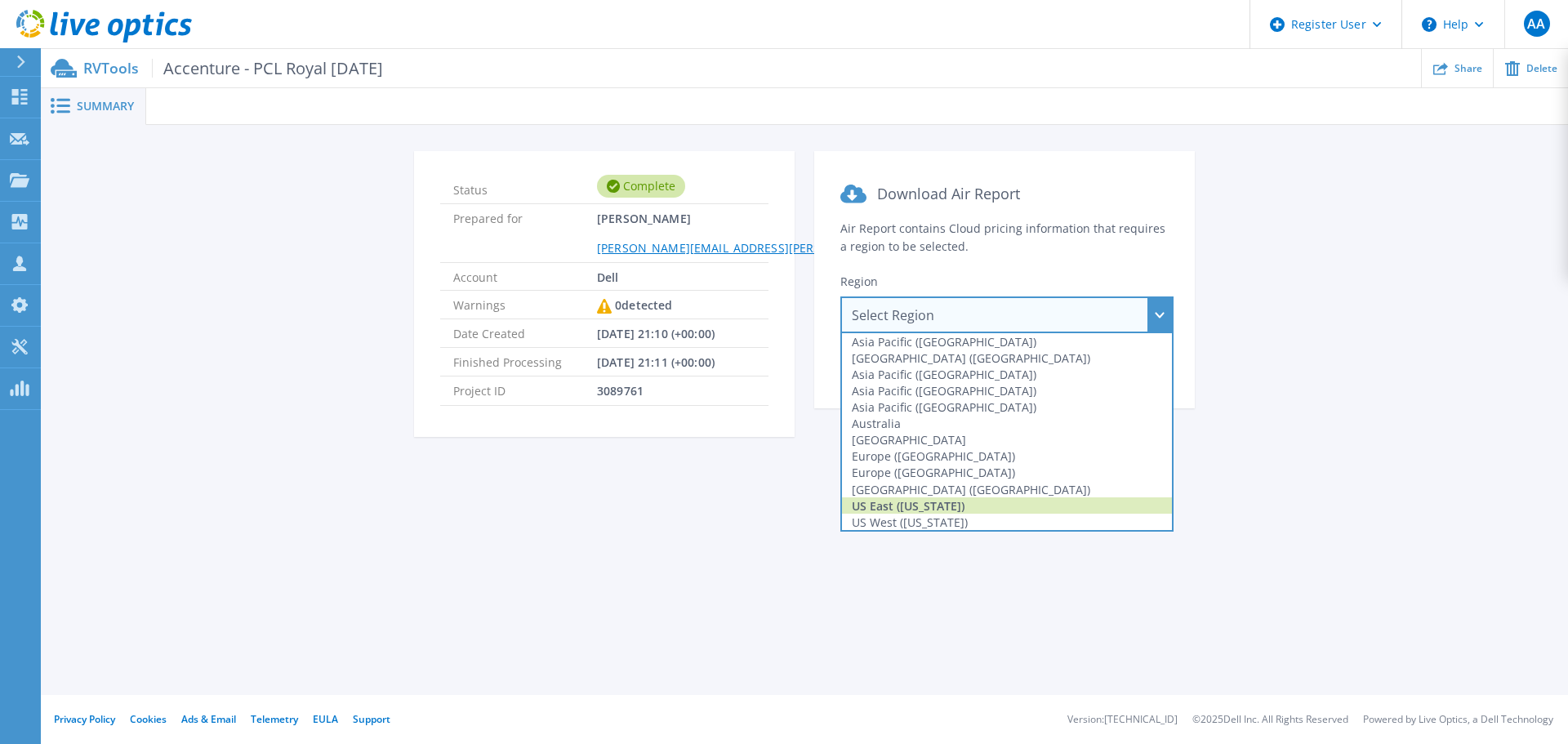
click at [1037, 505] on div "US East ([US_STATE])" at bounding box center [1007, 506] width 330 height 16
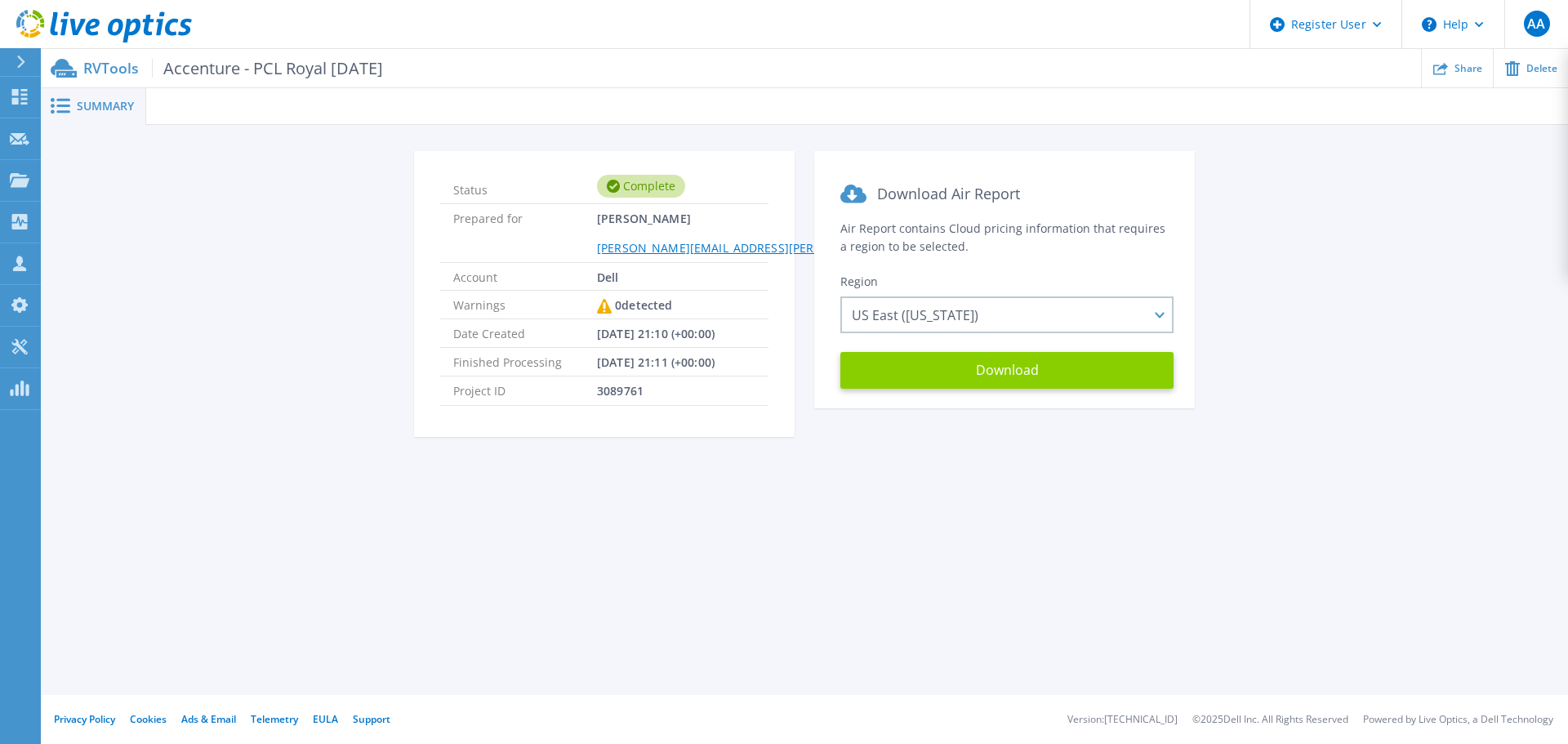
click at [1000, 377] on button "Download" at bounding box center [1007, 370] width 333 height 37
click at [111, 0] on link at bounding box center [96, 25] width 192 height 49
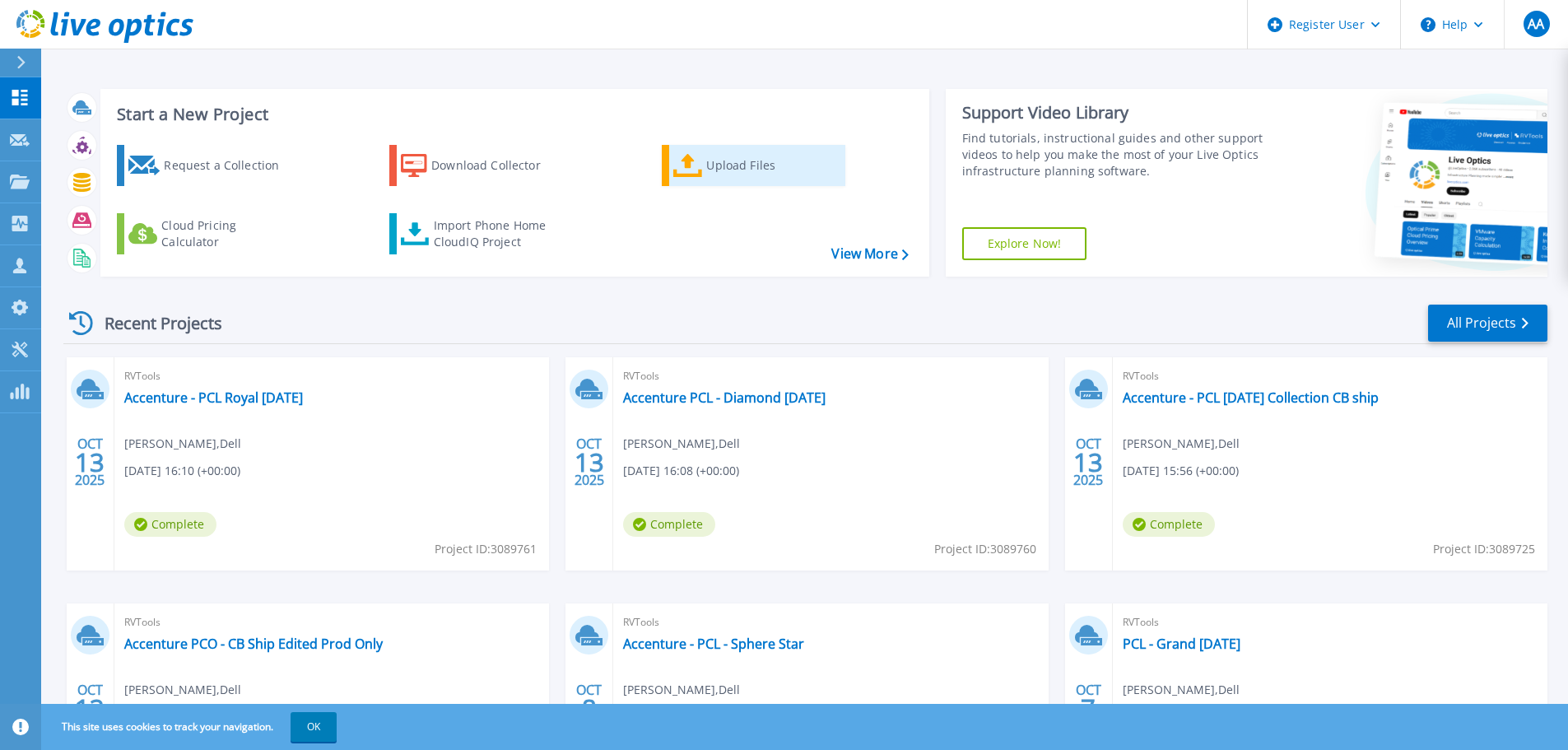
click at [743, 153] on div "Upload Files" at bounding box center [771, 166] width 132 height 33
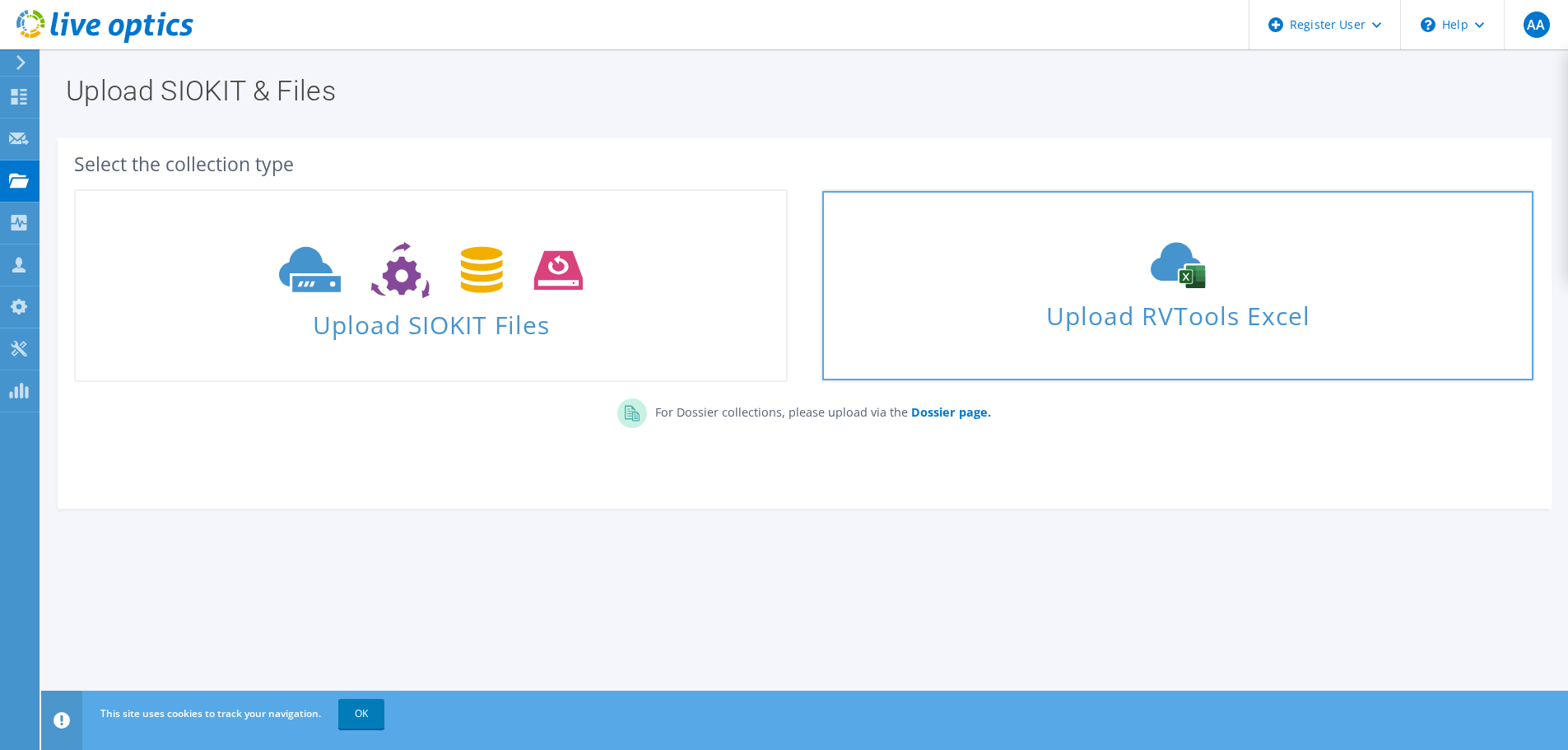
click at [1240, 313] on span "Upload RVTools Excel" at bounding box center [1177, 311] width 710 height 36
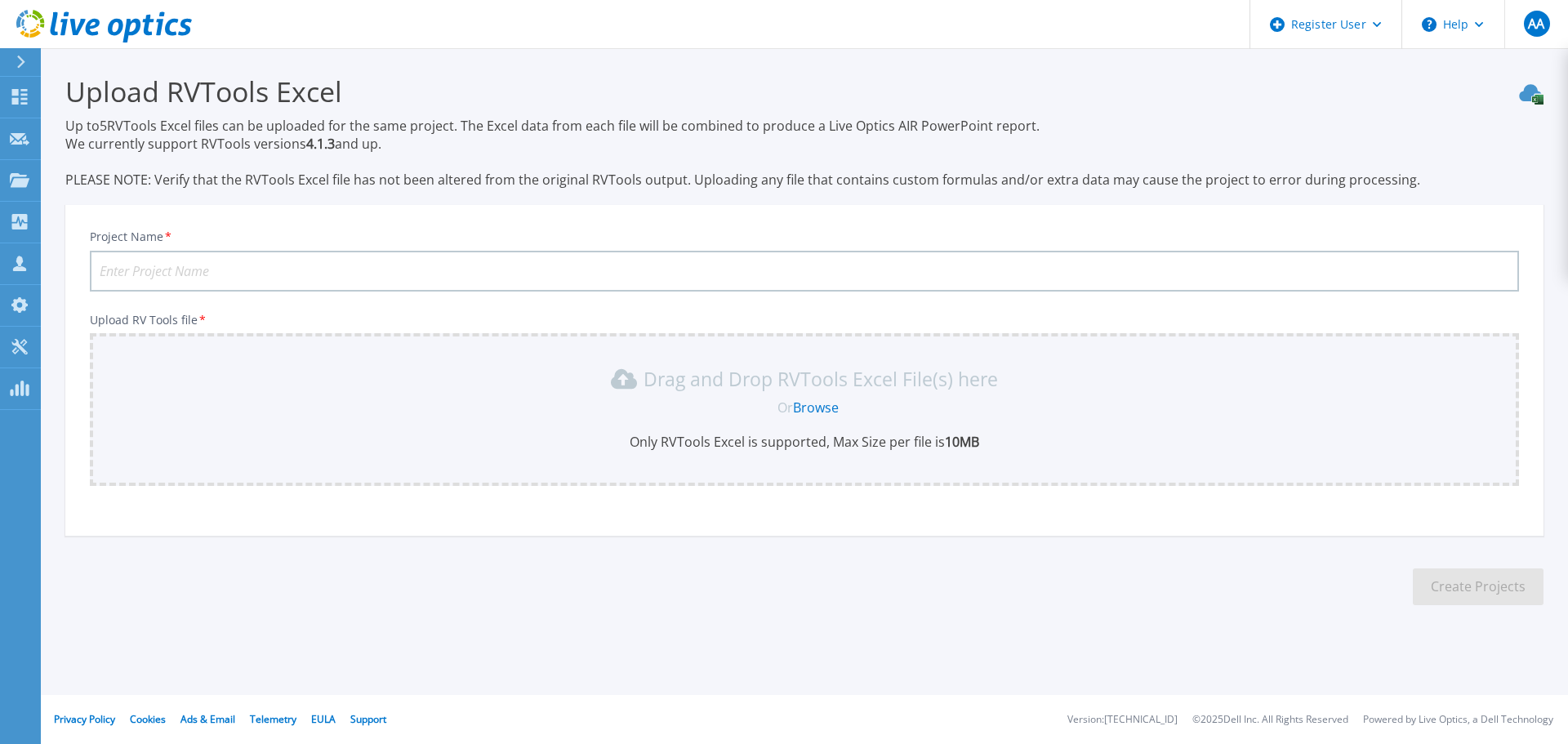
click at [402, 280] on input "Project Name *" at bounding box center [804, 271] width 1429 height 41
click at [684, 338] on div "Drag and Drop RVTools Excel File(s) here Or Browse Only RVTools Excel is suppor…" at bounding box center [804, 410] width 1429 height 153
click at [438, 264] on input "Project Name *" at bounding box center [804, 271] width 1429 height 41
click at [280, 269] on input "Project Name *" at bounding box center [804, 271] width 1429 height 41
type input "Accenture - PCL Majestic [DATE]"
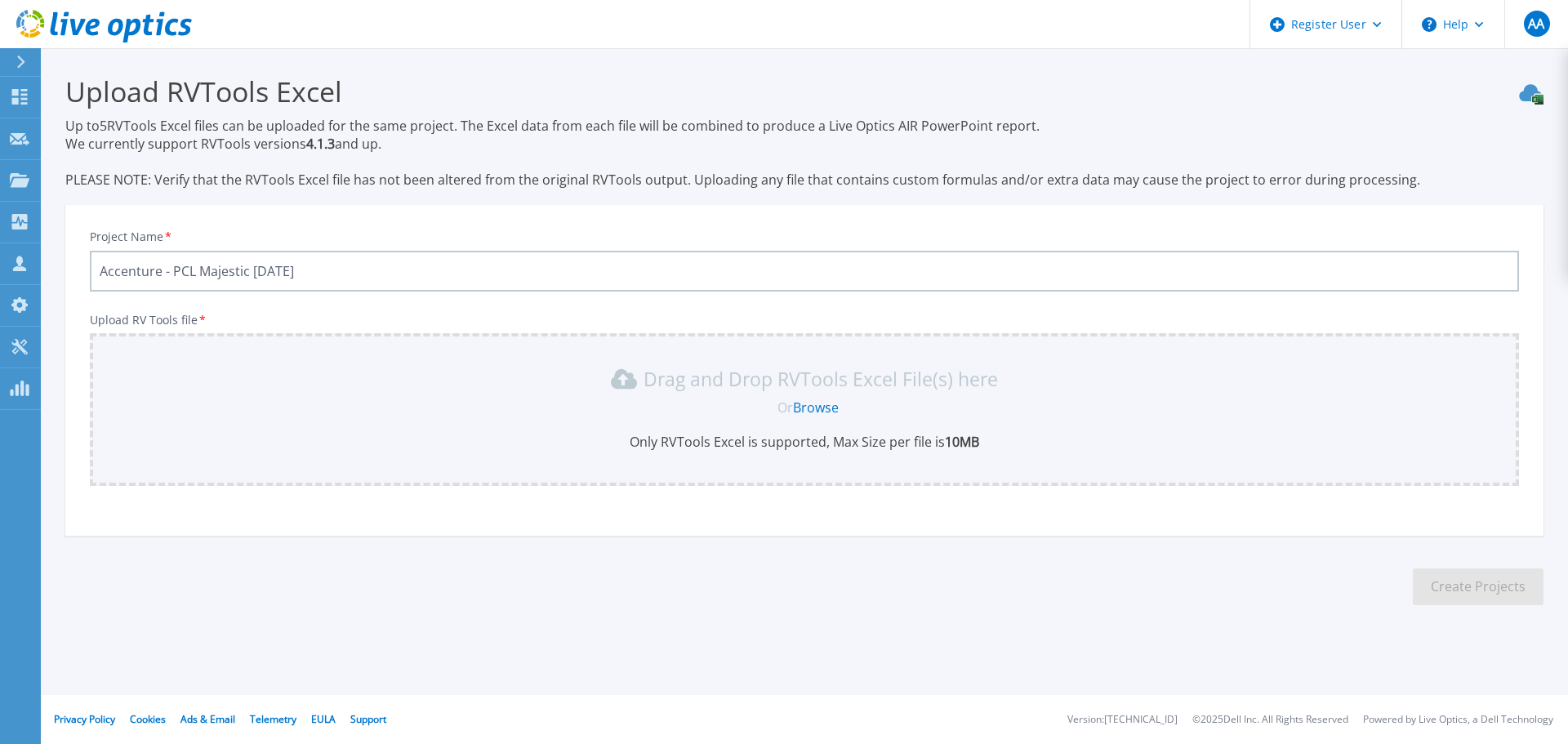
click at [835, 411] on link "Browse" at bounding box center [816, 407] width 46 height 18
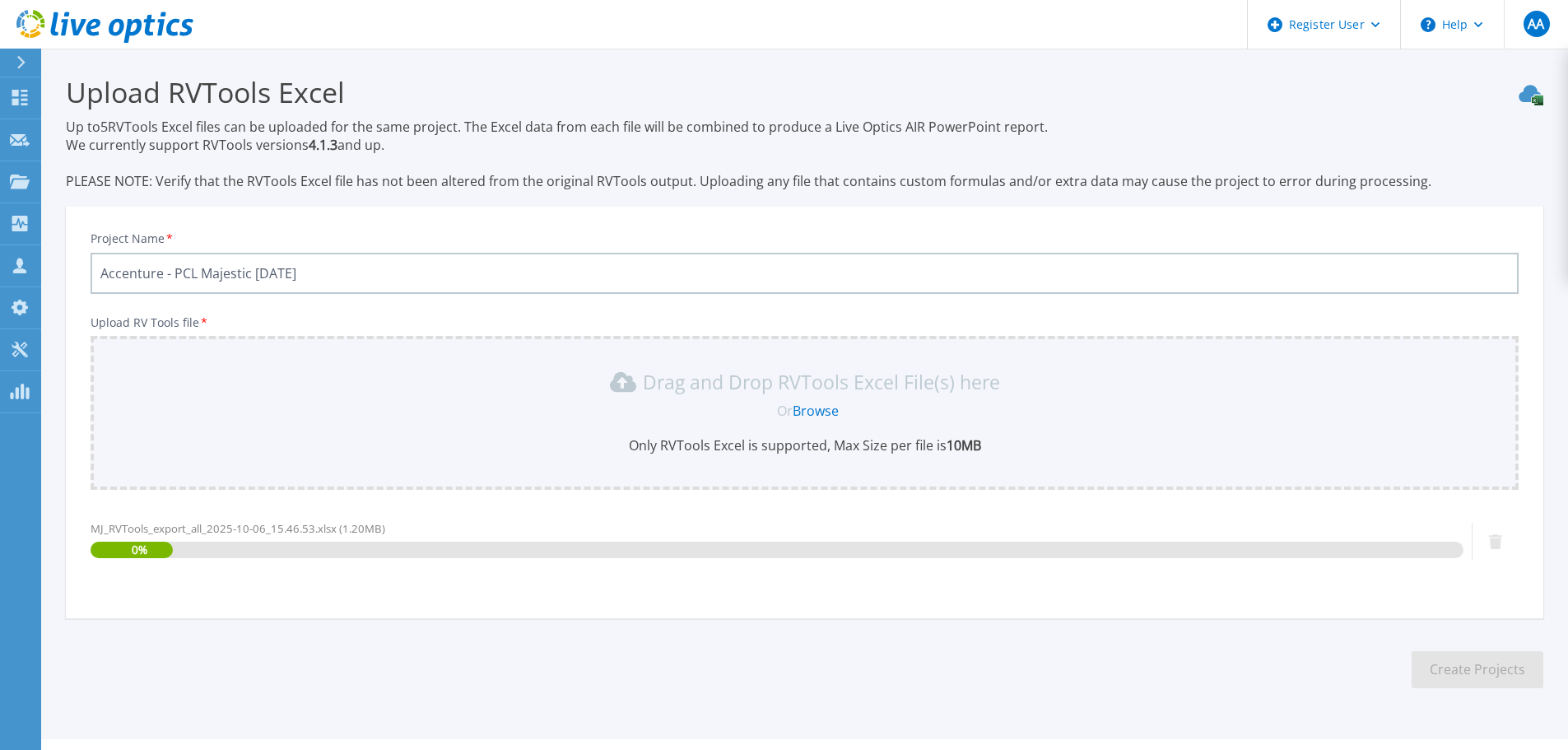
scroll to position [39, 0]
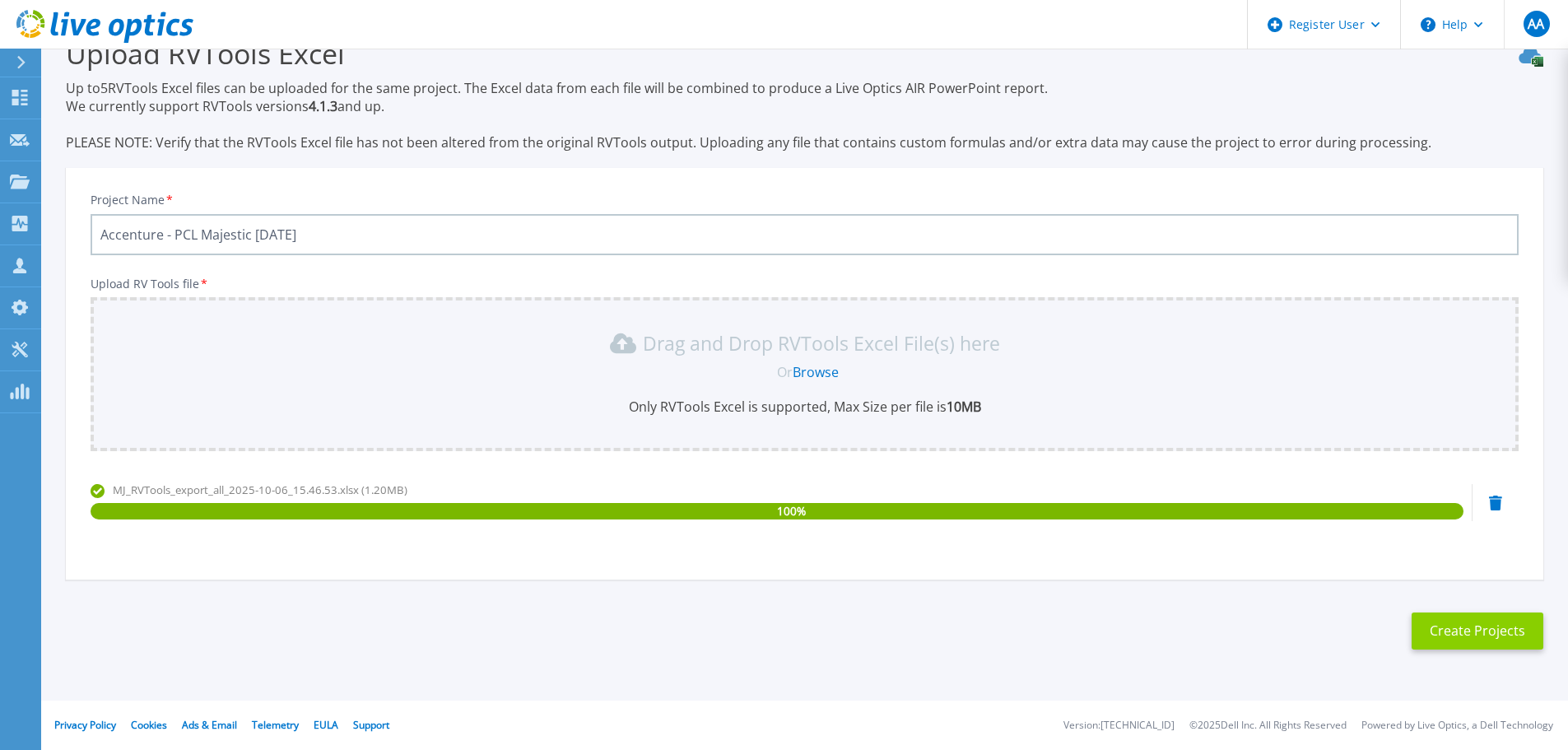
click at [1517, 638] on button "Create Projects" at bounding box center [1477, 631] width 132 height 37
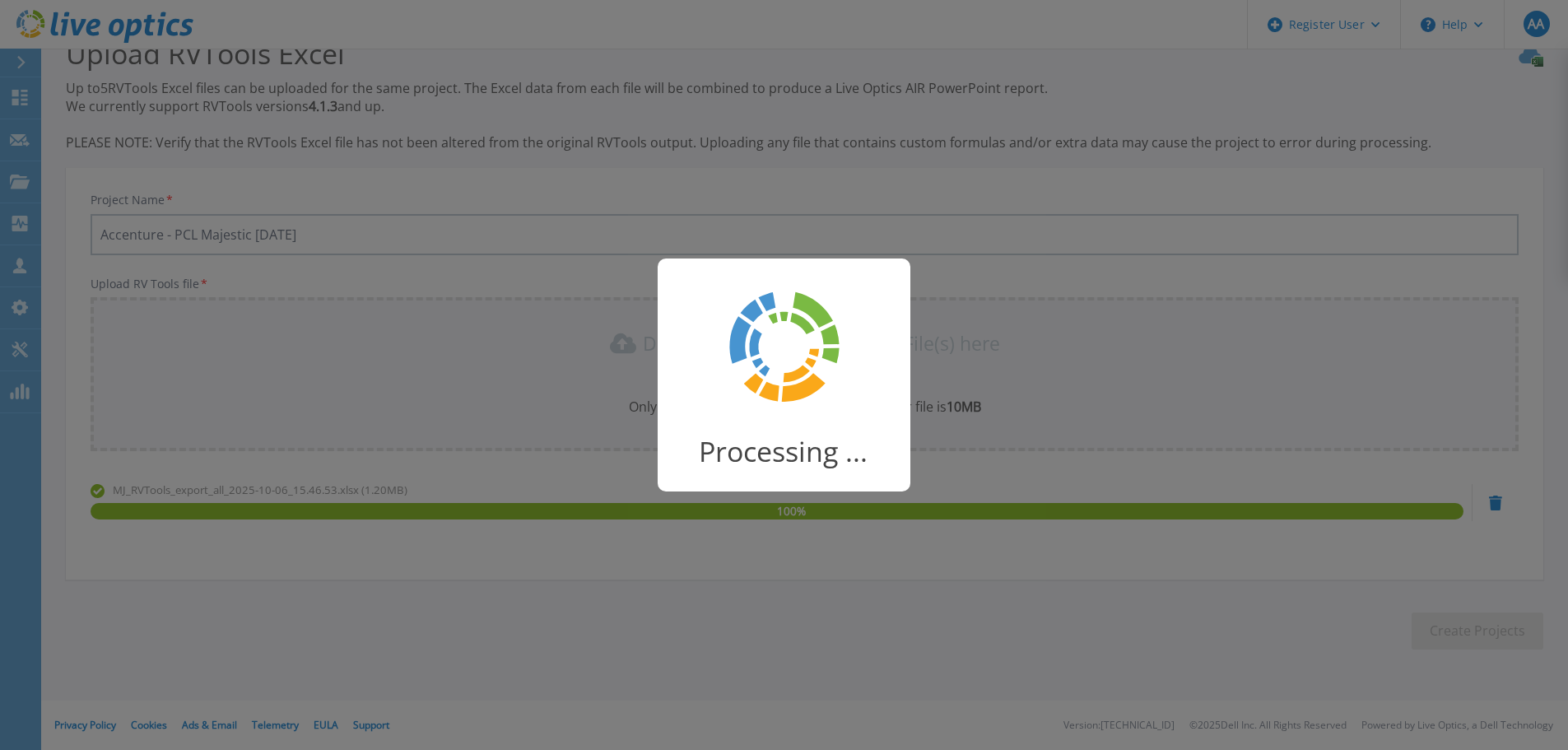
scroll to position [32, 0]
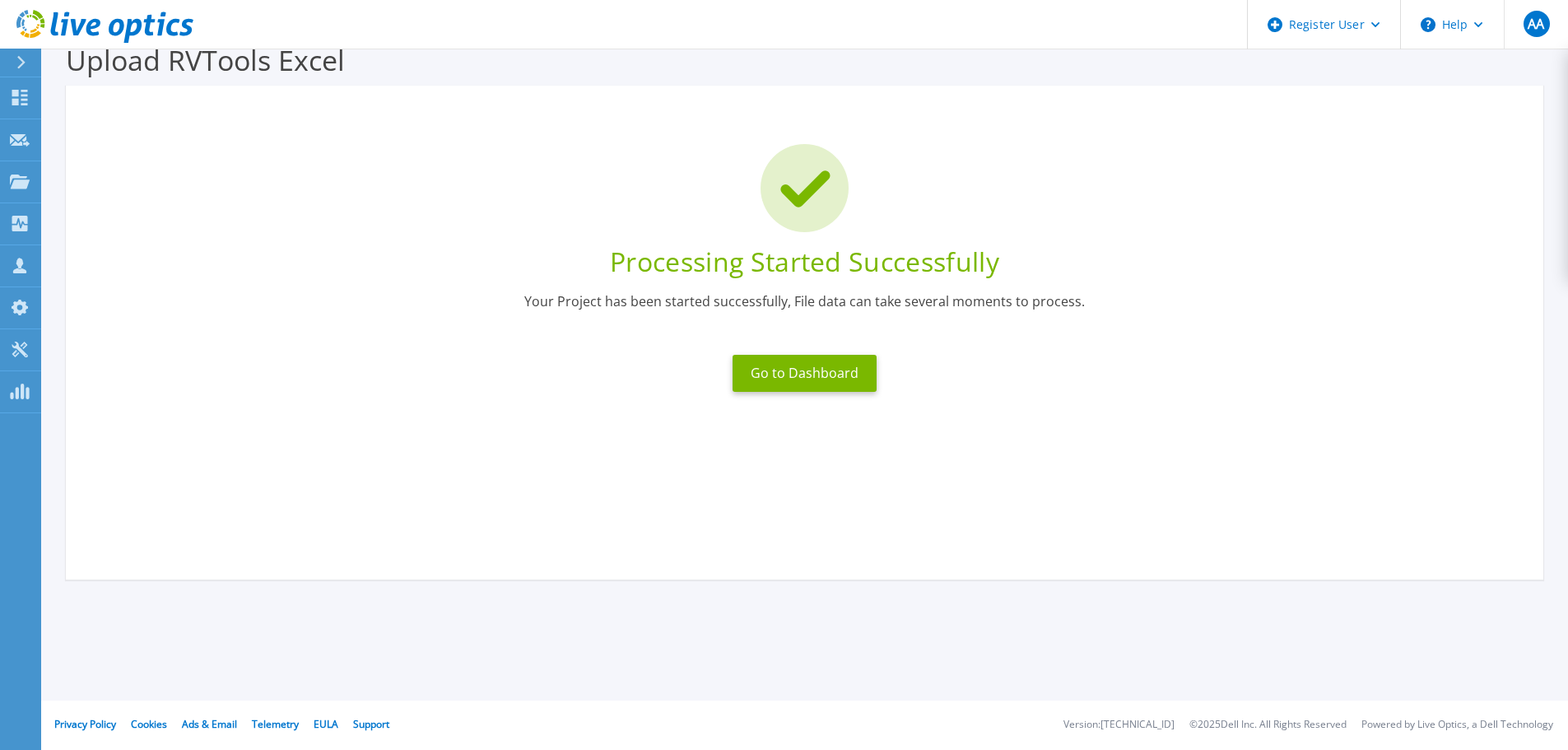
click at [777, 353] on div "Go to Dashboard" at bounding box center [804, 373] width 164 height 57
click at [780, 362] on button "Go to Dashboard" at bounding box center [804, 373] width 144 height 37
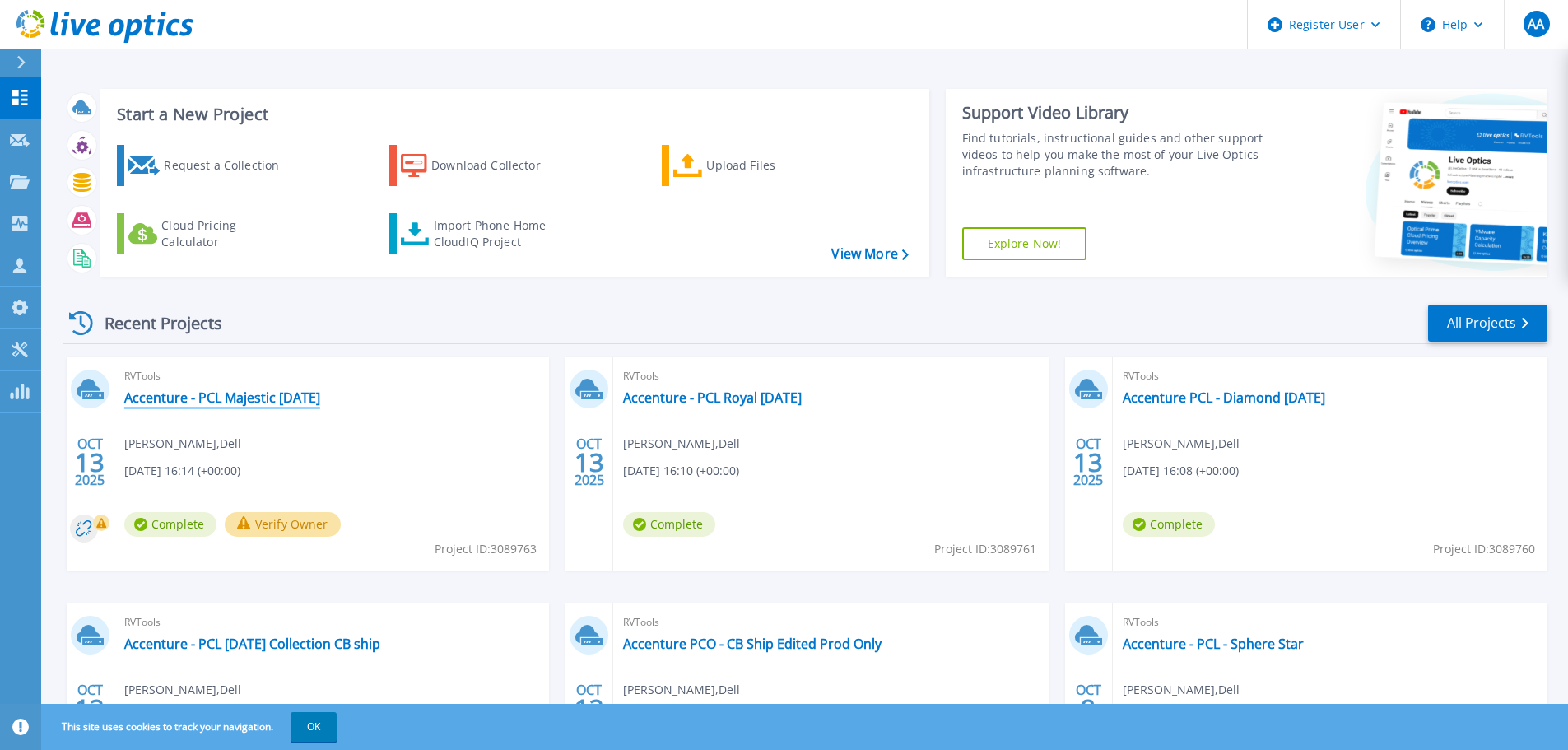
click at [195, 401] on link "Accenture - PCL Majestic [DATE]" at bounding box center [222, 397] width 196 height 17
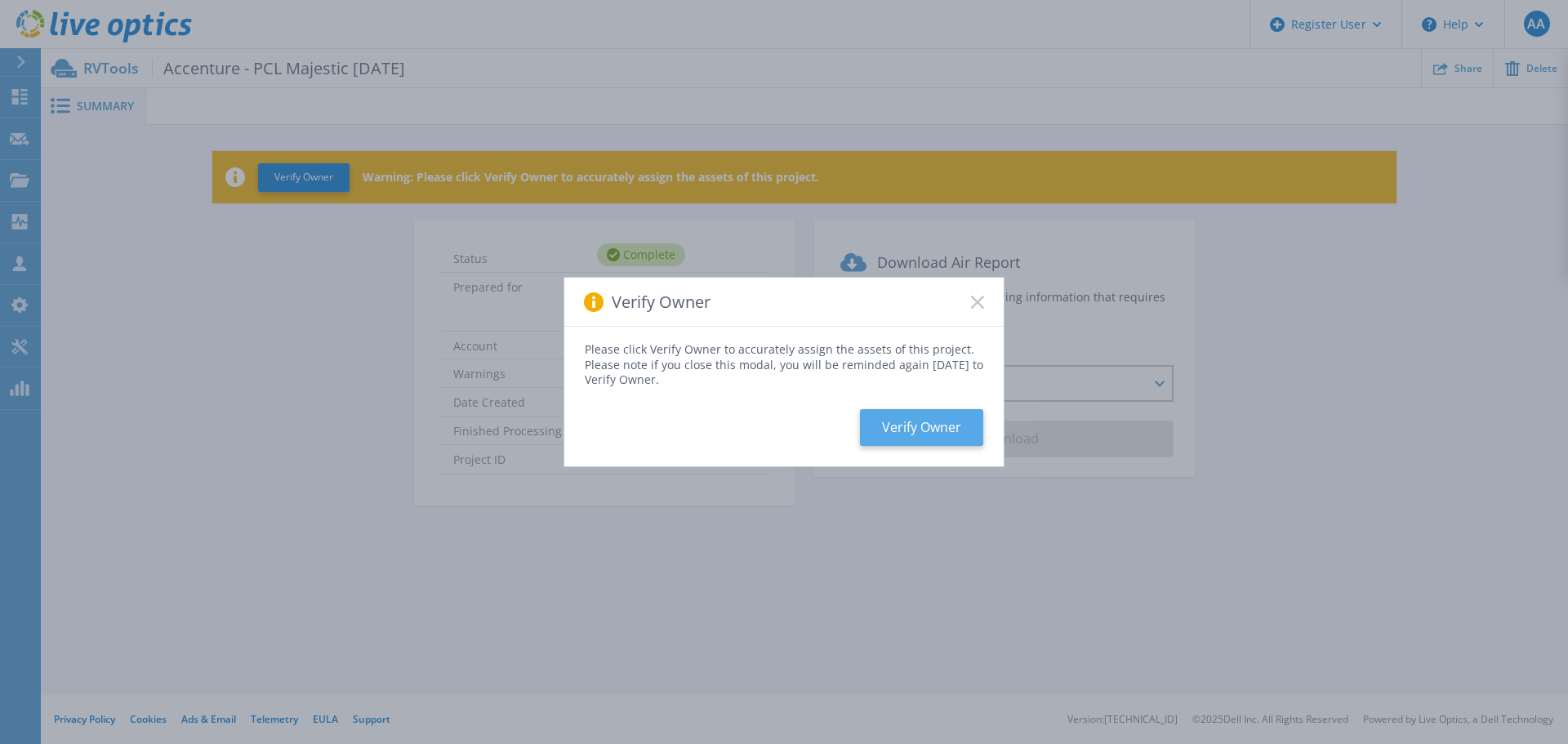
click at [881, 421] on button "Verify Owner" at bounding box center [922, 427] width 123 height 37
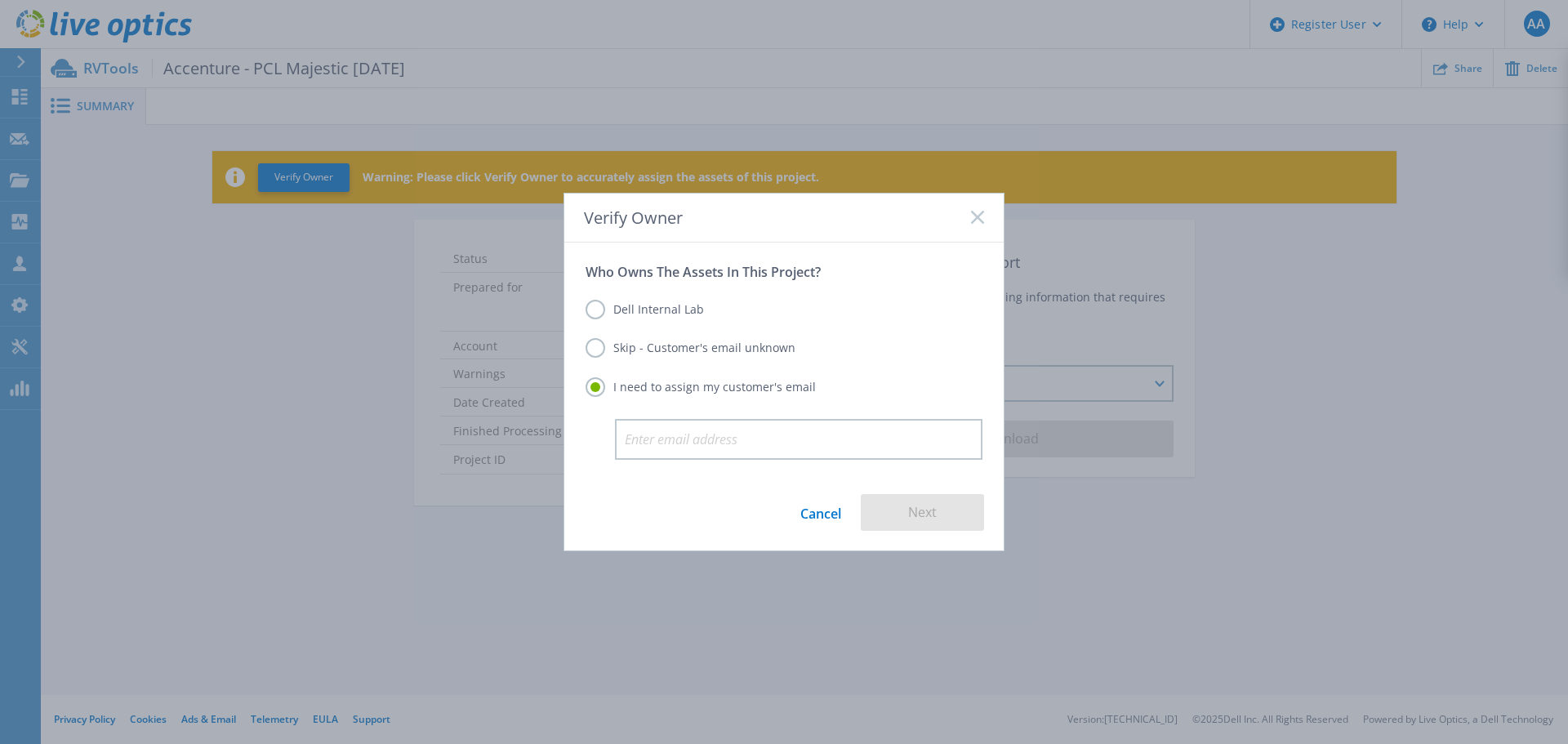
click at [669, 314] on label "Dell Internal Lab" at bounding box center [645, 310] width 118 height 20
click at [0, 0] on input "Dell Internal Lab" at bounding box center [0, 0] width 0 height 0
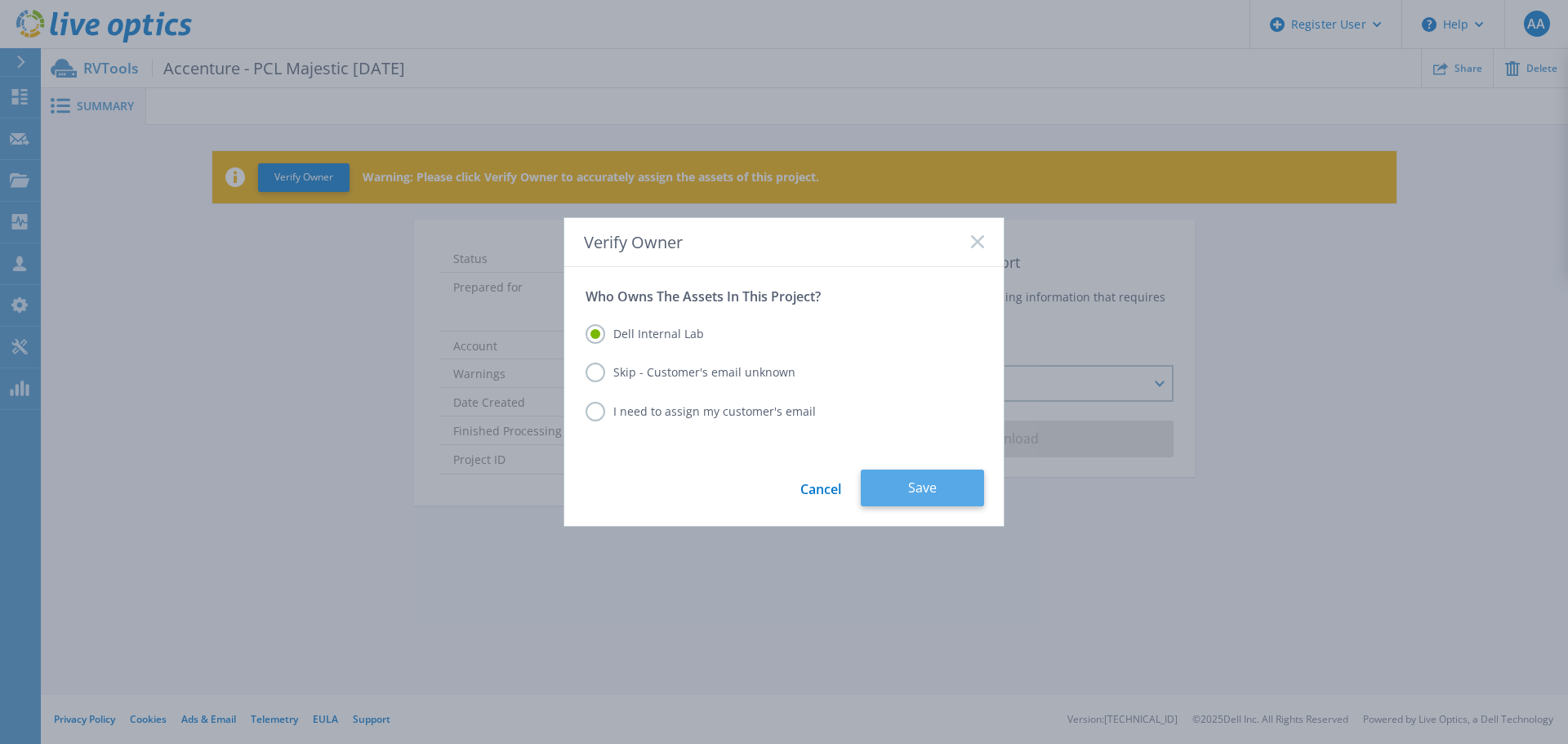
click at [913, 502] on button "Save" at bounding box center [922, 488] width 123 height 37
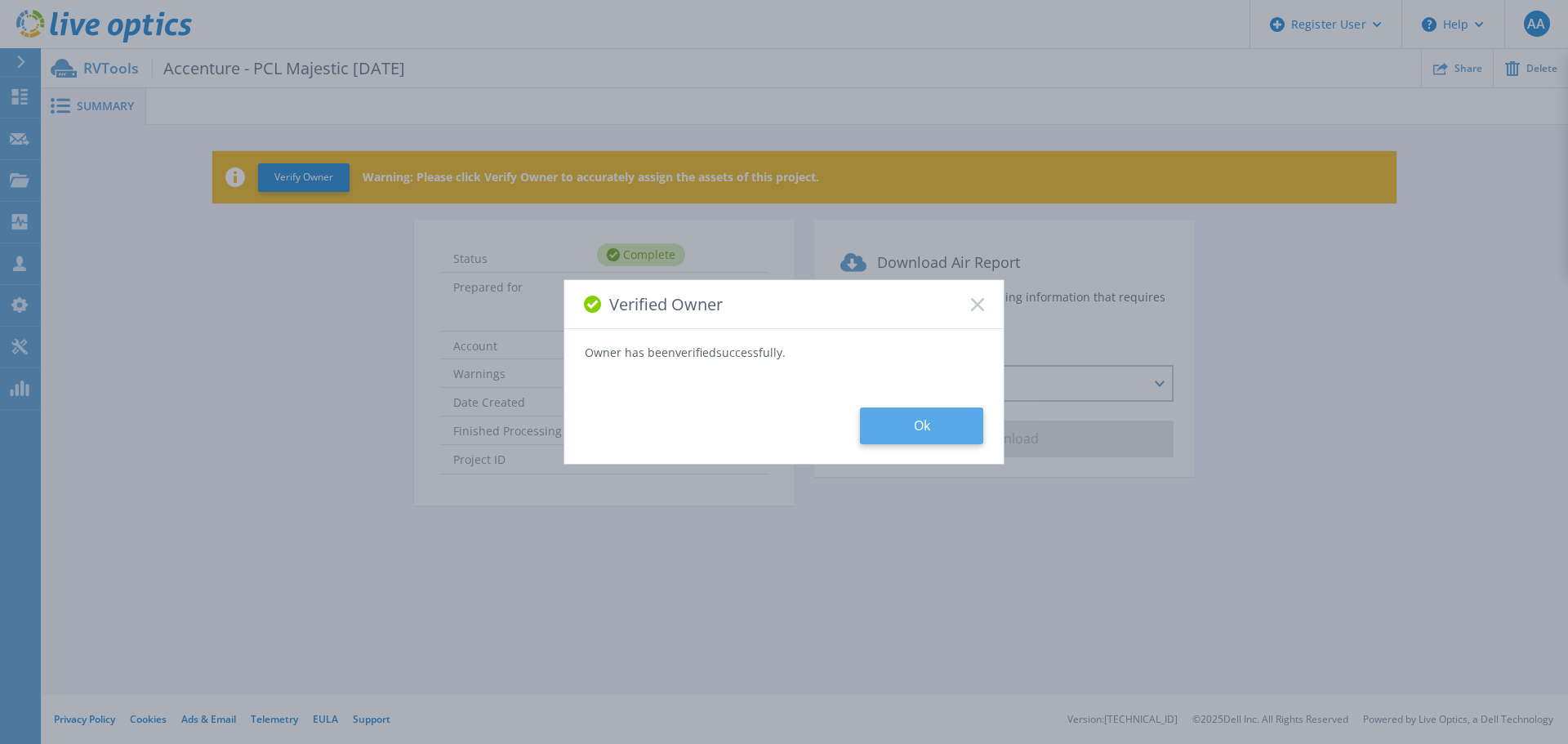
click at [912, 426] on button "Ok" at bounding box center [922, 425] width 123 height 37
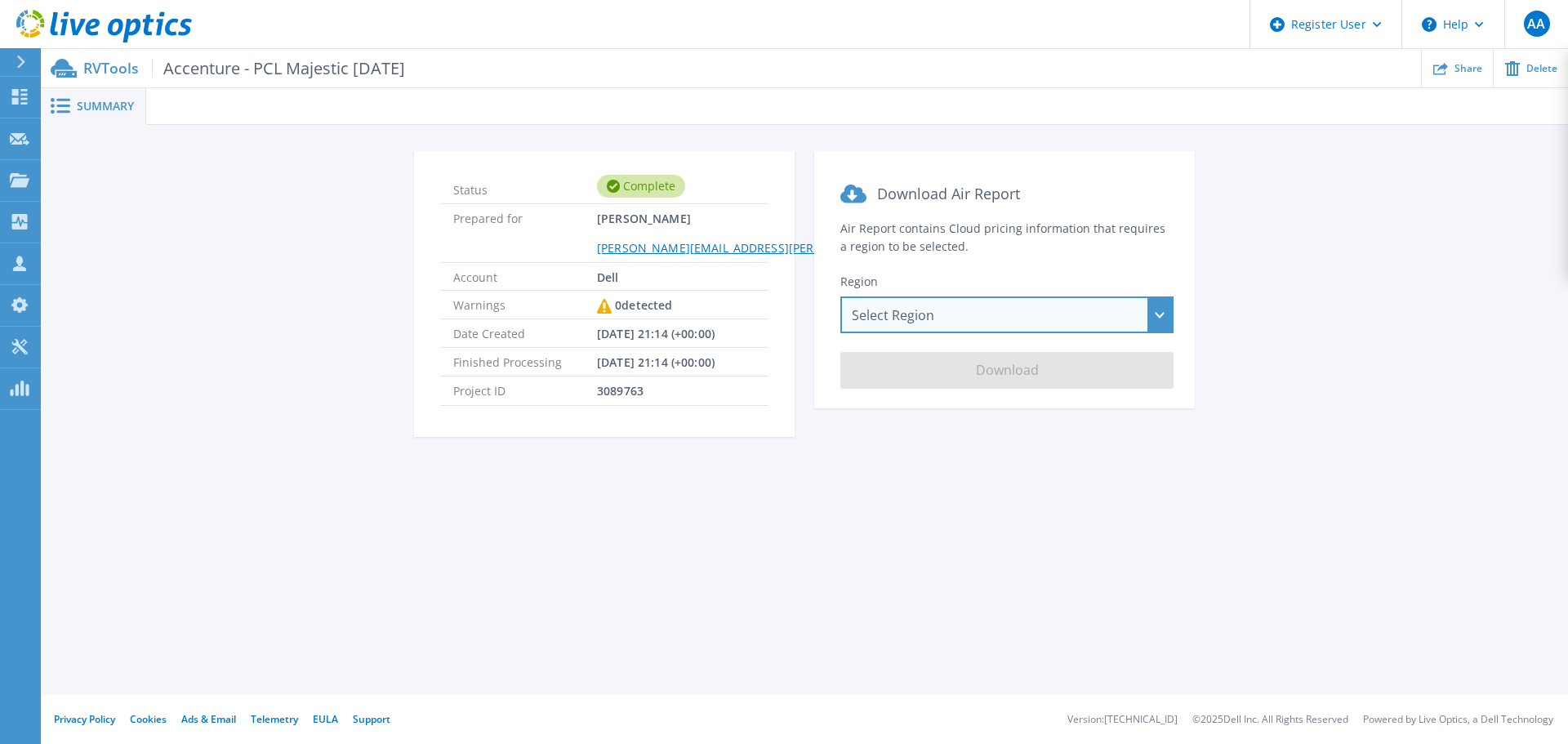
click at [1049, 296] on div "Select Region [GEOGRAPHIC_DATA] ([GEOGRAPHIC_DATA]) [GEOGRAPHIC_DATA] ([GEOGRAP…" at bounding box center [1007, 315] width 333 height 37
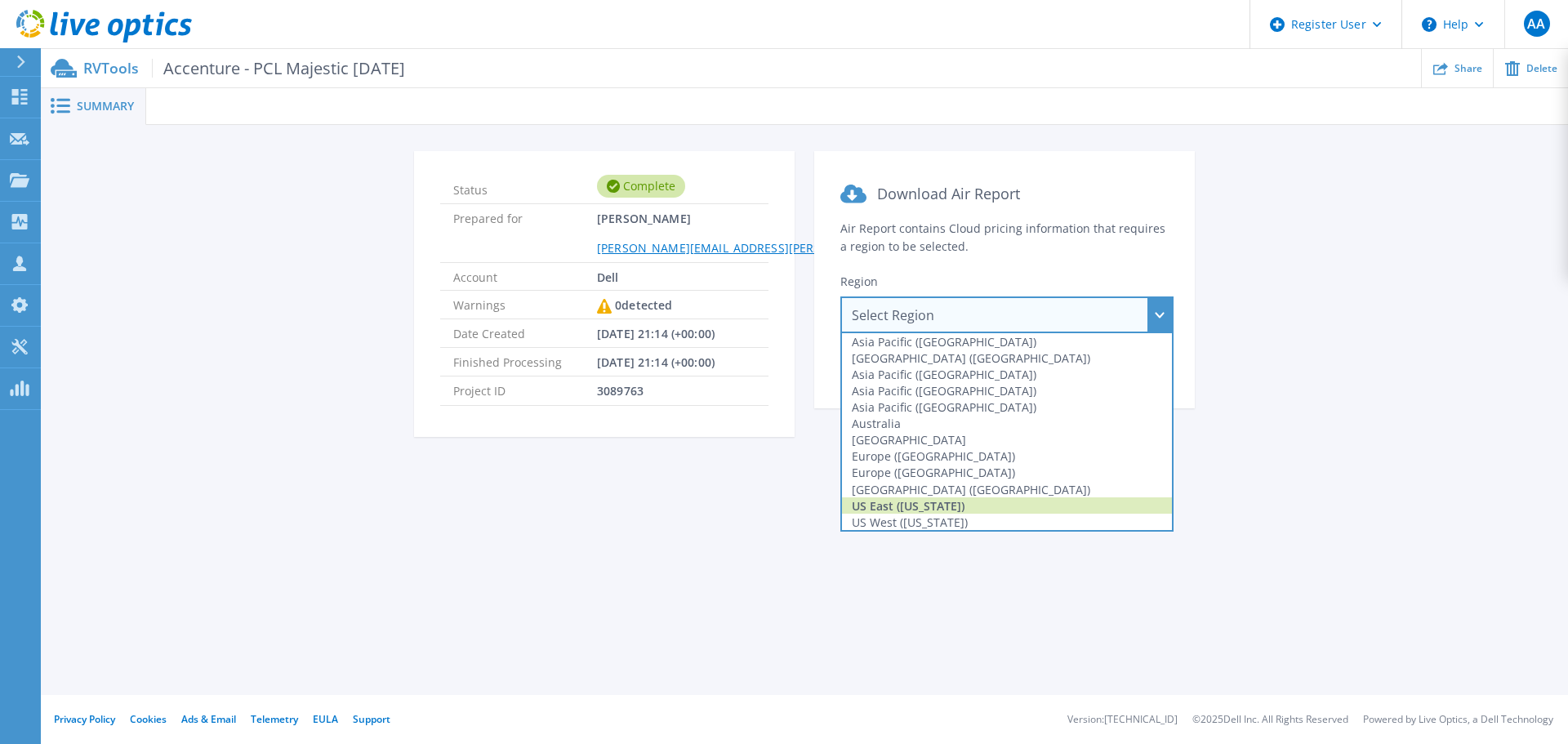
click at [986, 502] on div "US East ([US_STATE])" at bounding box center [1007, 506] width 330 height 16
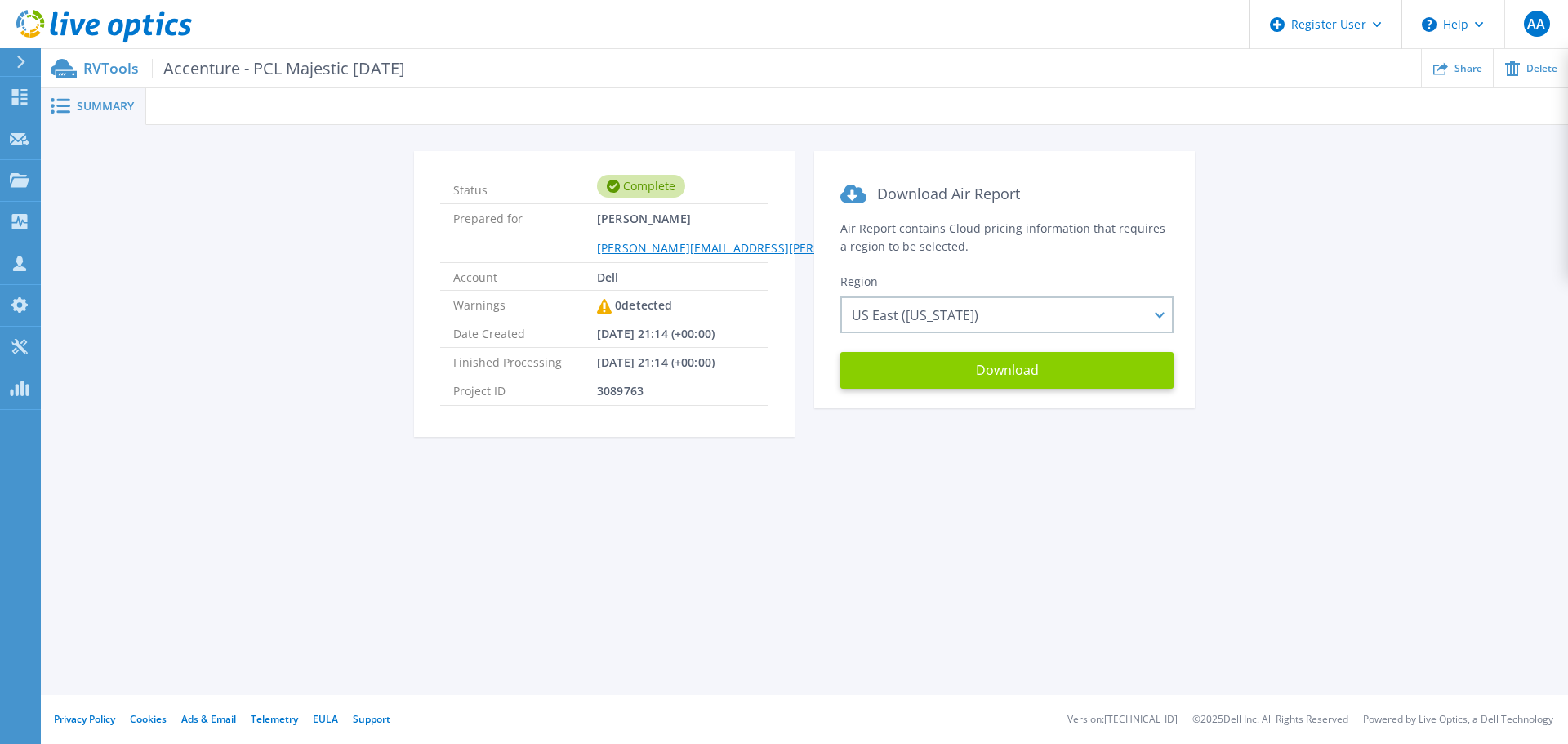
click at [1006, 378] on button "Download" at bounding box center [1007, 370] width 333 height 37
click at [142, 284] on div "Status Complete Prepared for [PERSON_NAME] [PERSON_NAME][EMAIL_ADDRESS][PERSON_…" at bounding box center [805, 304] width 1478 height 305
